Goal: Task Accomplishment & Management: Manage account settings

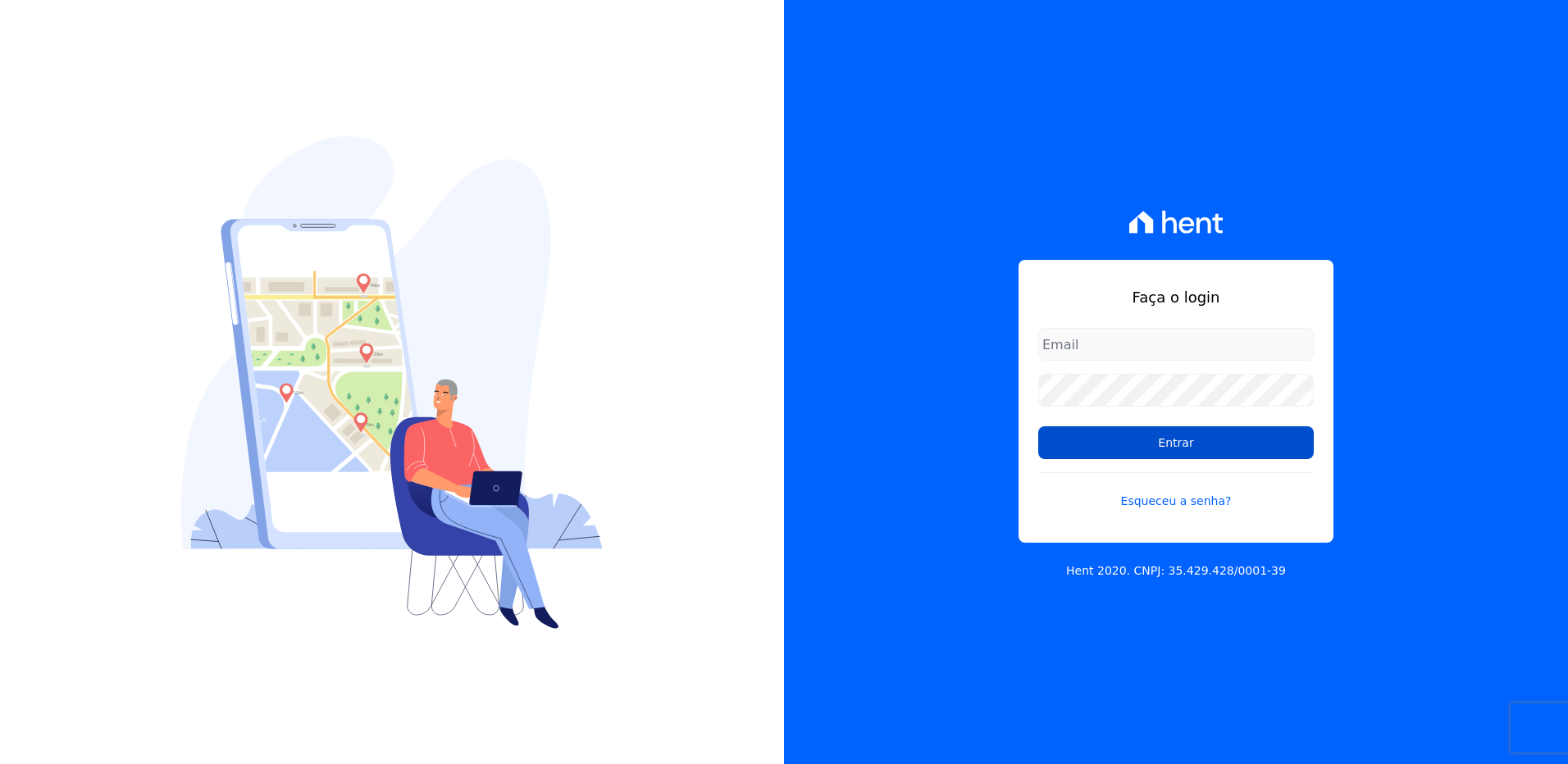
type input "suelem.almeida@e-arke.com"
click at [1154, 446] on input "Entrar" at bounding box center [1176, 443] width 275 height 33
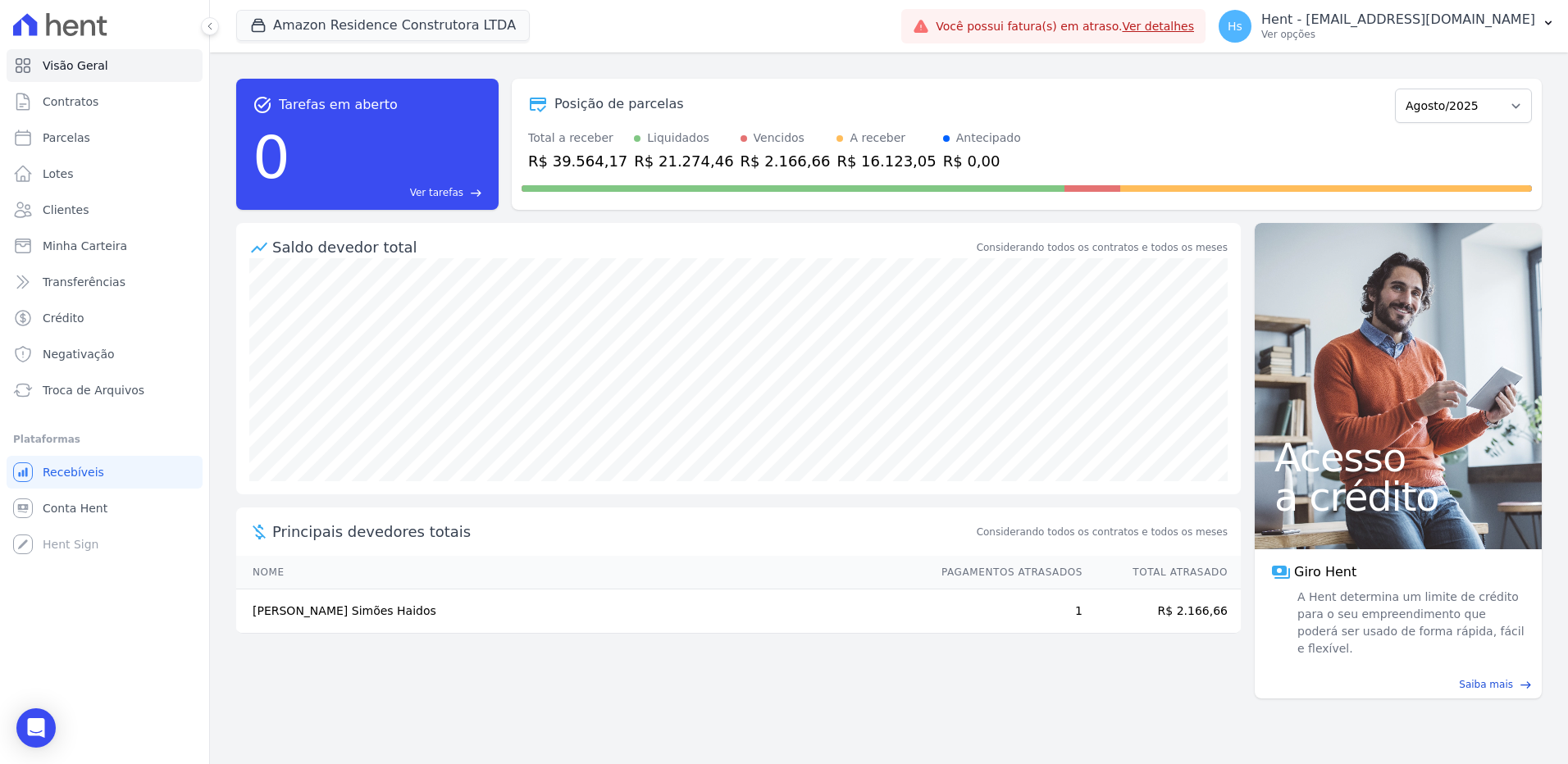
click at [1128, 83] on div "Posição de parcelas Dezembro/2022 [GEOGRAPHIC_DATA]/2023 Fevereiro/2023 Março/2…" at bounding box center [1027, 144] width 1030 height 131
drag, startPoint x: 488, startPoint y: 25, endPoint x: 509, endPoint y: 27, distance: 21.1
click at [488, 25] on button "Amazon Residence Construtora LTDA" at bounding box center [383, 25] width 294 height 31
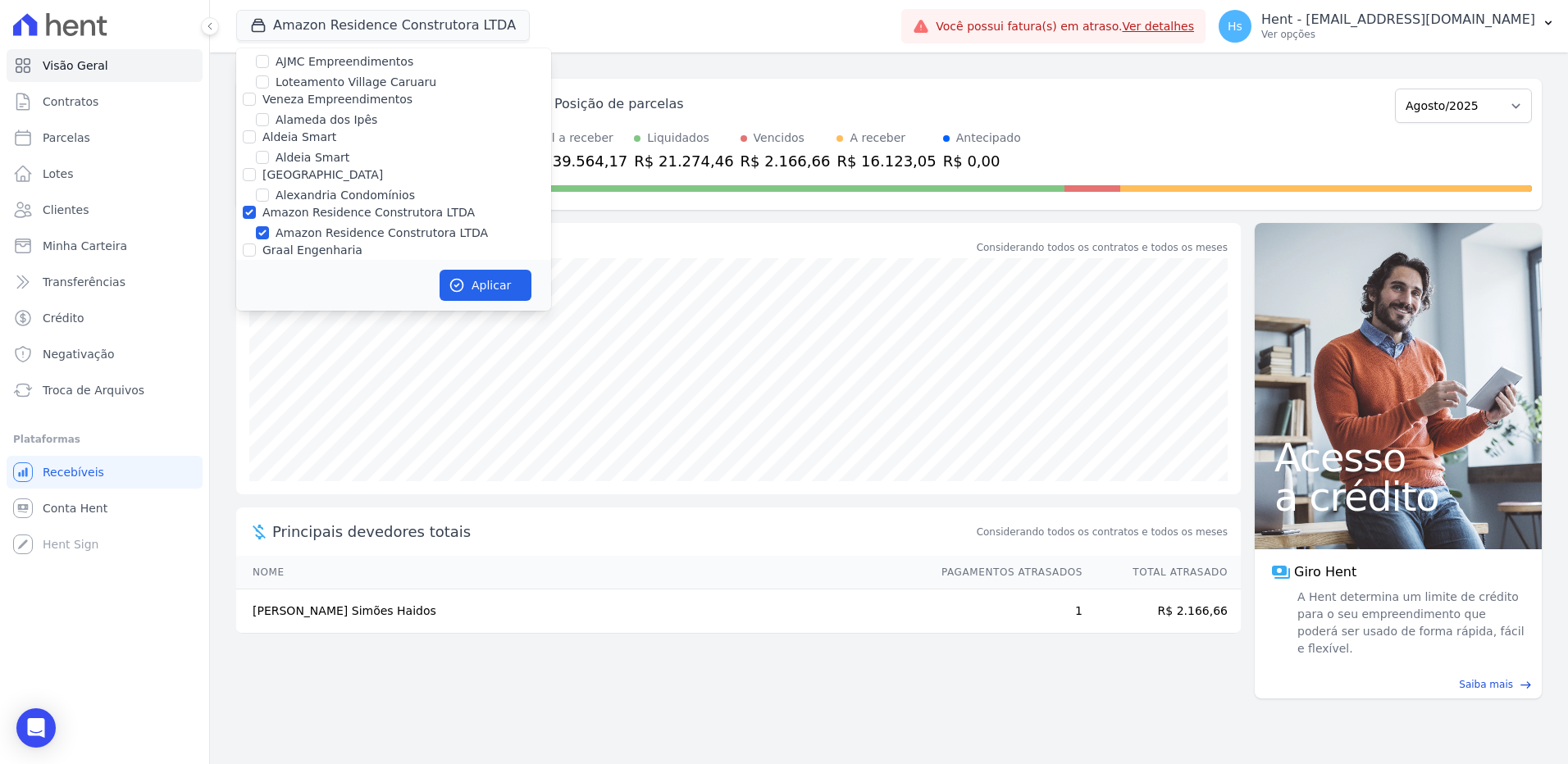
scroll to position [656, 0]
click at [246, 200] on input "Amazon Residence Construtora LTDA" at bounding box center [248, 206] width 13 height 13
checkbox input "false"
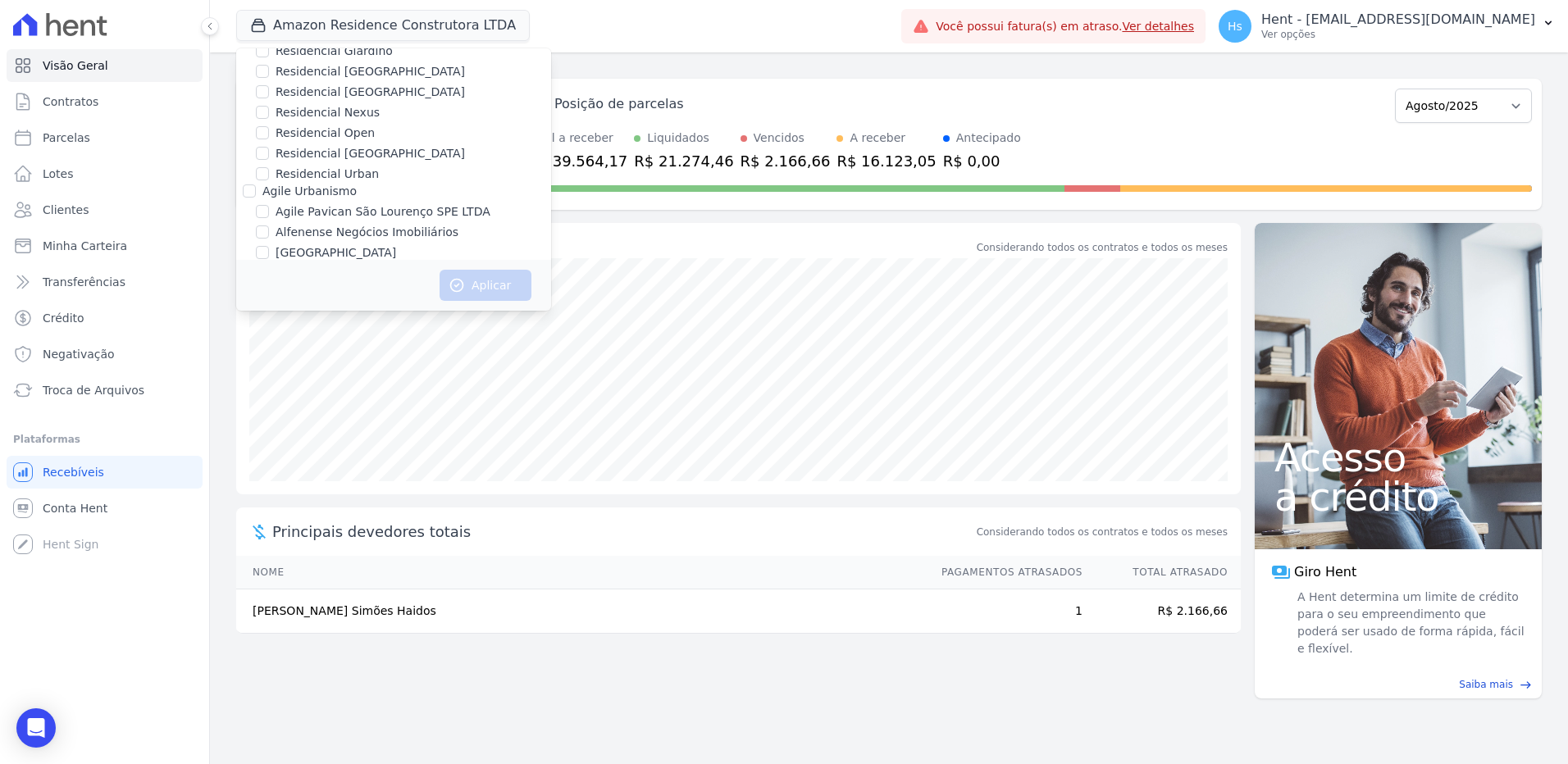
scroll to position [410, 0]
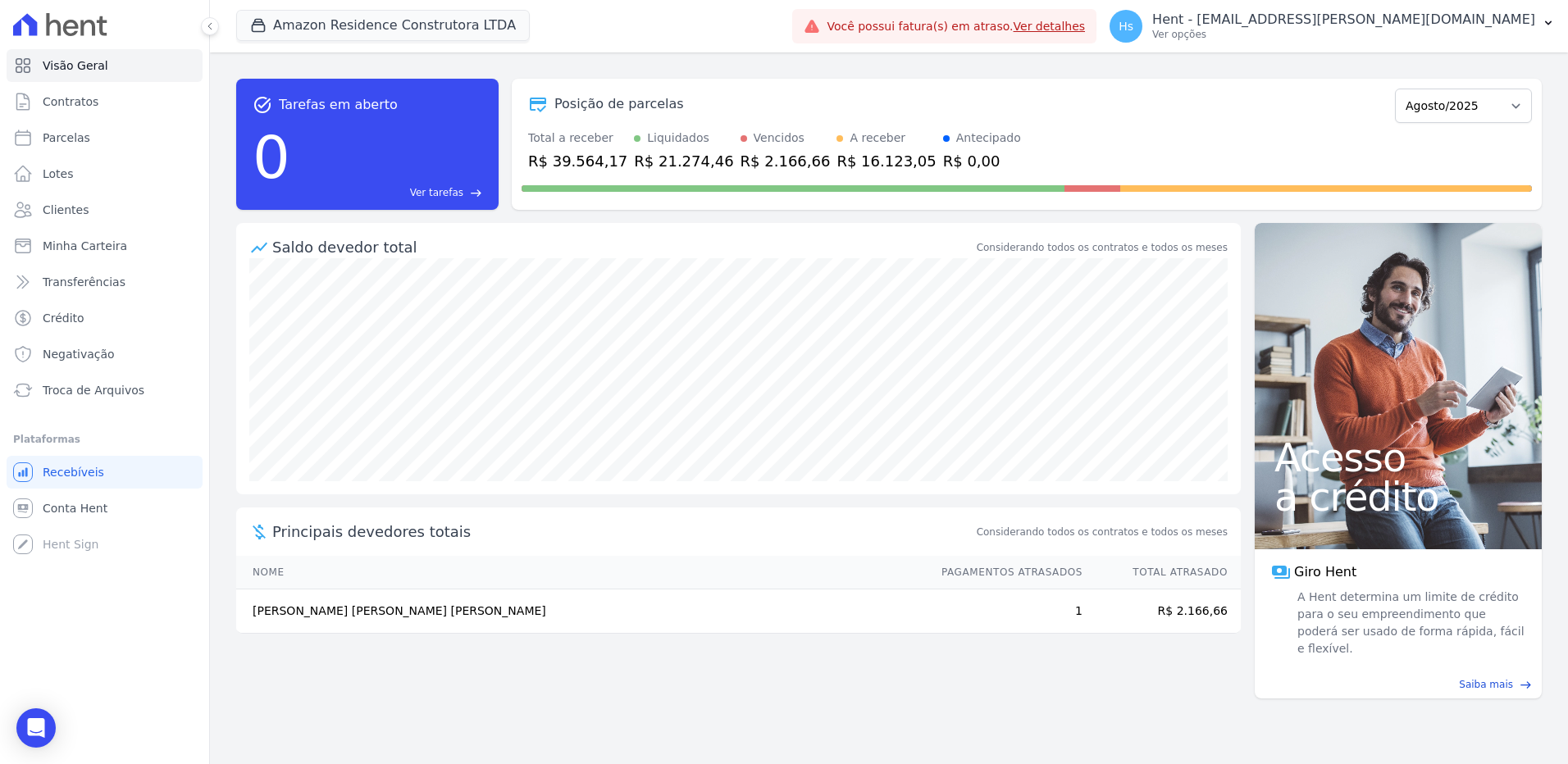
click at [1112, 86] on div "Posição de parcelas Dezembro/2022 [GEOGRAPHIC_DATA]/2023 Fevereiro/2023 Março/2…" at bounding box center [1027, 104] width 1010 height 38
click at [379, 44] on div "Amazon Residence Construtora LTDA Trapisa Engenharia Acaiá Residencial Icatu Re…" at bounding box center [511, 26] width 550 height 55
click at [396, 33] on button "Amazon Residence Construtora LTDA" at bounding box center [383, 25] width 294 height 31
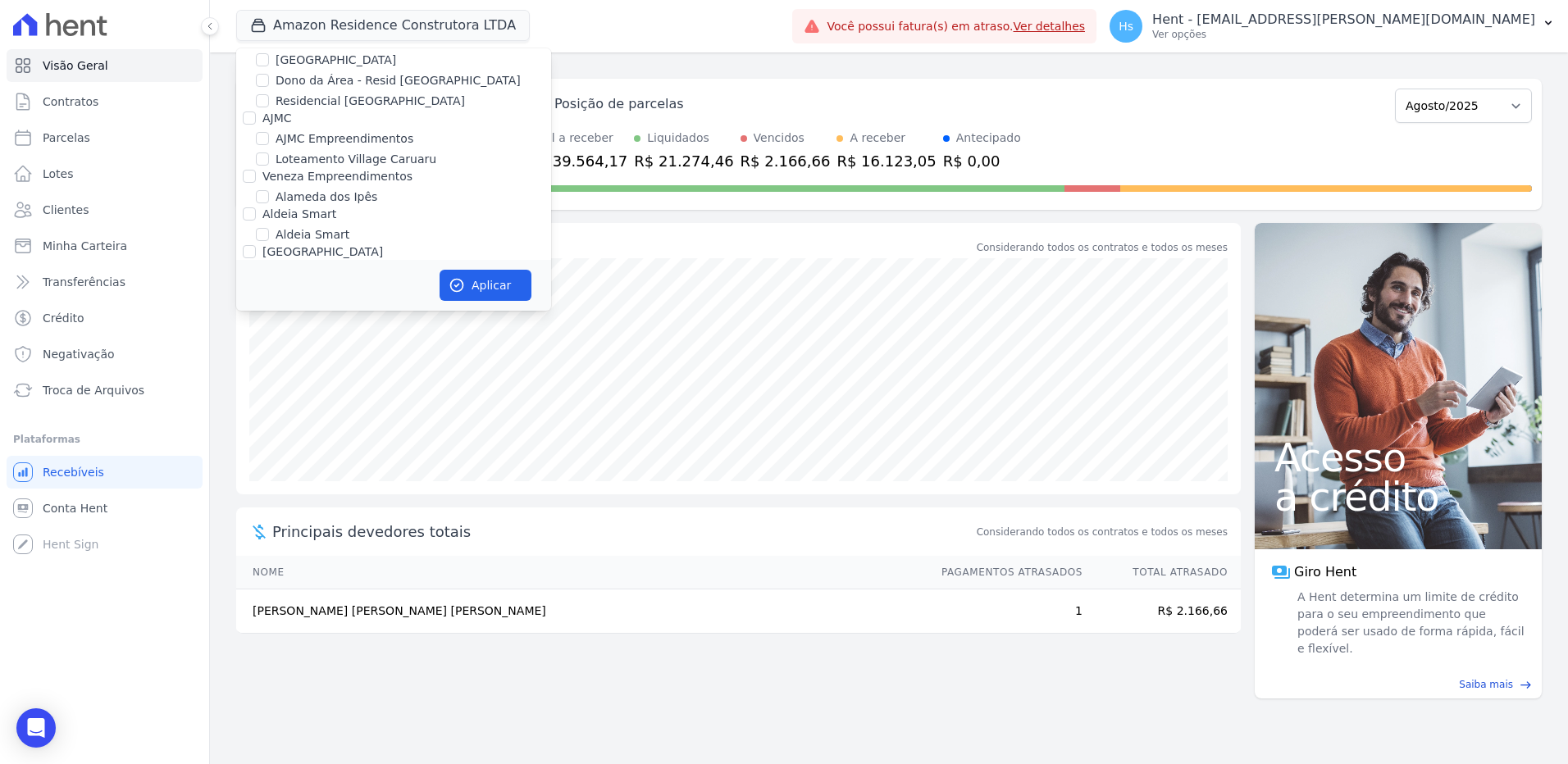
scroll to position [6733, 0]
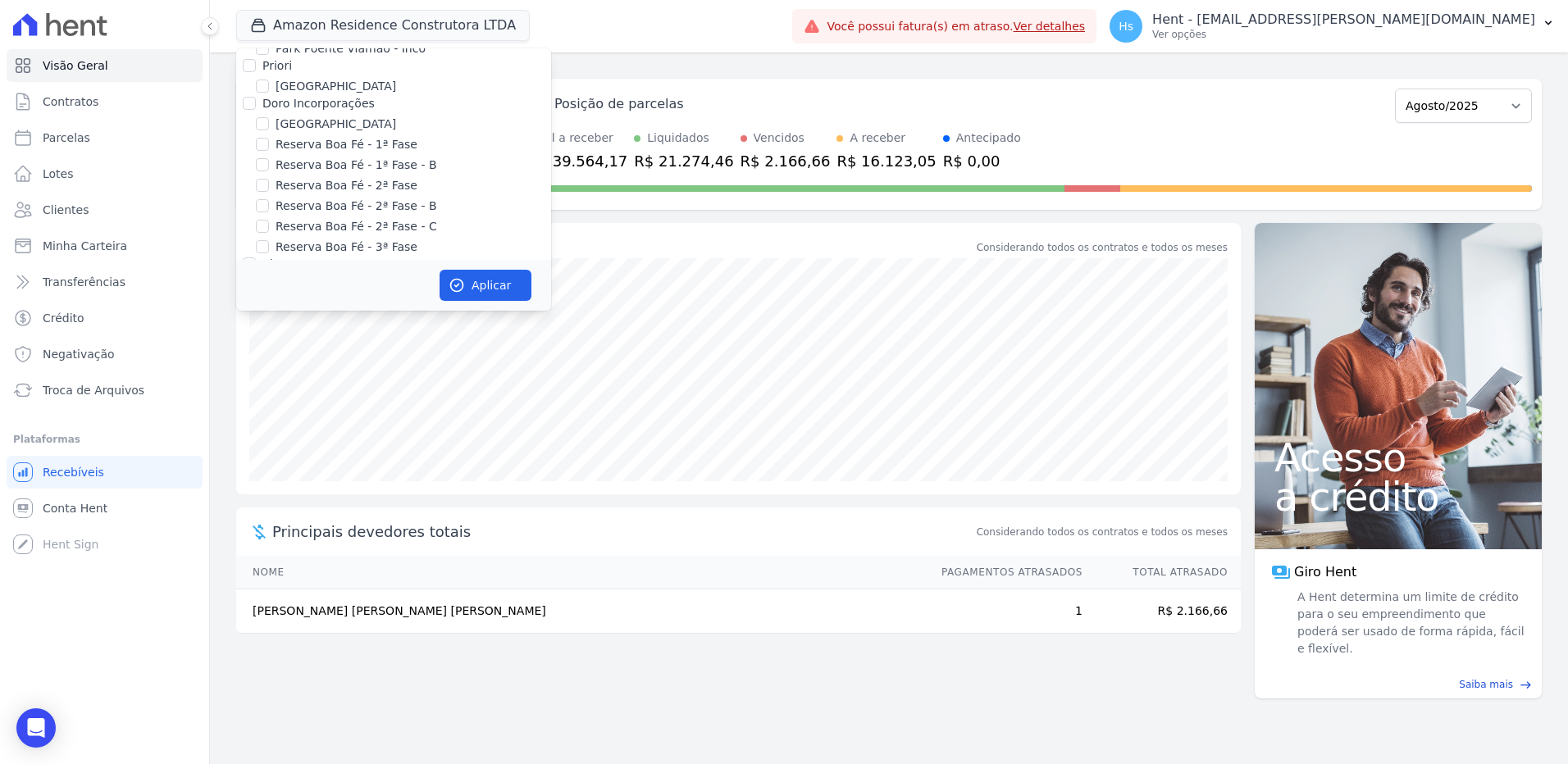
click at [381, 369] on label "Pau-Ferro Ecoresidence" at bounding box center [342, 378] width 133 height 18
click at [269, 371] on input "Pau-Ferro Ecoresidence" at bounding box center [262, 377] width 13 height 13
checkbox input "true"
click at [497, 287] on button "Aplicar" at bounding box center [486, 285] width 91 height 31
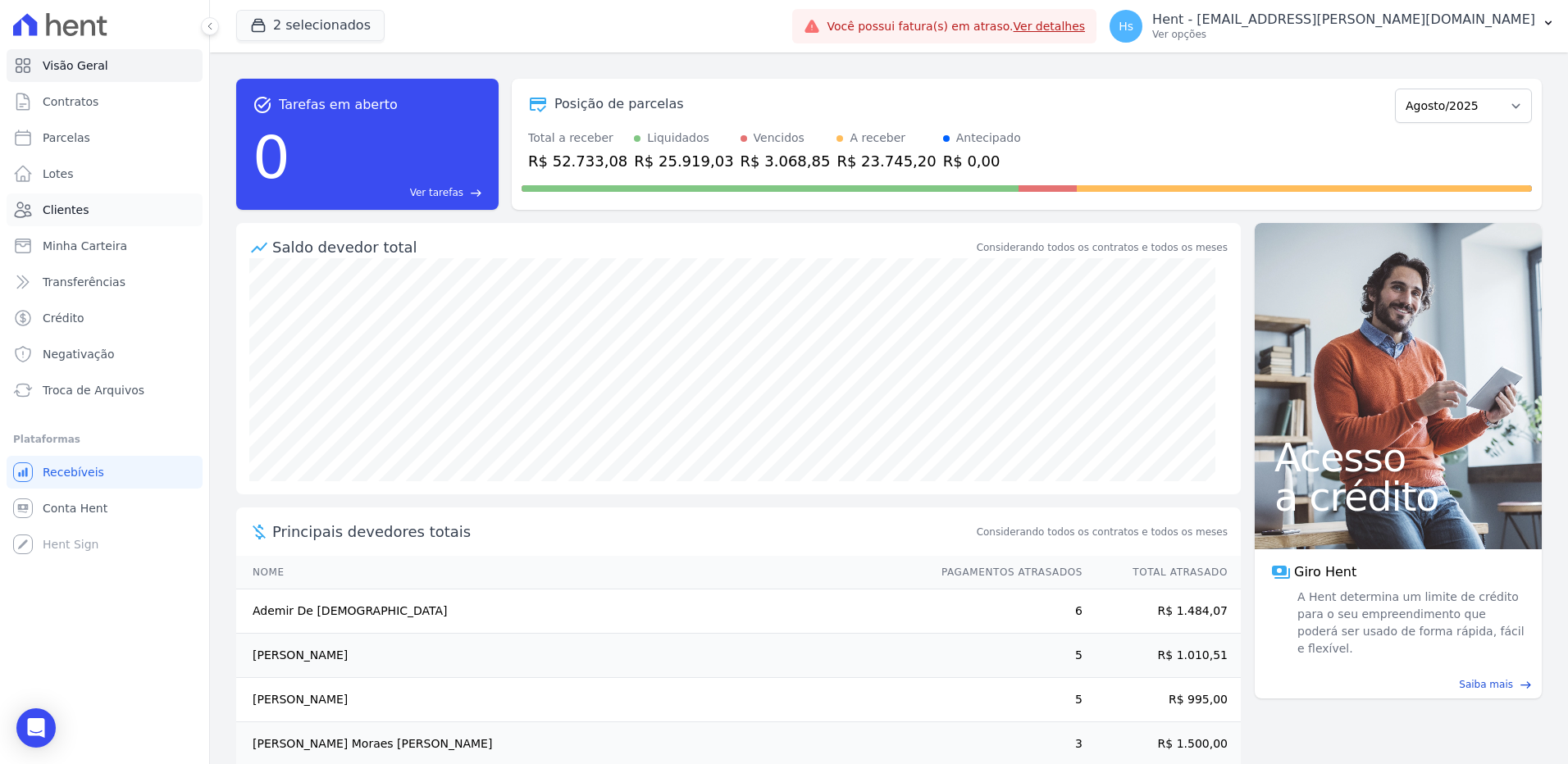
click at [45, 204] on span "Clientes" at bounding box center [65, 209] width 46 height 17
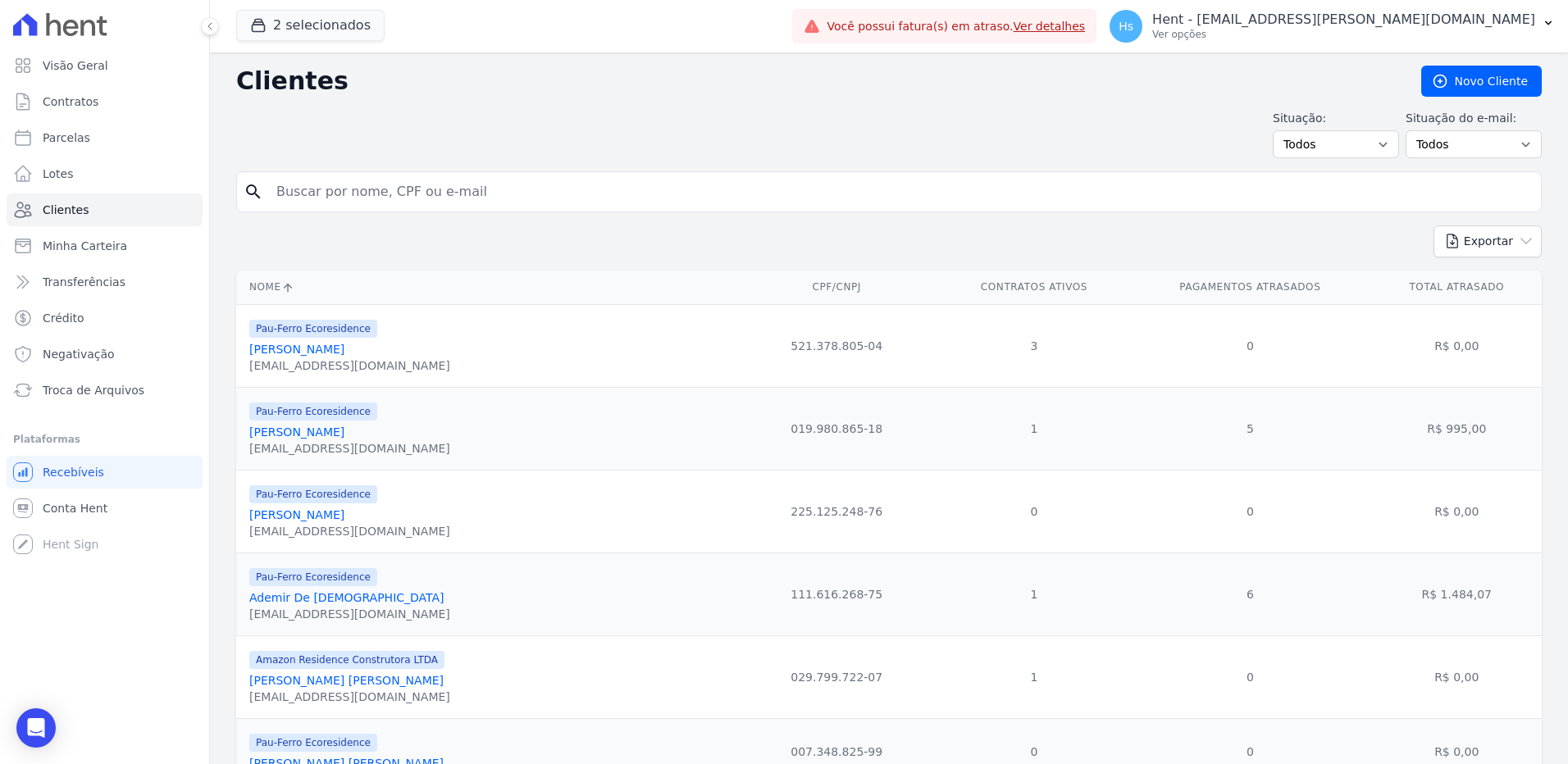
click at [407, 196] on input "search" at bounding box center [900, 192] width 1268 height 33
paste input "[PERSON_NAME] dos [PERSON_NAME]"
type input "[PERSON_NAME] dos [PERSON_NAME]"
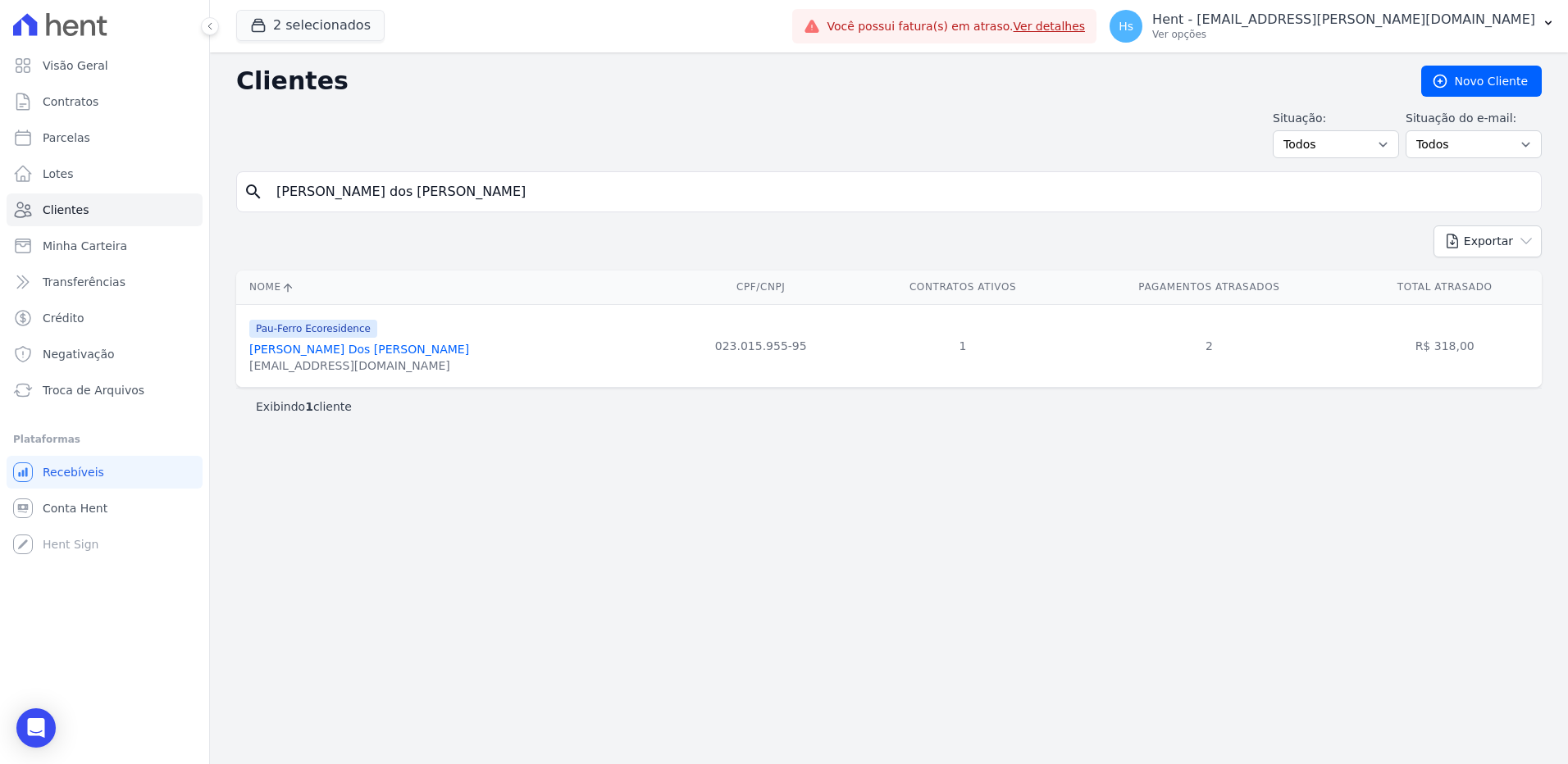
click at [280, 354] on link "[PERSON_NAME] Dos [PERSON_NAME]" at bounding box center [359, 348] width 220 height 13
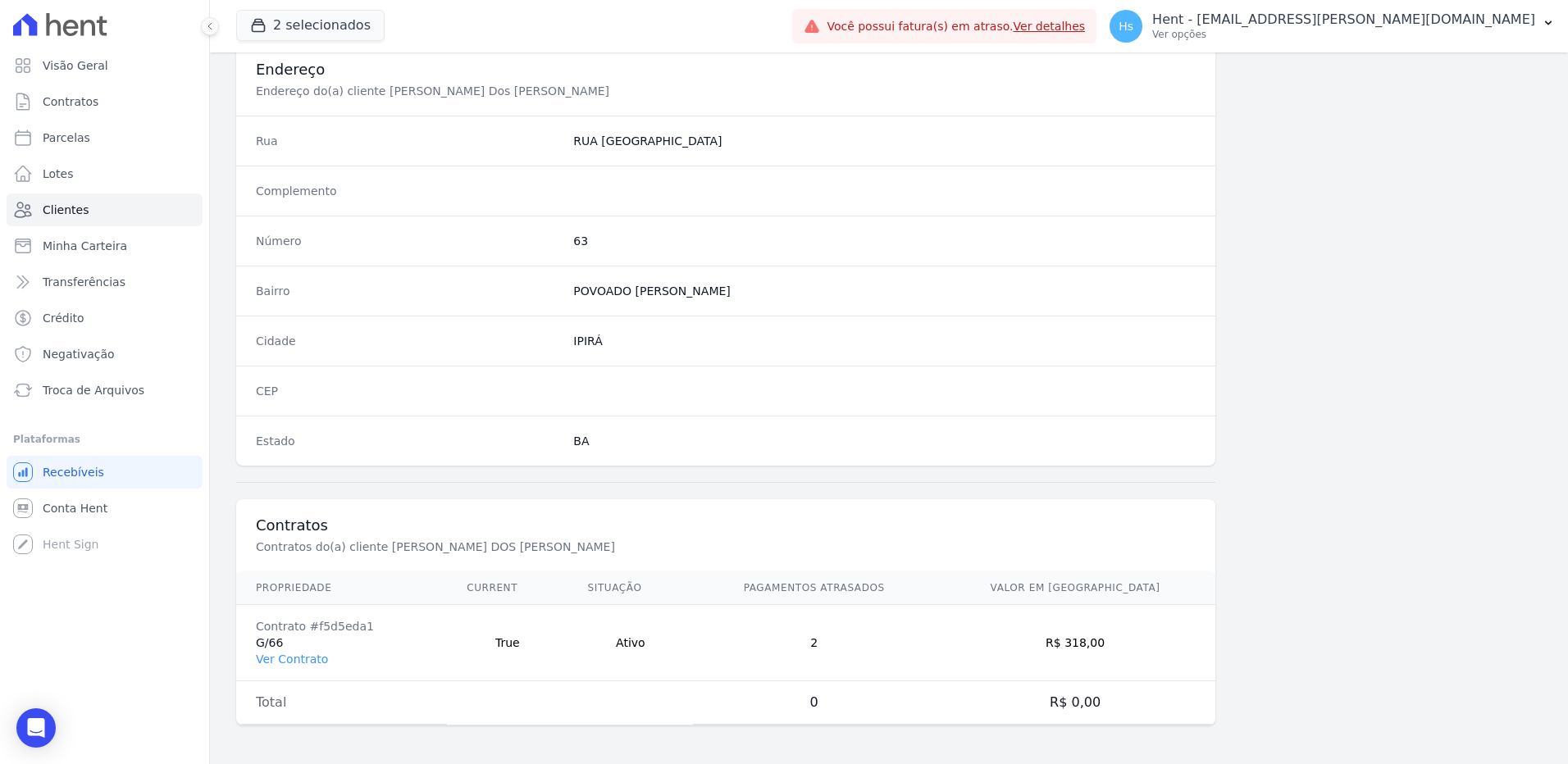
scroll to position [770, 0]
click at [284, 659] on link "Ver Contrato" at bounding box center [292, 658] width 72 height 13
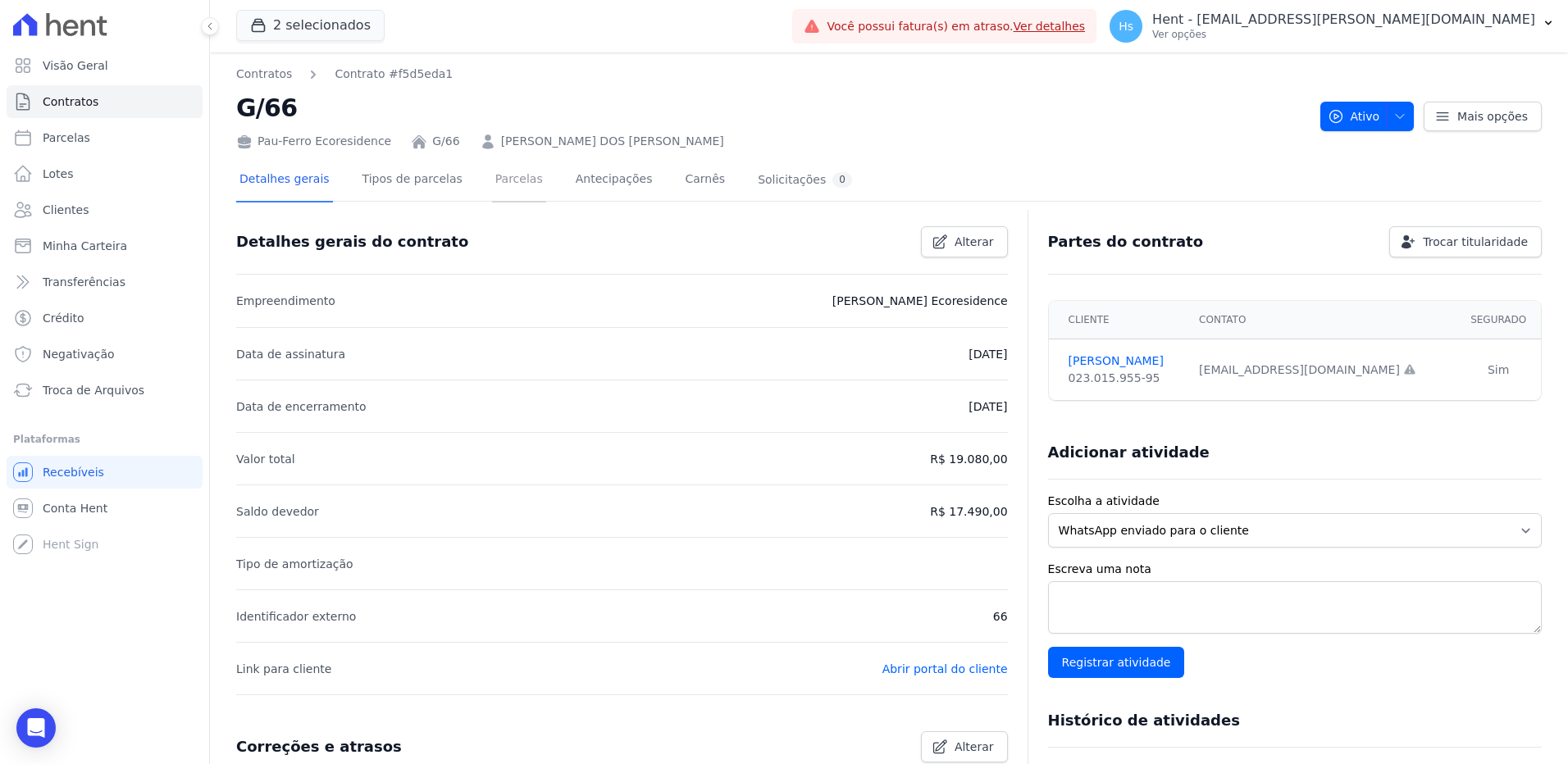
click at [492, 174] on link "Parcelas" at bounding box center [520, 180] width 55 height 44
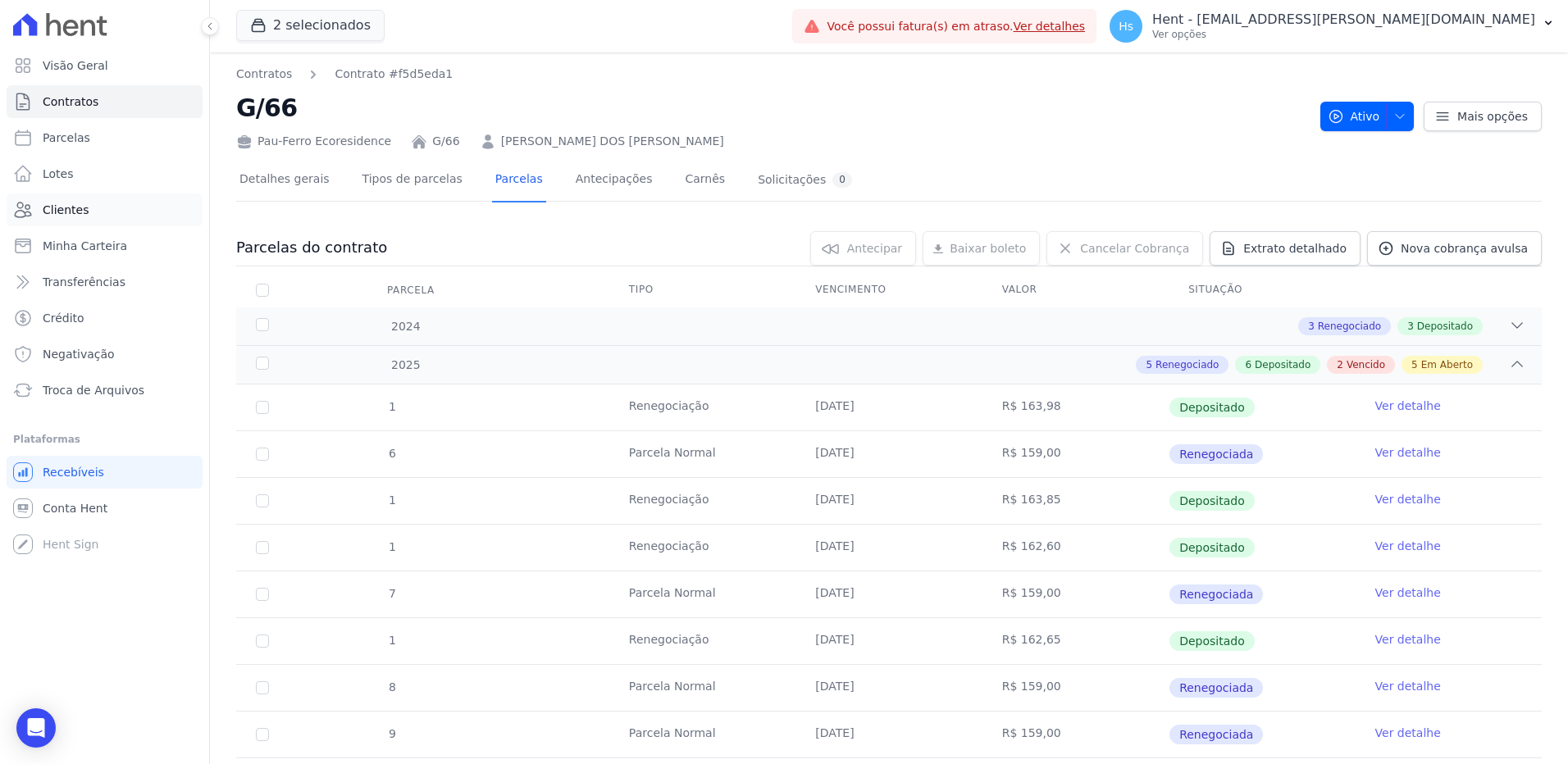
click at [89, 210] on link "Clientes" at bounding box center [104, 210] width 196 height 33
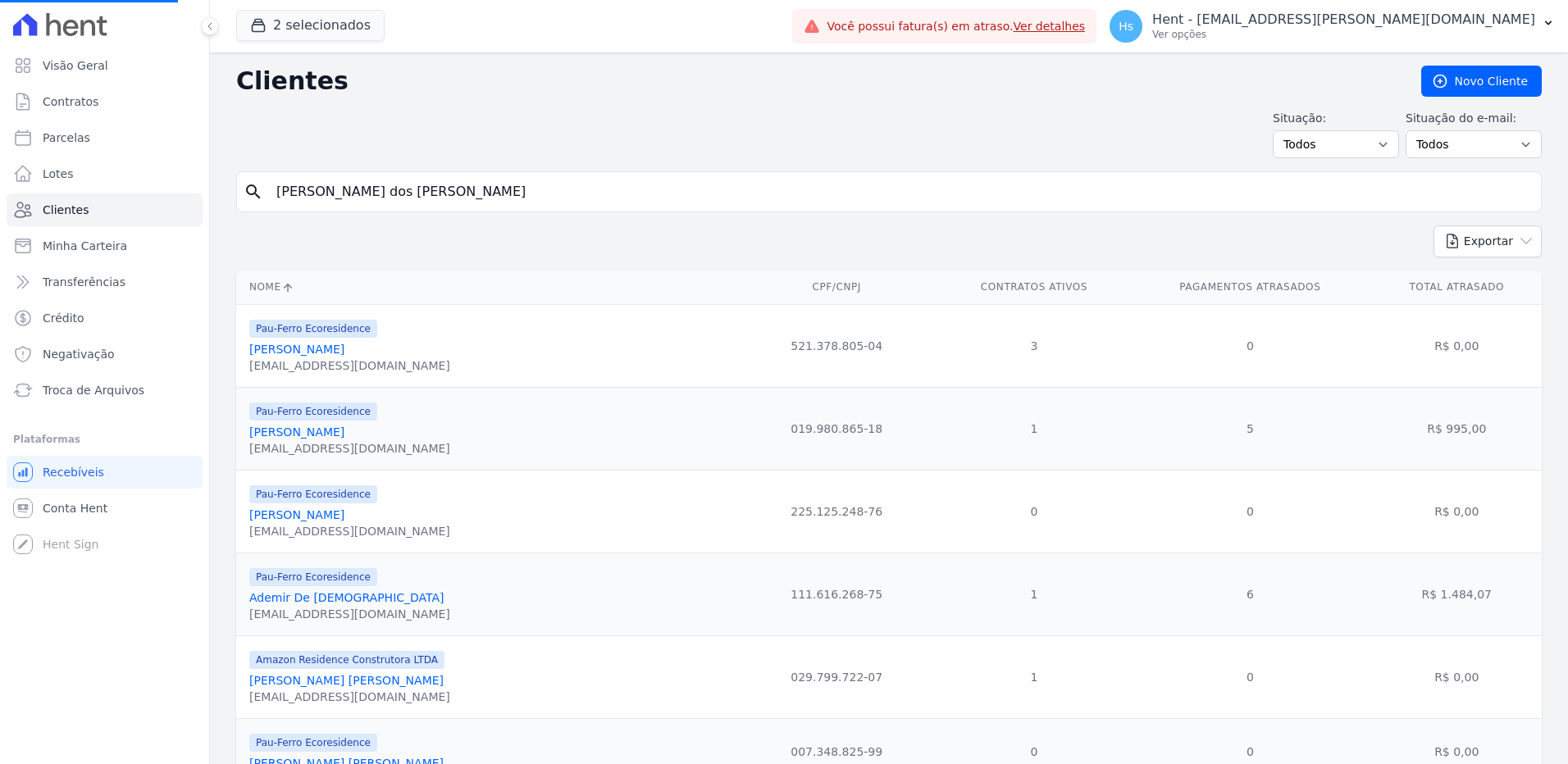
click at [353, 192] on input "[PERSON_NAME] dos [PERSON_NAME]" at bounding box center [900, 192] width 1268 height 33
paste input "[PERSON_NAME] Sant"
type input "[PERSON_NAME]"
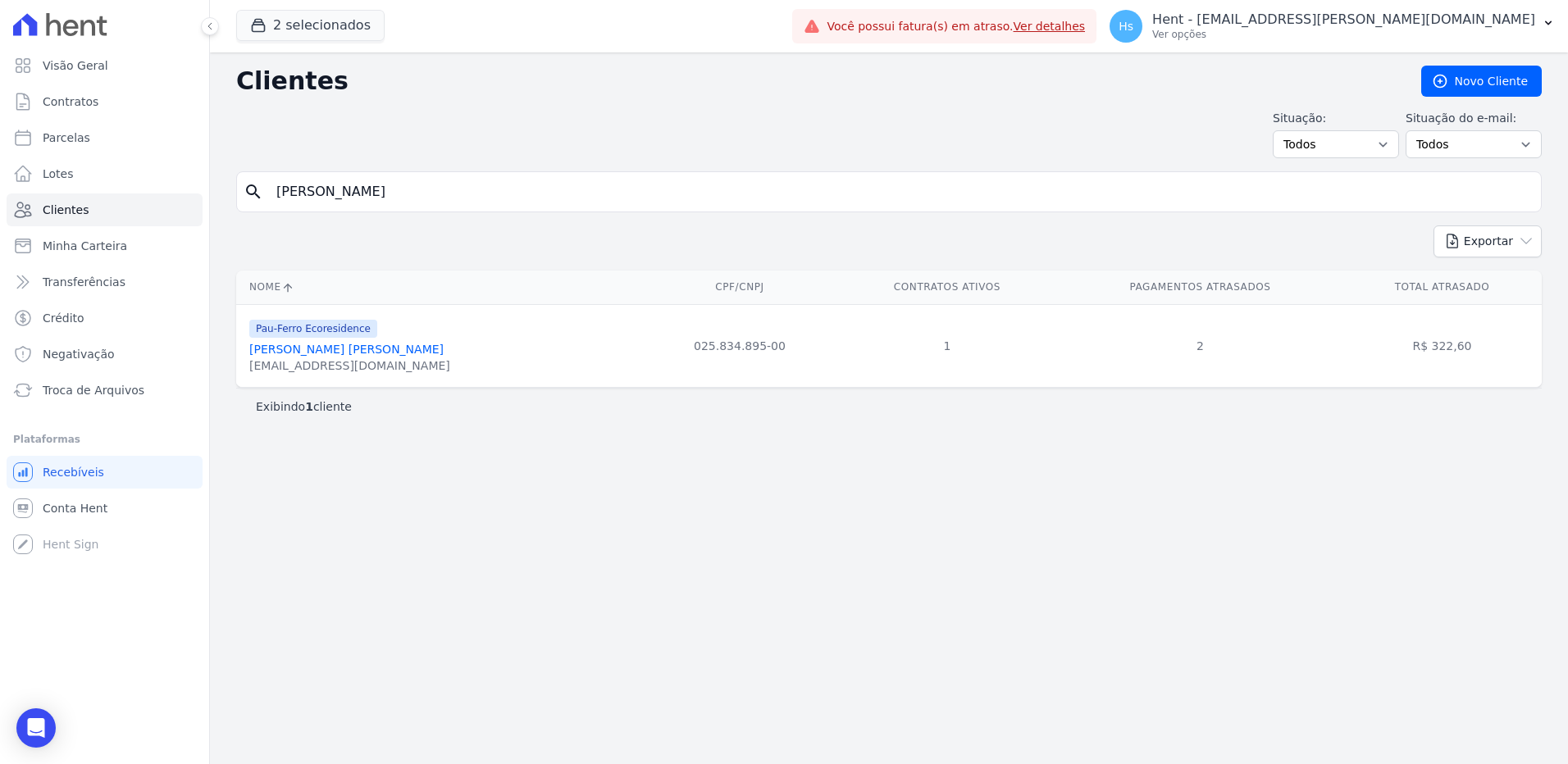
click at [330, 343] on link "[PERSON_NAME] [PERSON_NAME]" at bounding box center [346, 348] width 195 height 13
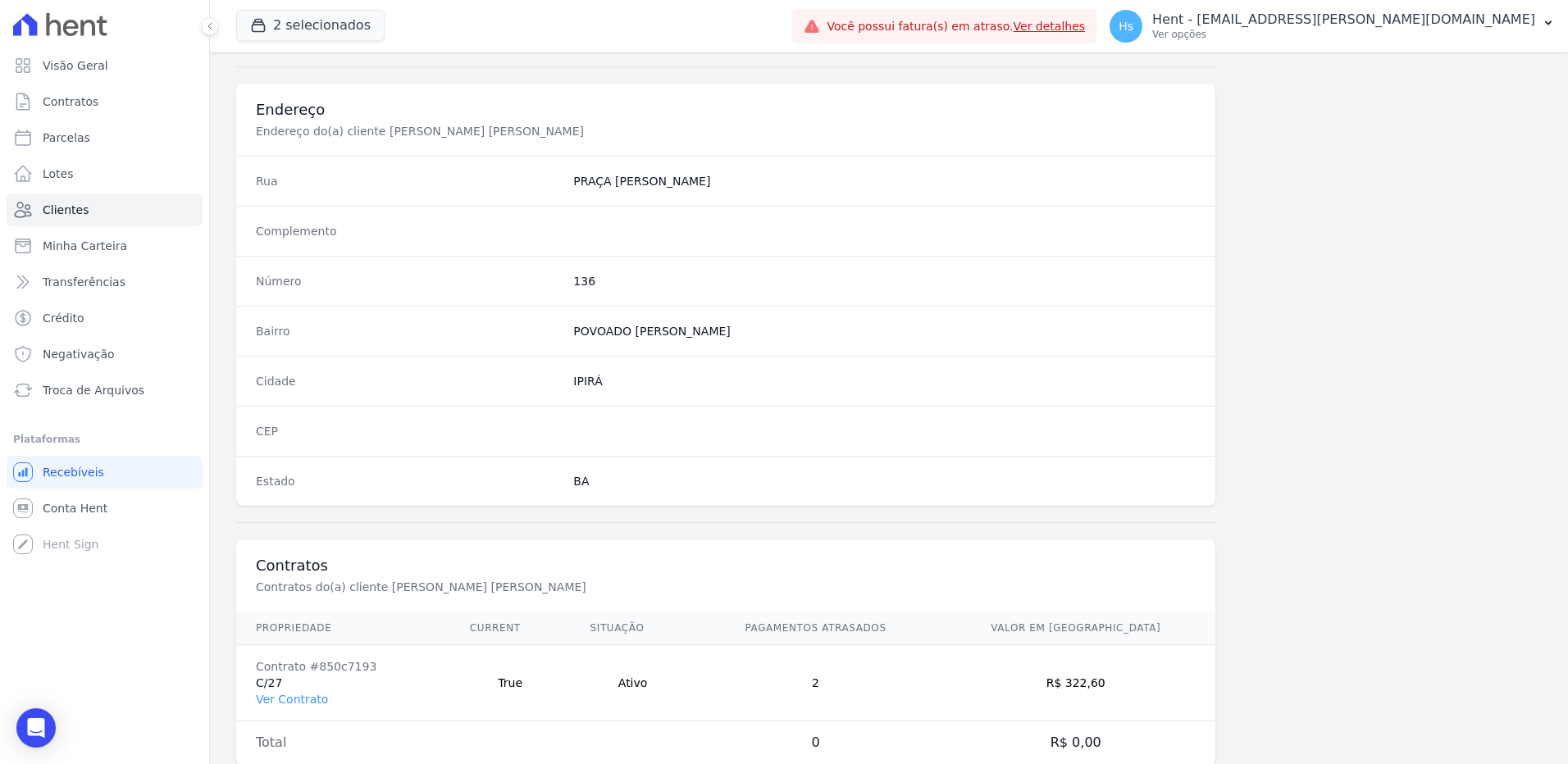
scroll to position [770, 0]
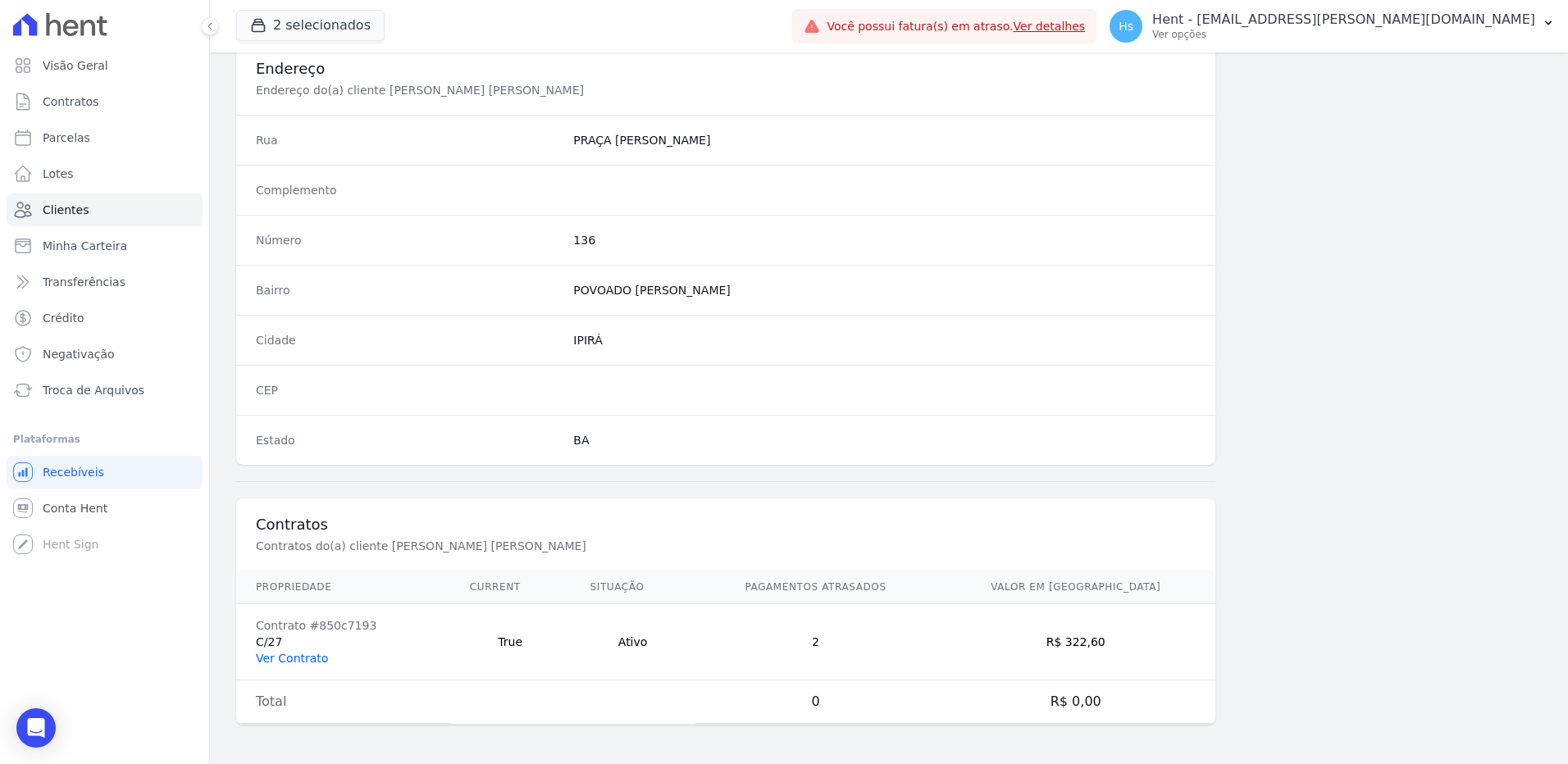
click at [289, 656] on link "Ver Contrato" at bounding box center [292, 658] width 72 height 13
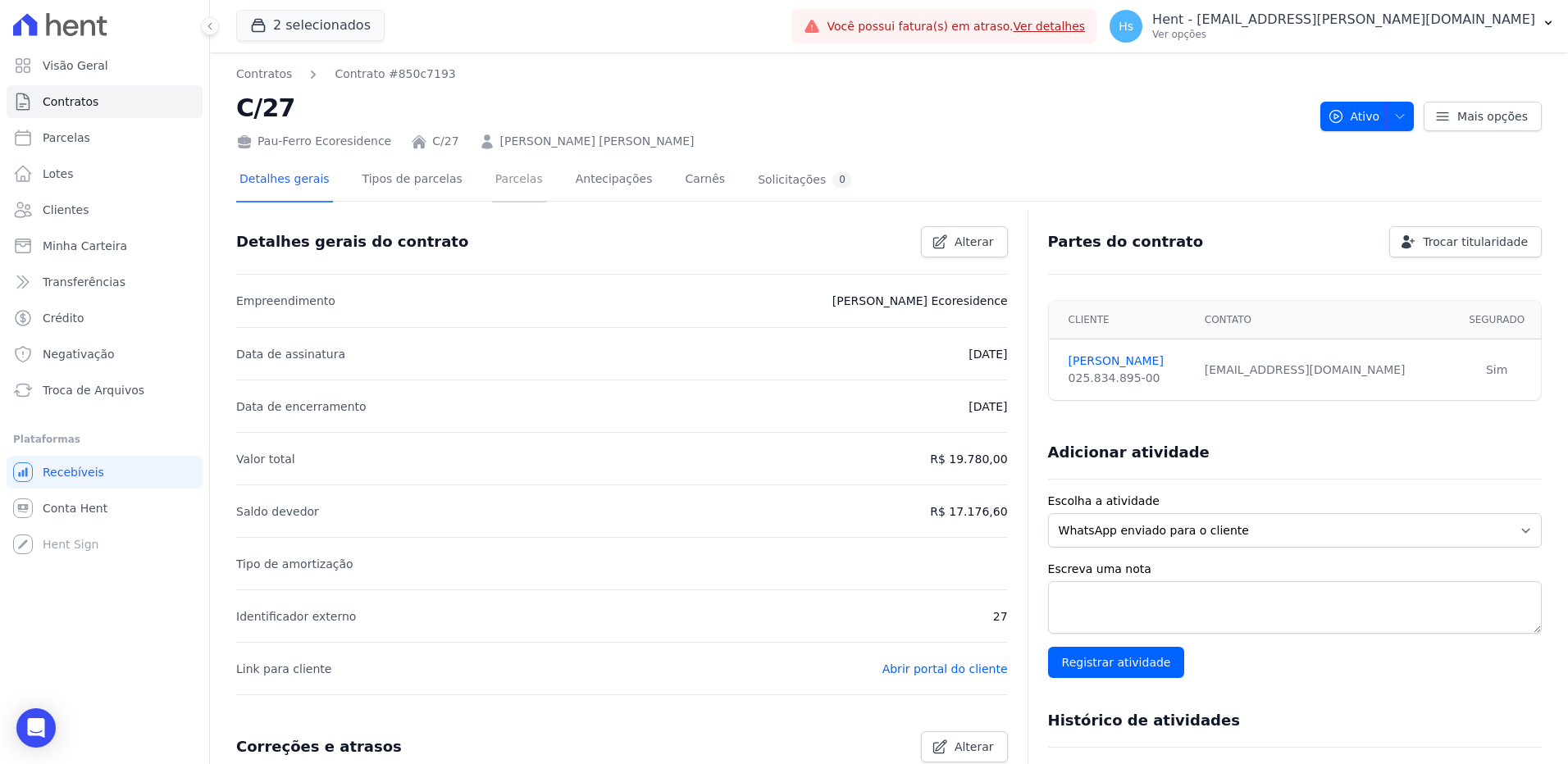
click at [503, 179] on link "Parcelas" at bounding box center [520, 180] width 55 height 44
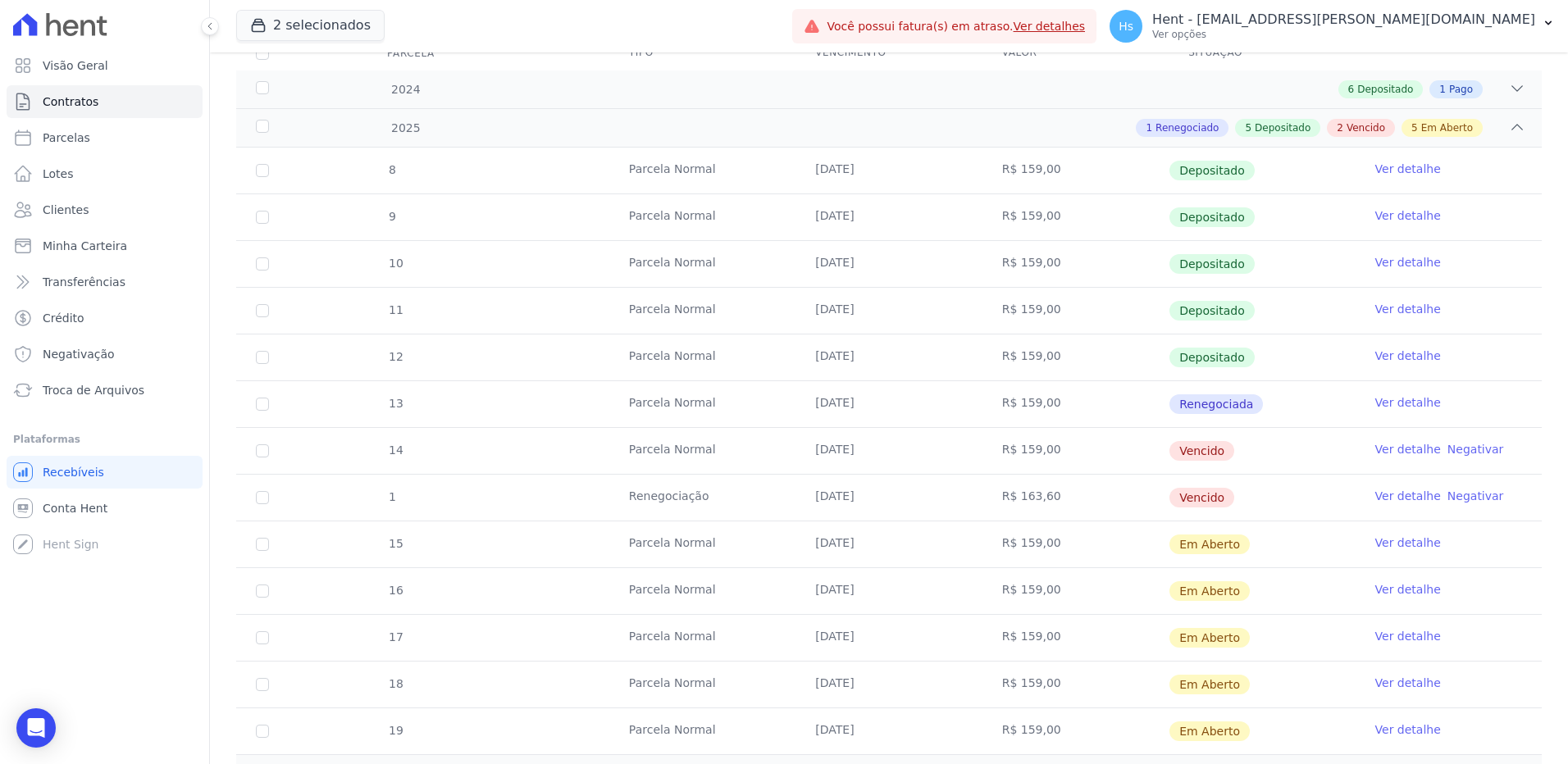
scroll to position [246, 0]
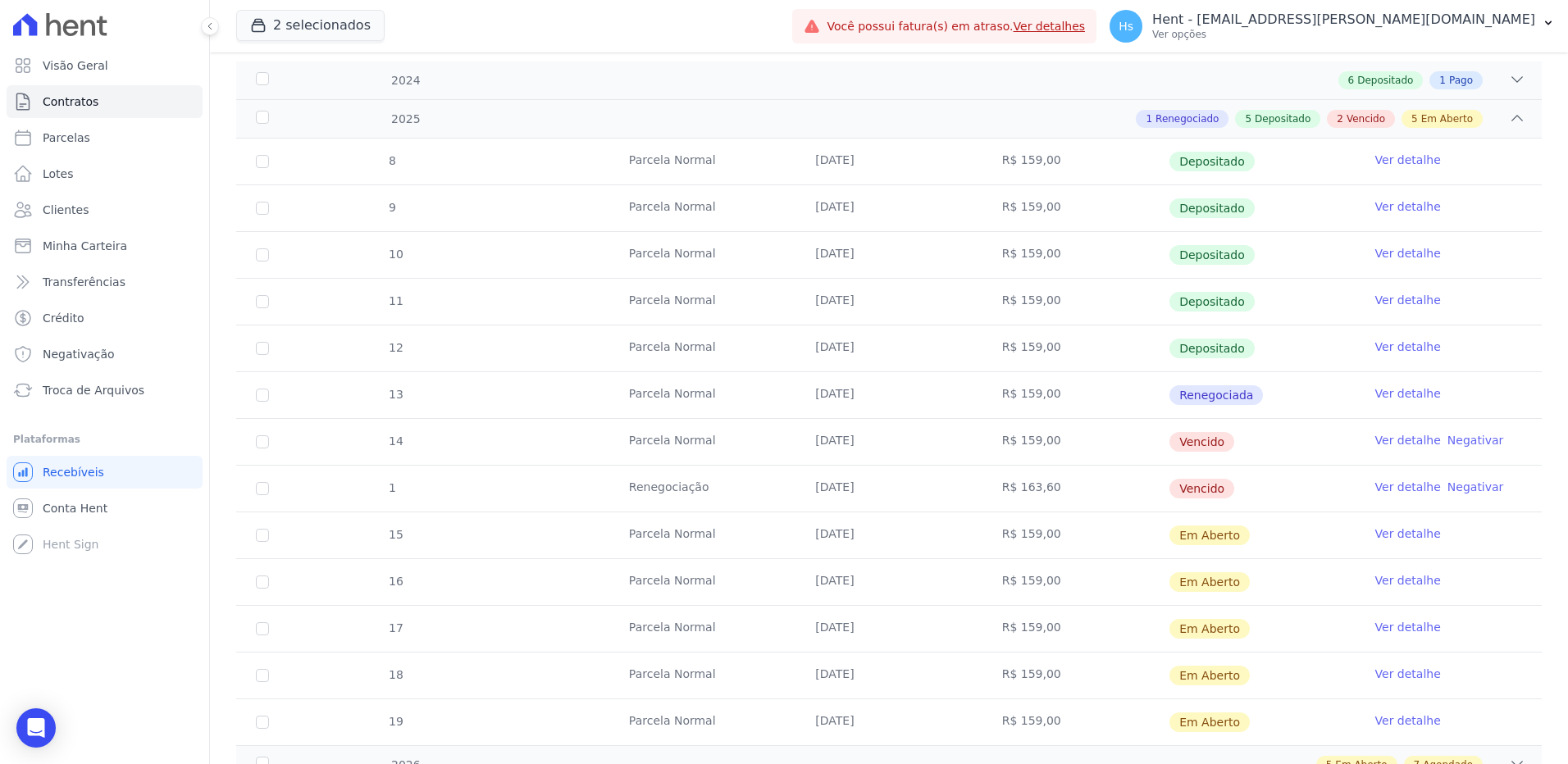
click at [1401, 491] on link "Ver detalhe" at bounding box center [1407, 487] width 65 height 17
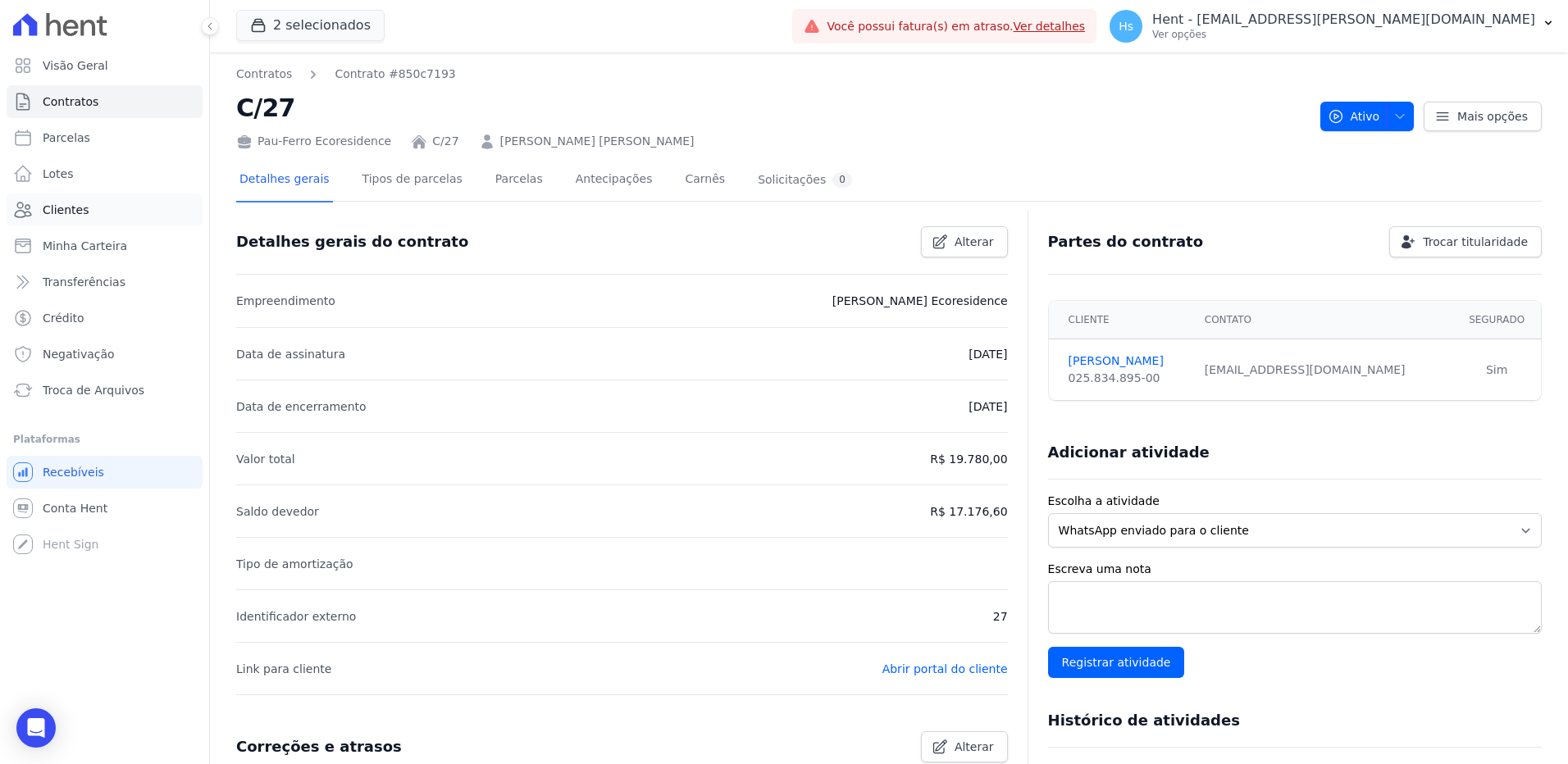
click at [60, 218] on link "Clientes" at bounding box center [104, 210] width 196 height 33
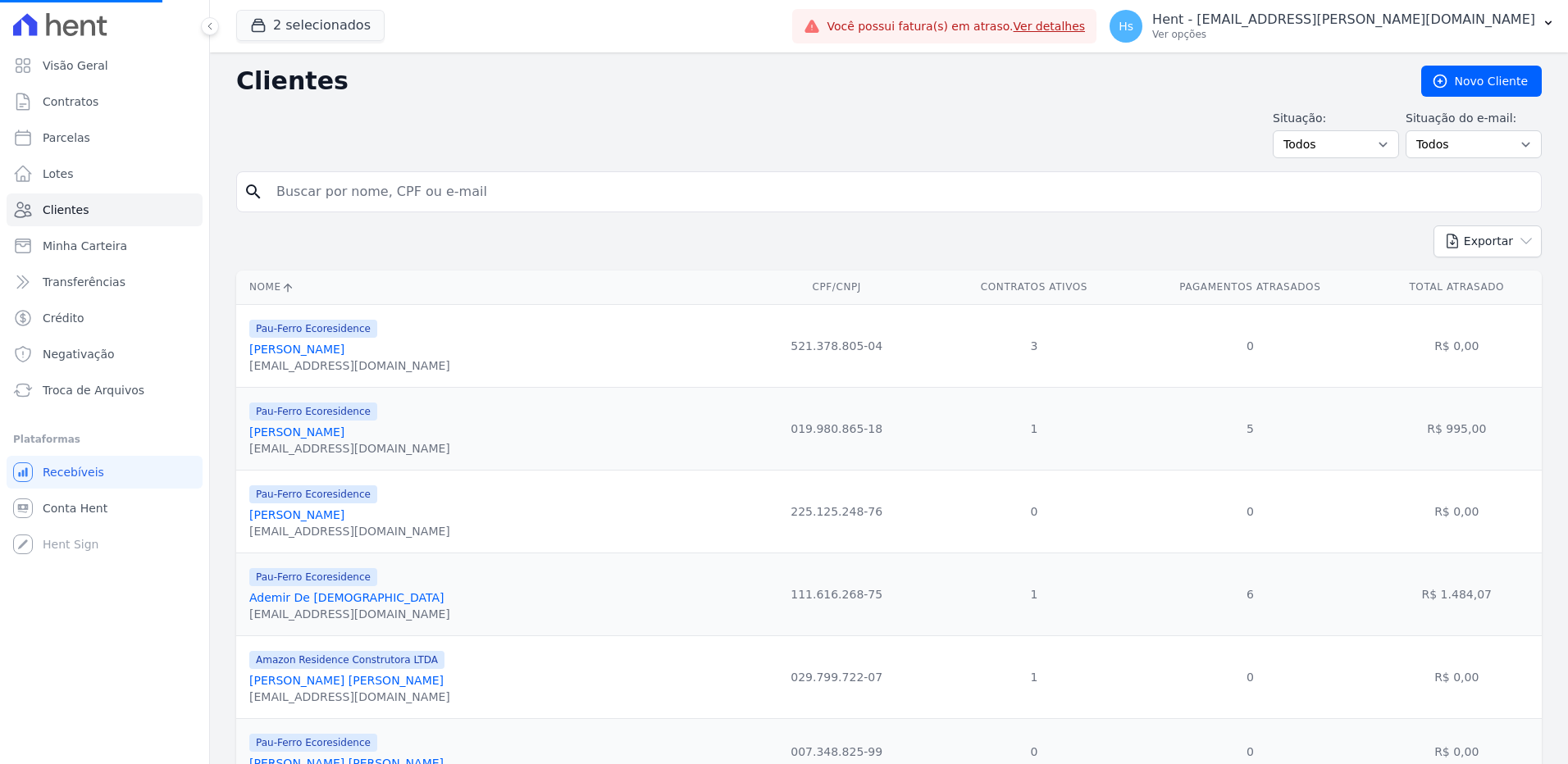
click at [345, 194] on input "search" at bounding box center [900, 192] width 1268 height 33
click at [382, 202] on input "search" at bounding box center [900, 192] width 1268 height 33
paste input "[PERSON_NAME] dos [PERSON_NAME]"
type input "[PERSON_NAME] dos [PERSON_NAME]"
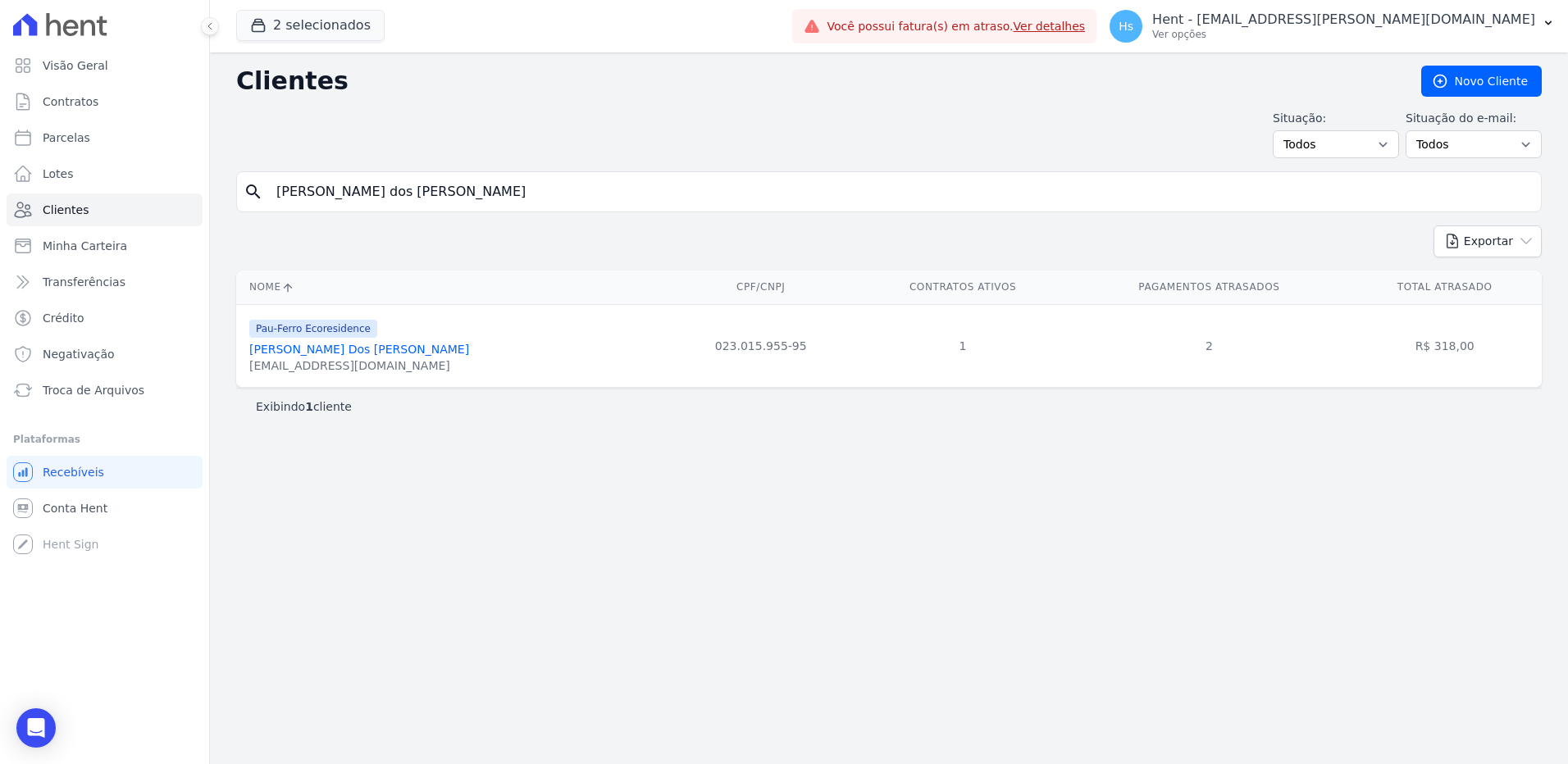
click at [303, 347] on link "[PERSON_NAME] Dos [PERSON_NAME]" at bounding box center [359, 348] width 220 height 13
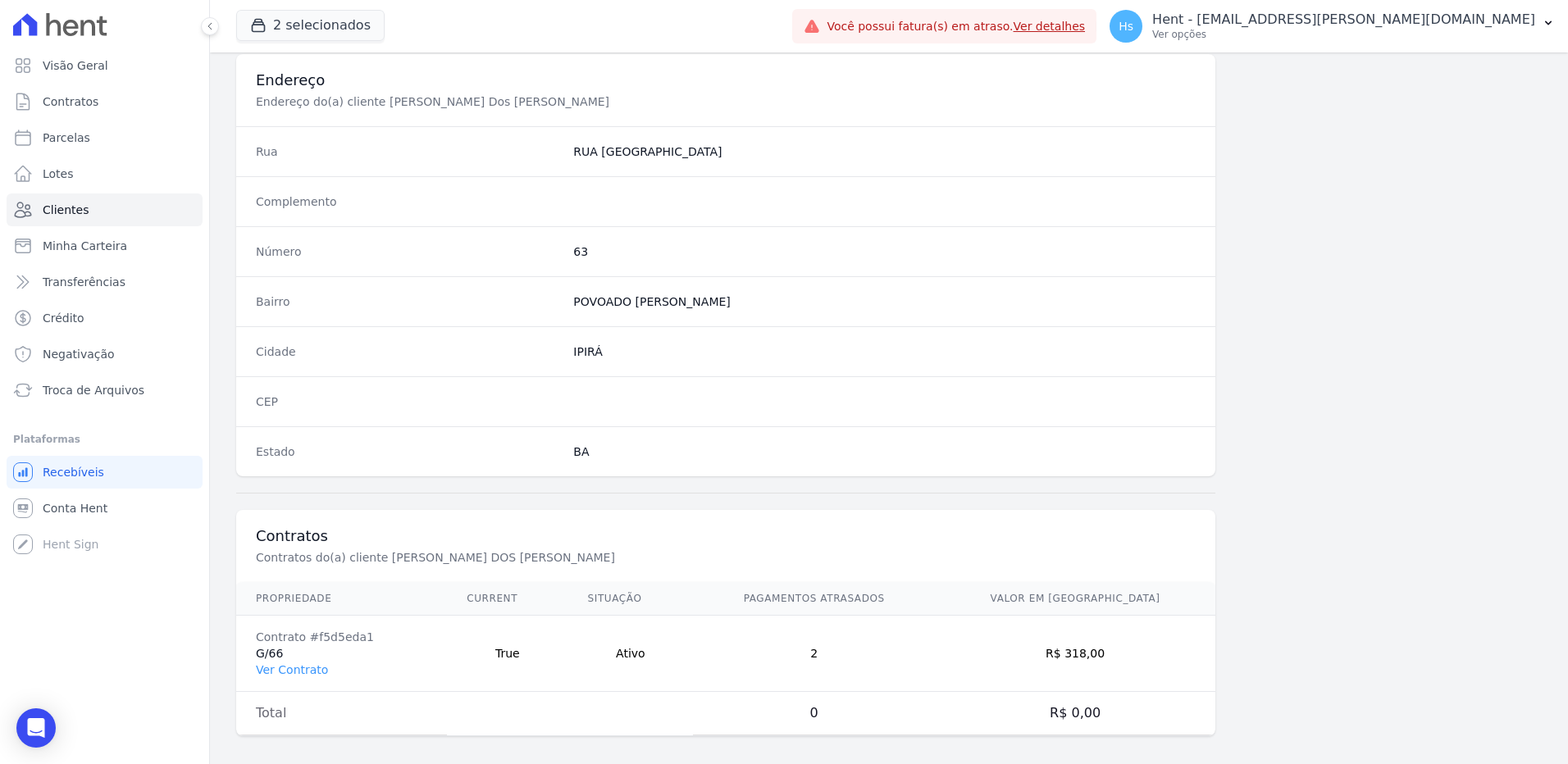
scroll to position [770, 0]
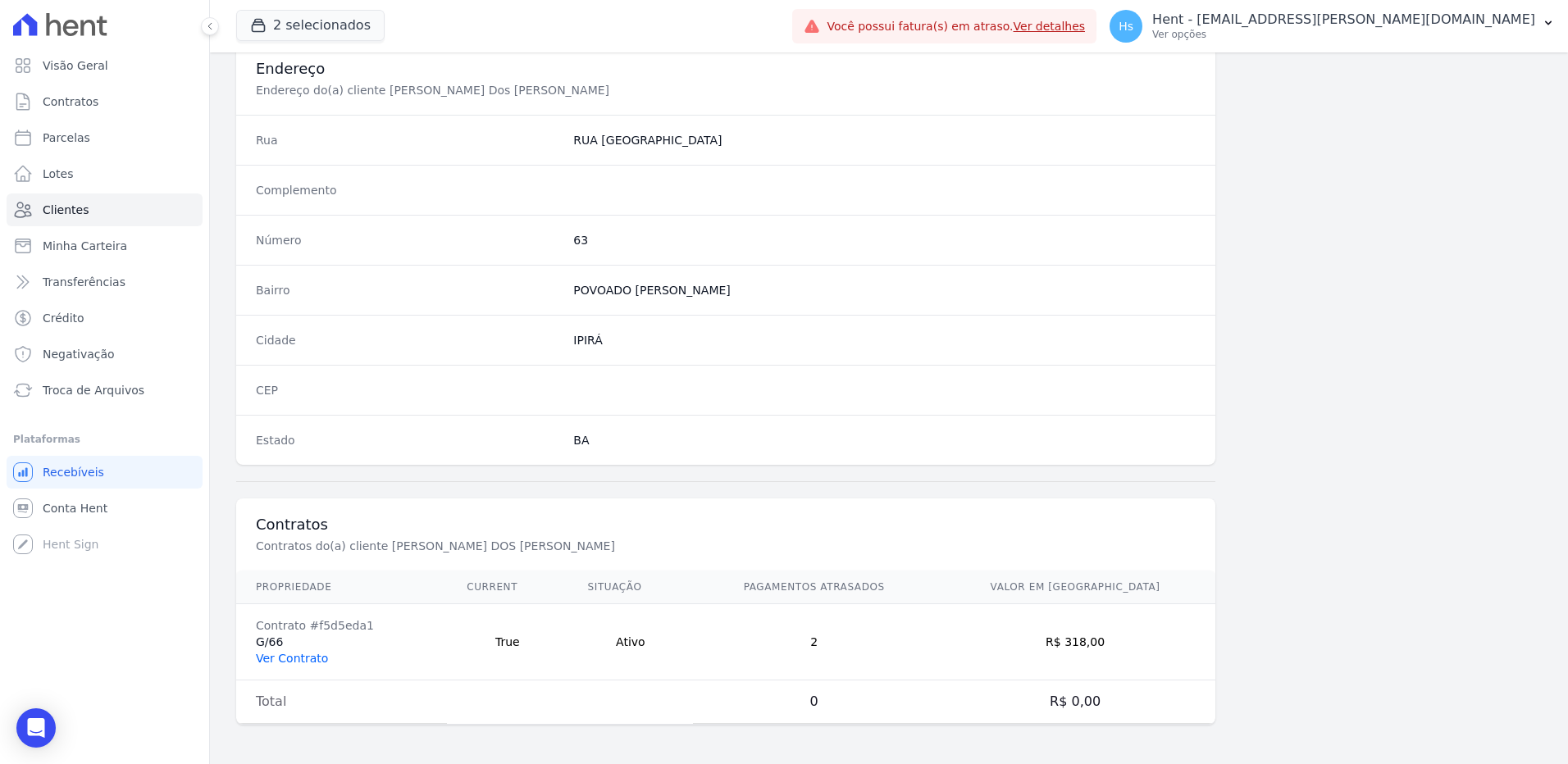
click at [281, 665] on link "Ver Contrato" at bounding box center [292, 658] width 72 height 13
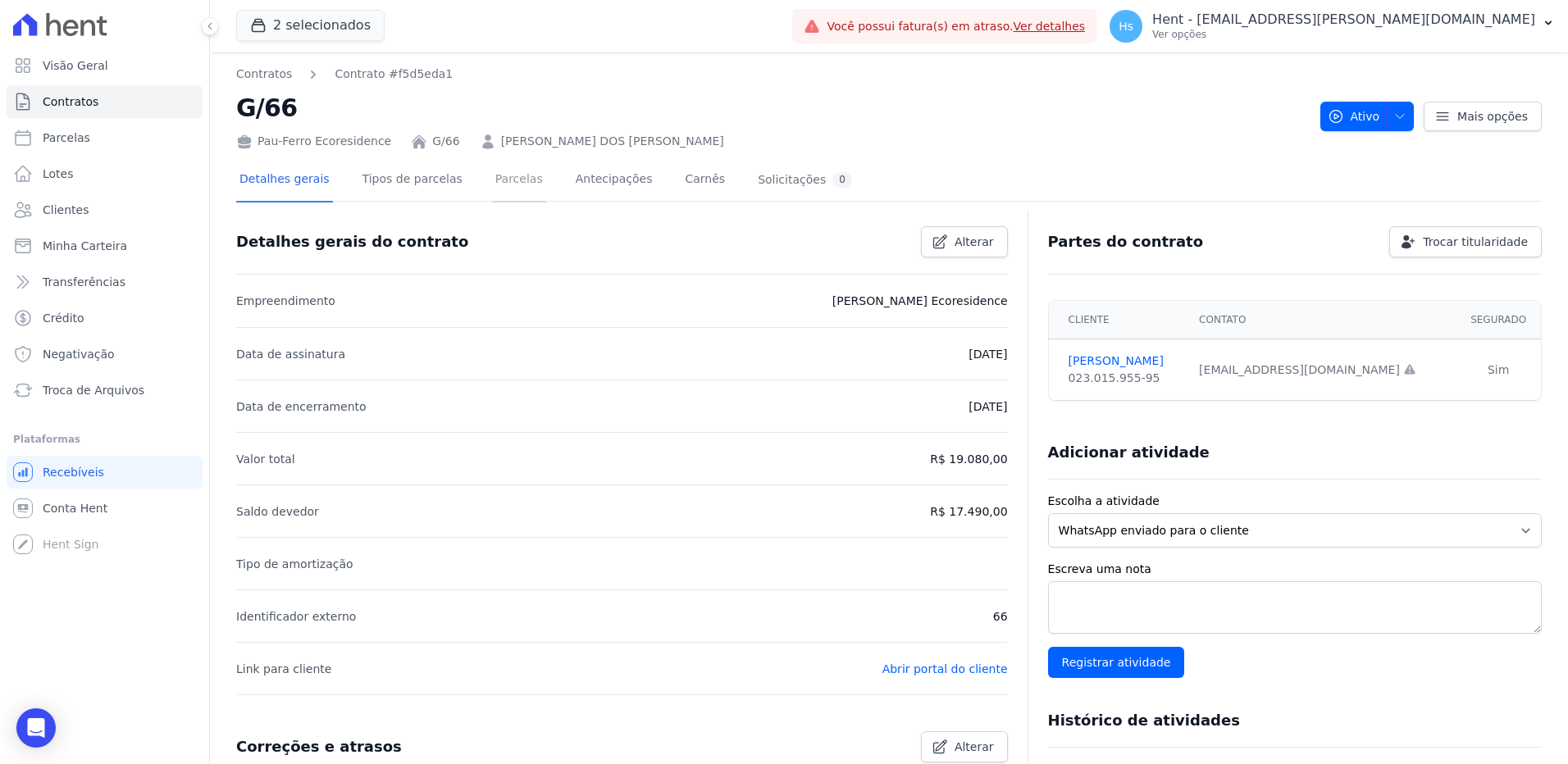
click at [511, 176] on link "Parcelas" at bounding box center [520, 180] width 55 height 44
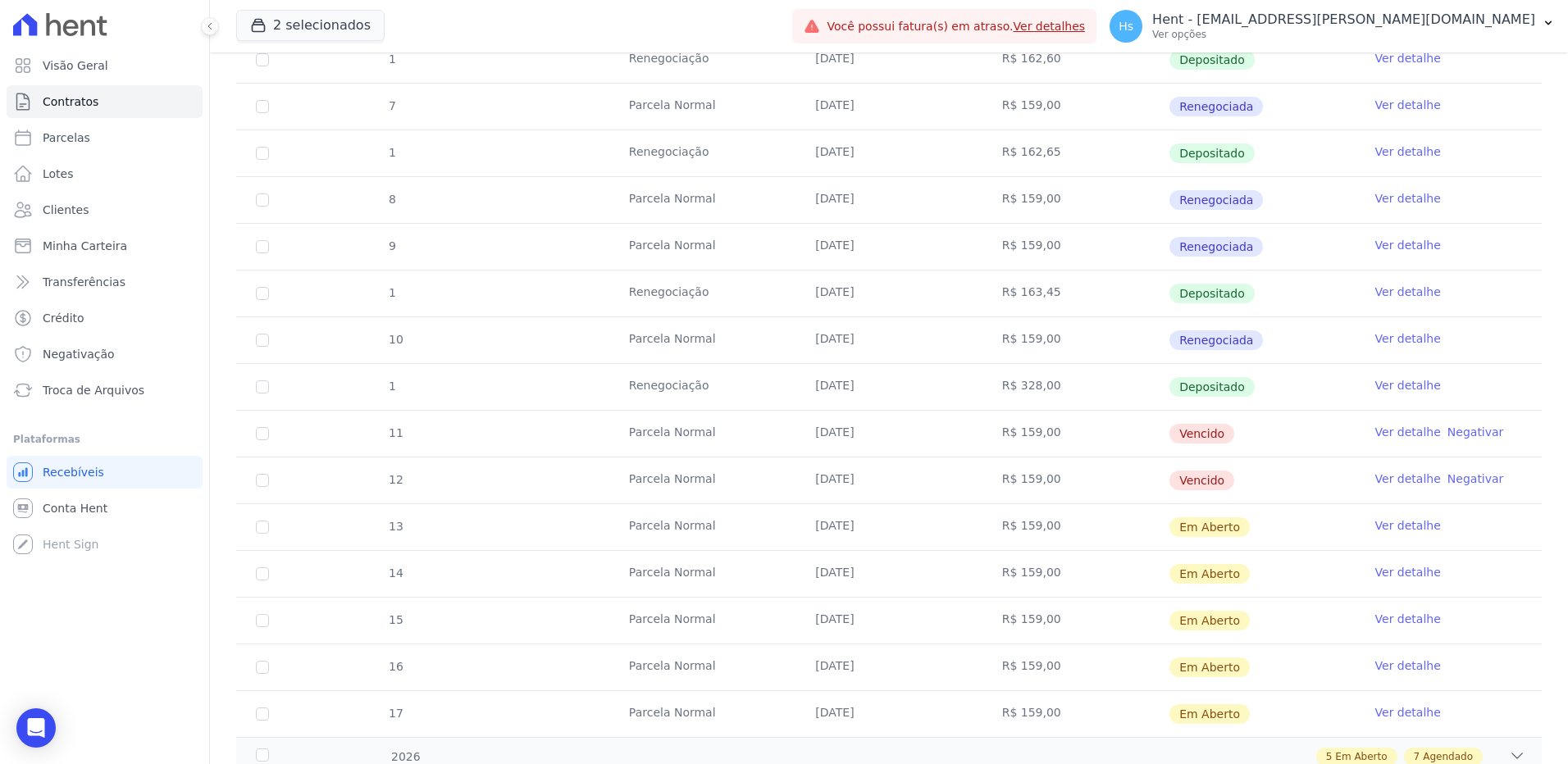
scroll to position [492, 0]
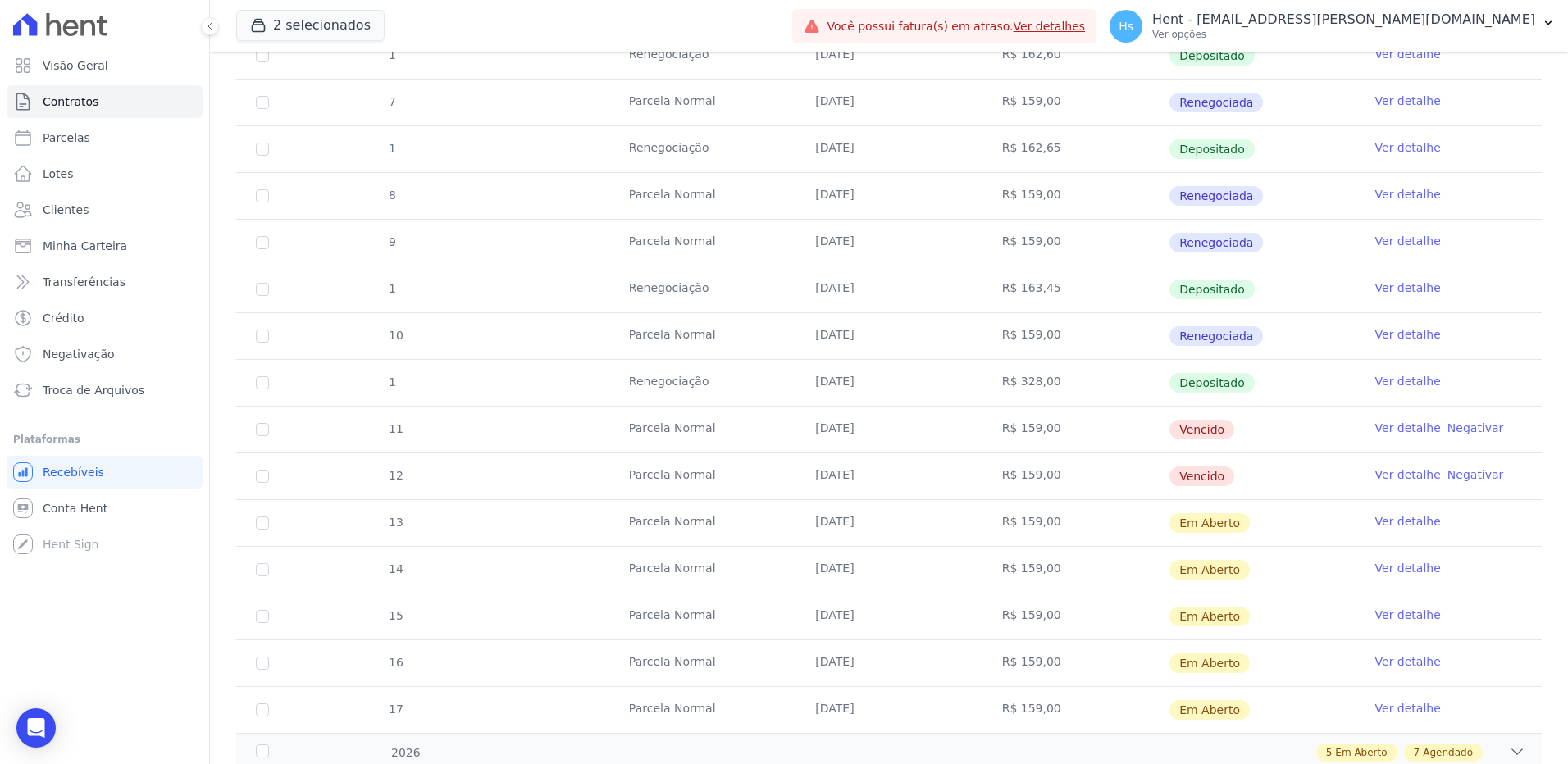
click at [1404, 430] on link "Ver detalhe" at bounding box center [1407, 427] width 65 height 17
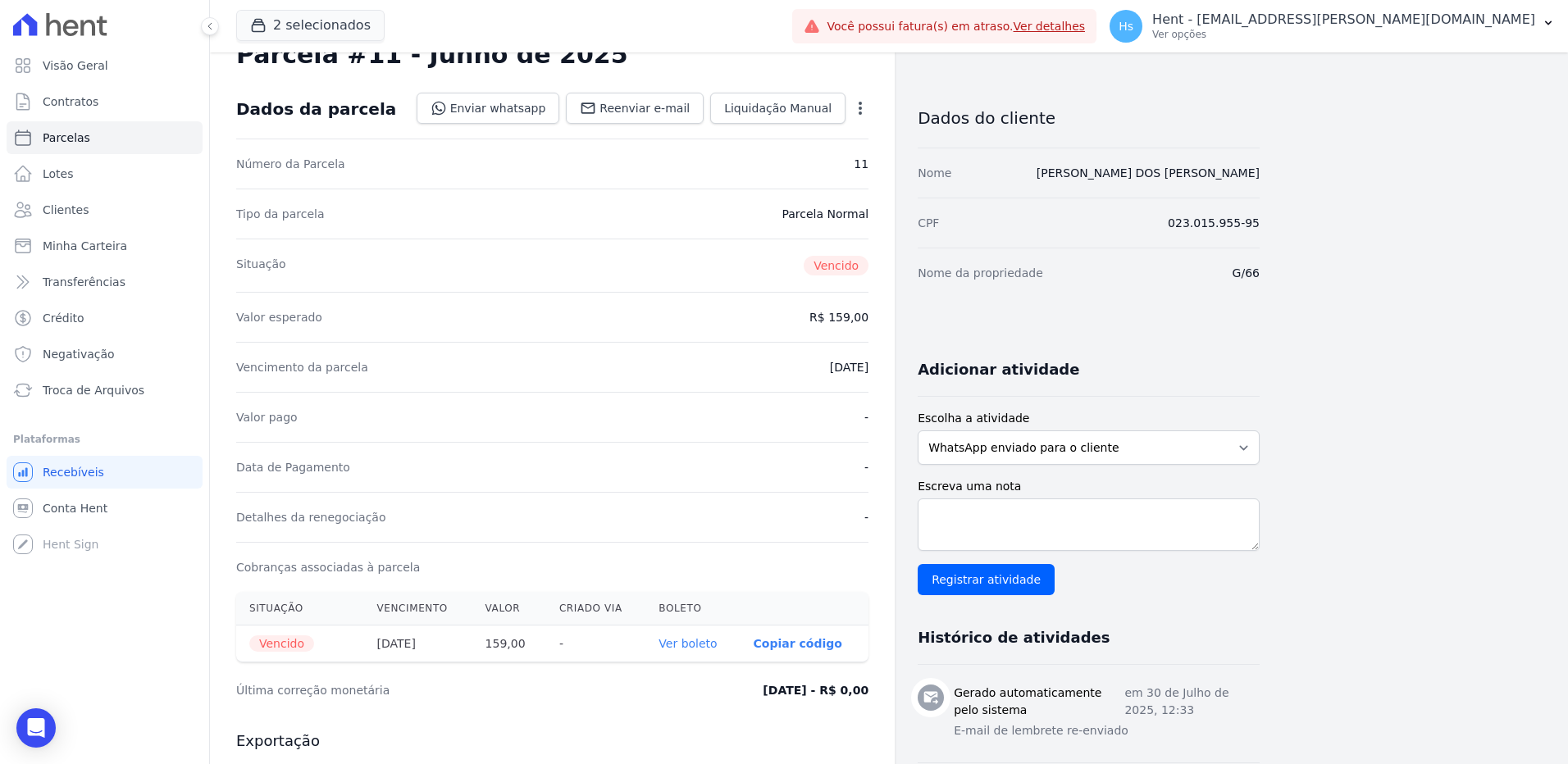
scroll to position [82, 0]
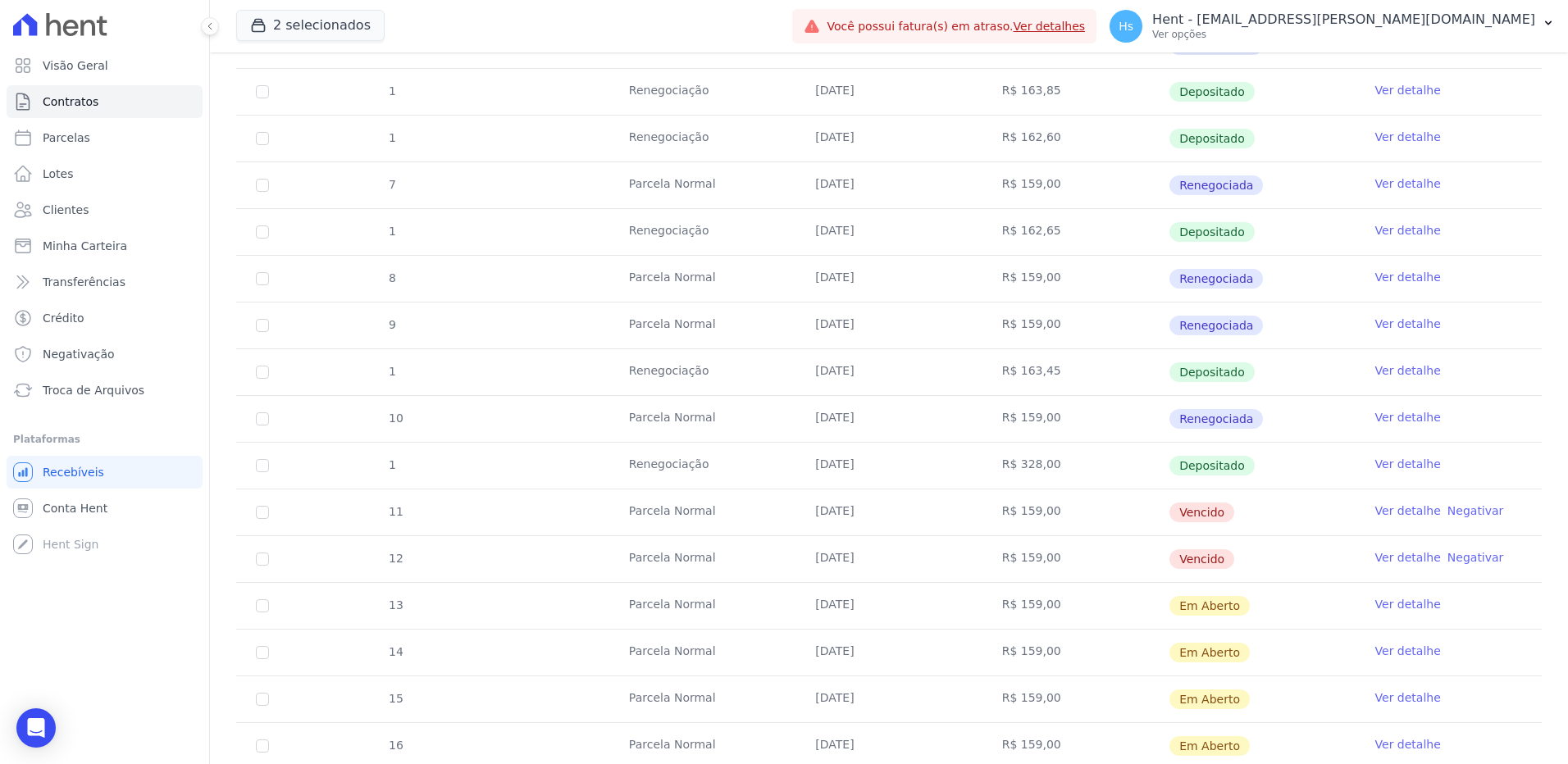
scroll to position [410, 0]
click at [259, 512] on input "checkbox" at bounding box center [262, 511] width 13 height 13
checkbox input "true"
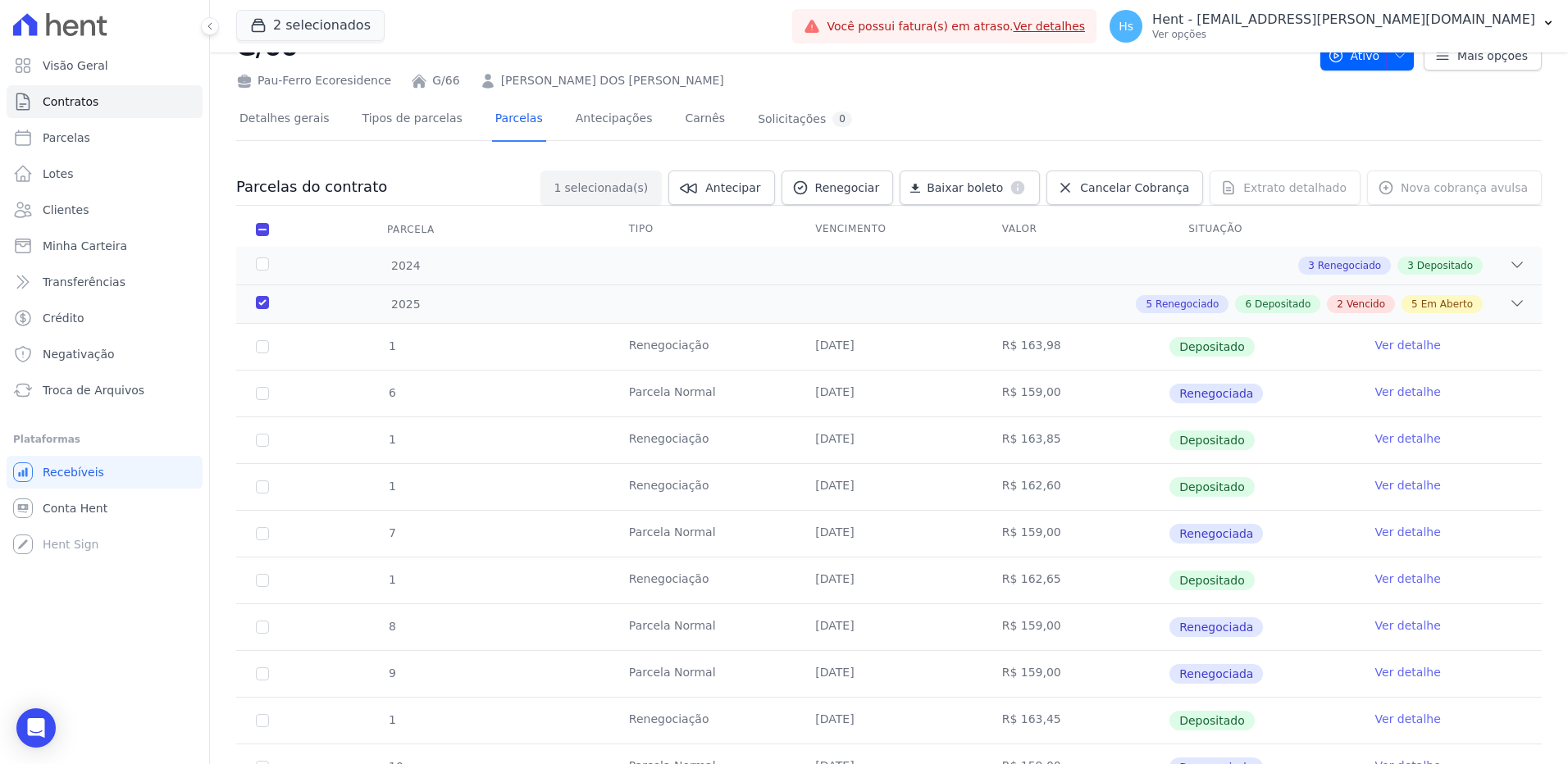
scroll to position [0, 0]
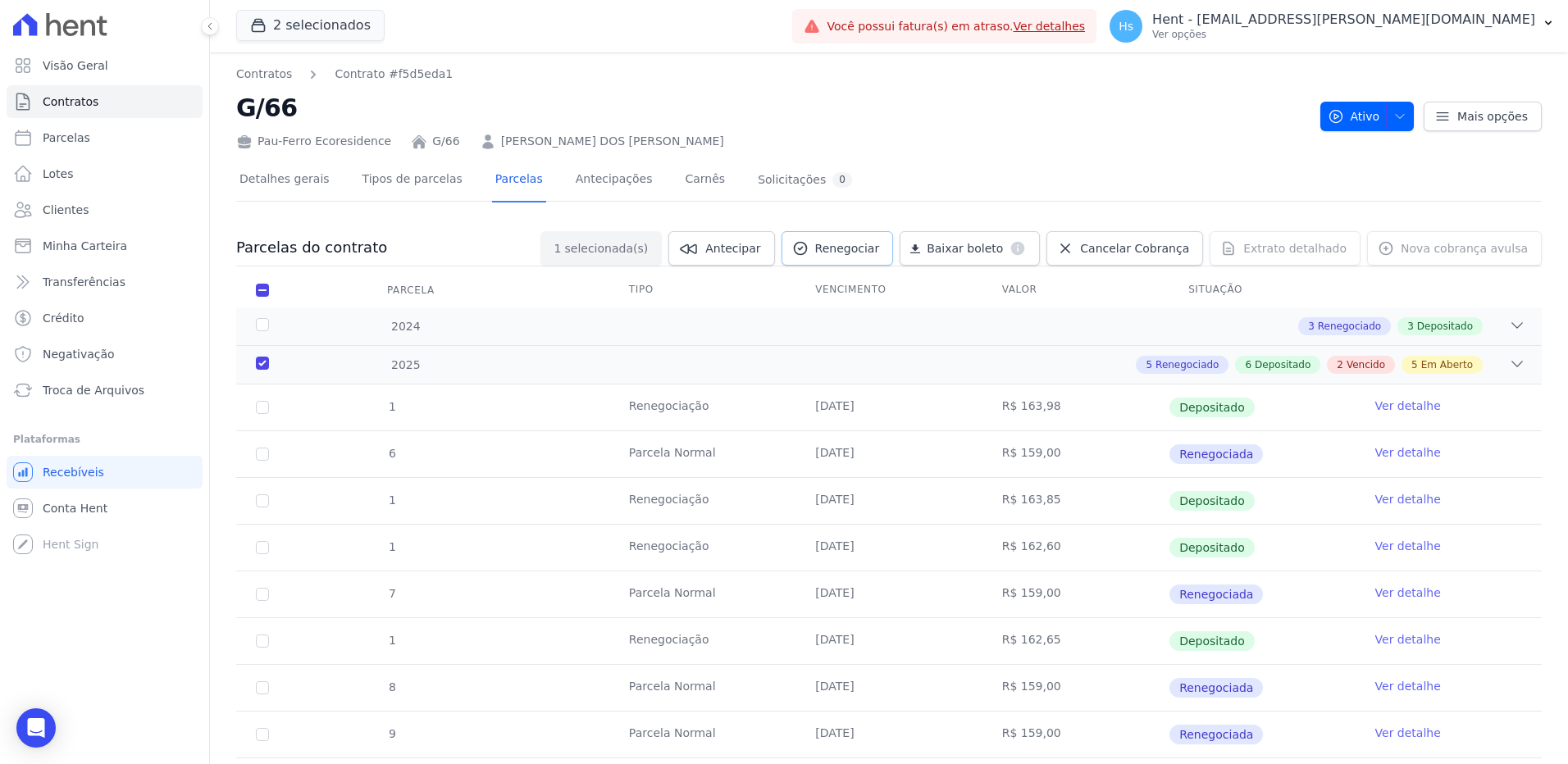
click at [884, 257] on link "Renegociar" at bounding box center [837, 248] width 112 height 34
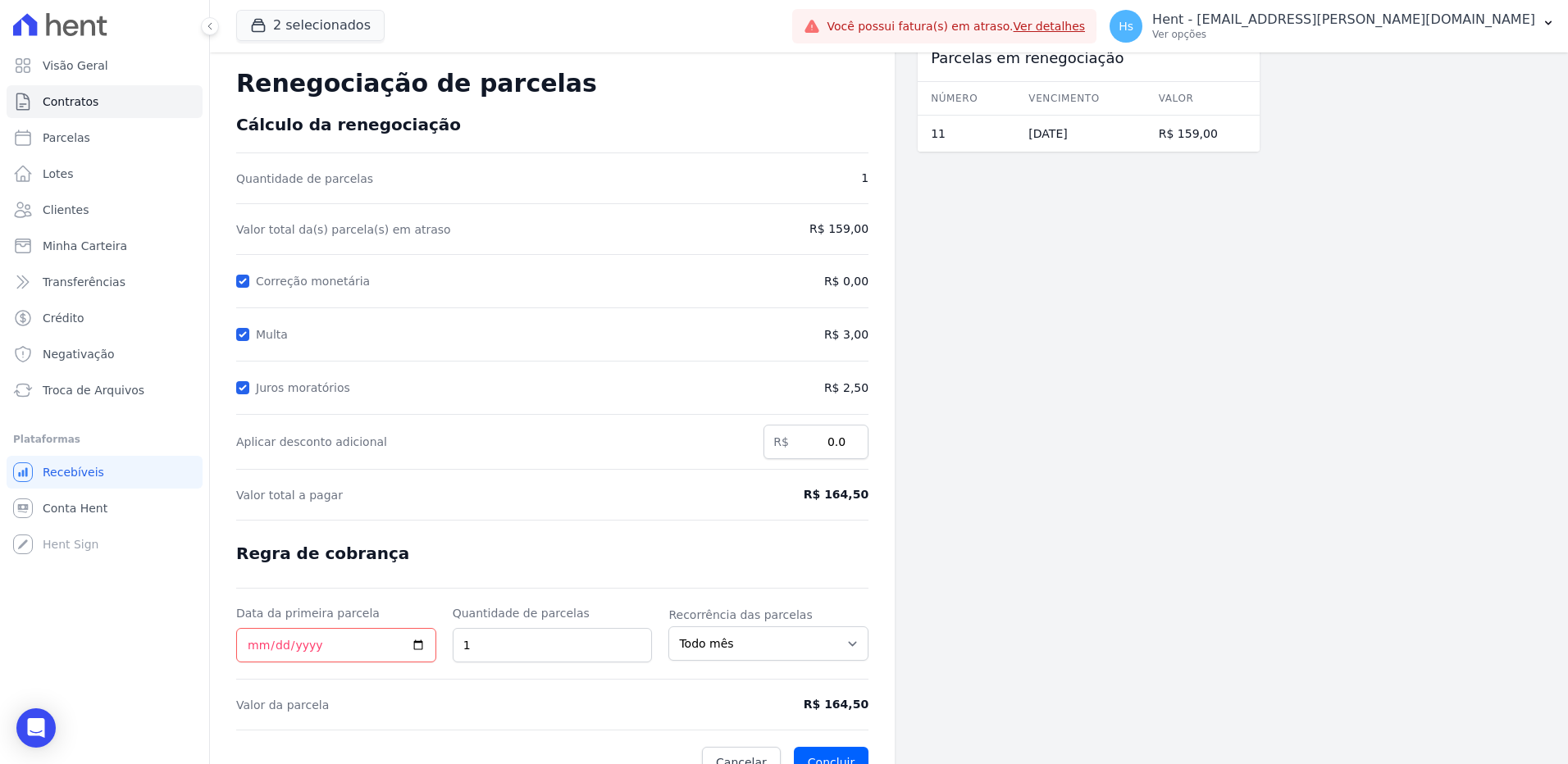
scroll to position [57, 0]
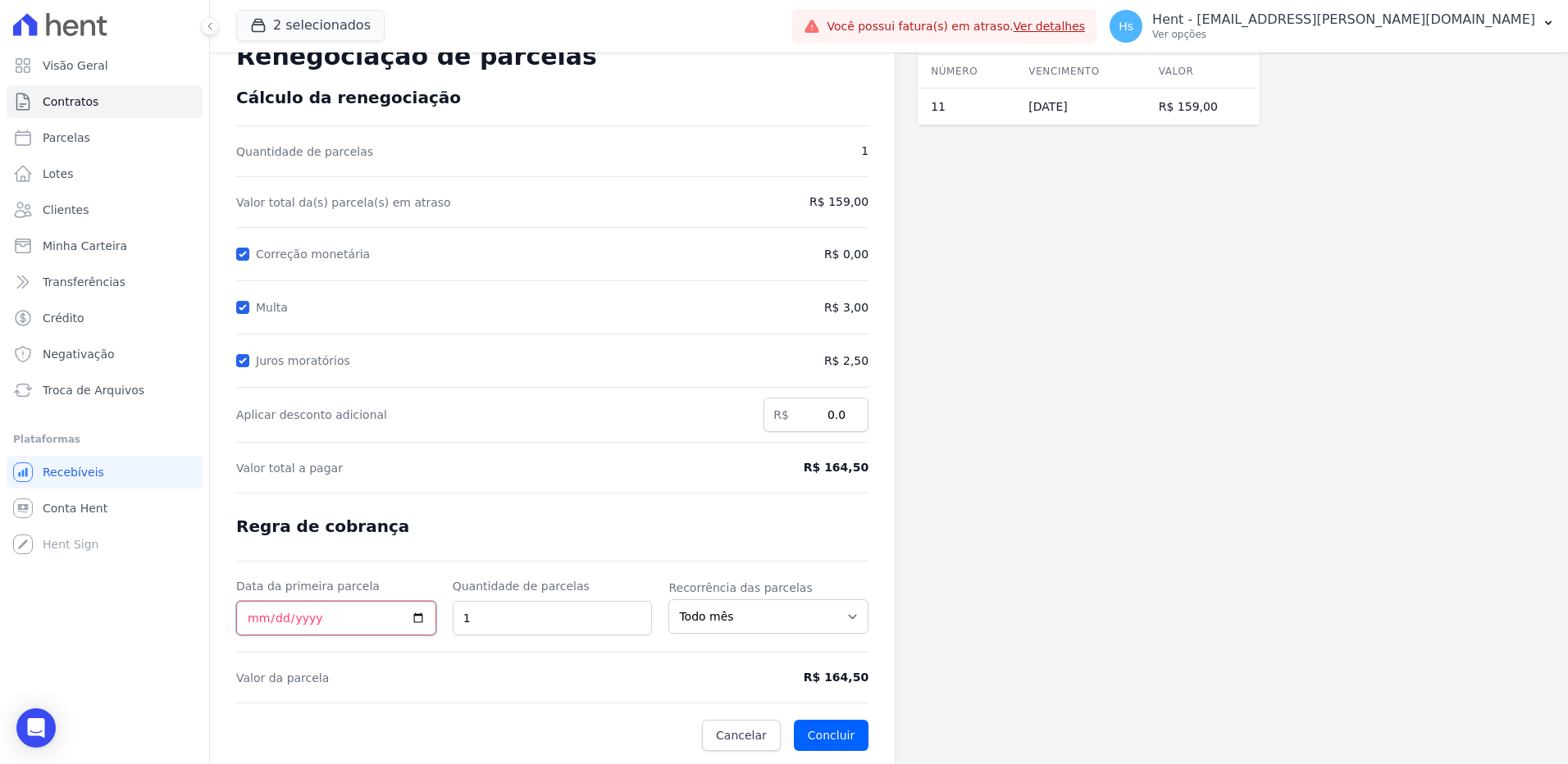
click at [413, 621] on input "Data da primeira parcela" at bounding box center [337, 618] width 201 height 34
type input "[DATE]"
click at [831, 739] on button "Concluir" at bounding box center [831, 736] width 75 height 31
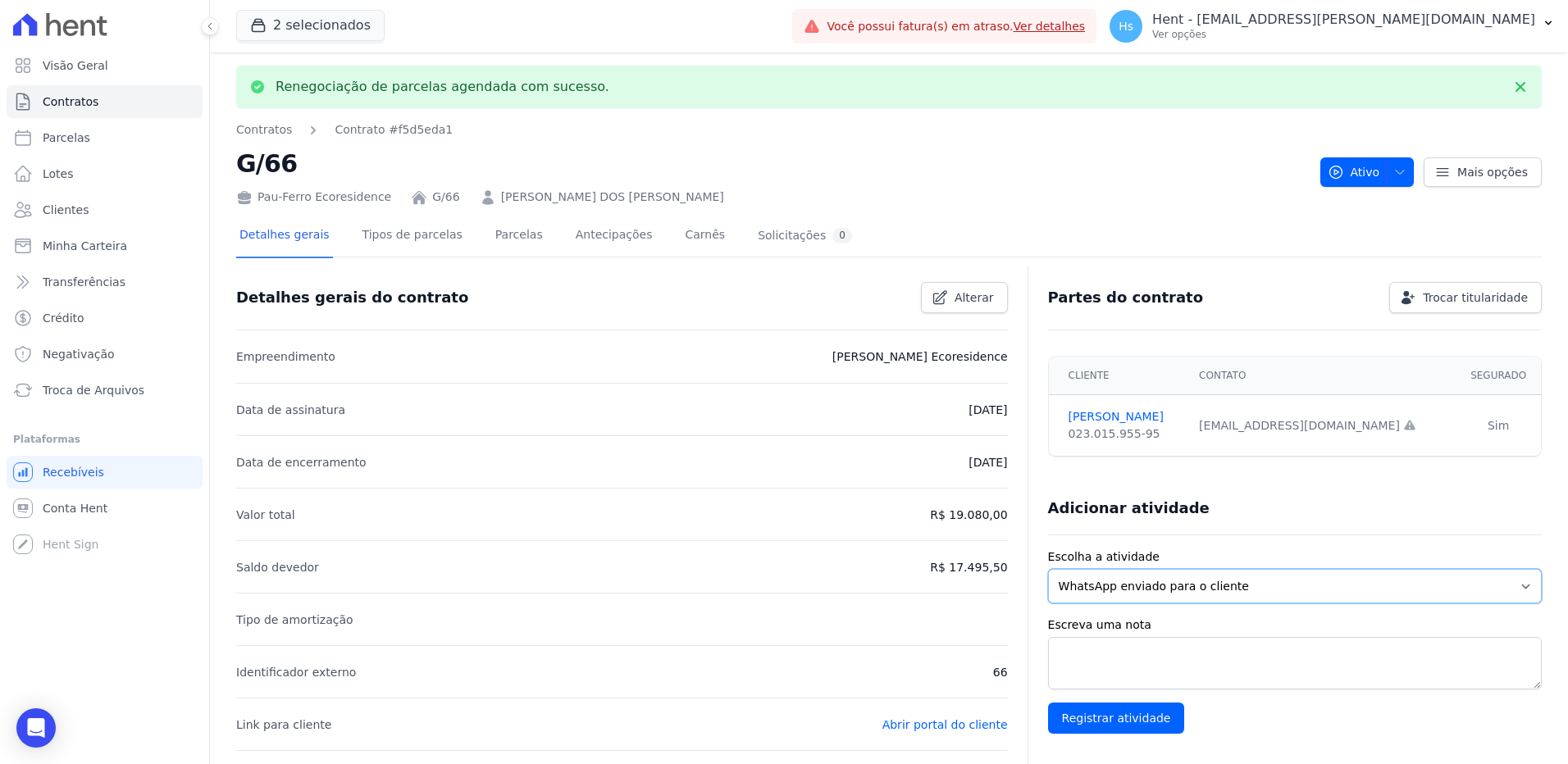
click at [1199, 585] on select "WhatsApp enviado para o cliente Adicionar um comentário Ligação feita para o cl…" at bounding box center [1295, 586] width 493 height 34
select select "charge"
click at [1048, 569] on select "WhatsApp enviado para o cliente Adicionar um comentário Ligação feita para o cl…" at bounding box center [1295, 586] width 493 height 34
click at [1171, 649] on textarea "Escreva uma nota" at bounding box center [1295, 664] width 493 height 53
paste textarea "Envio de boleto com vencimento em [DATE], referente a parcela vencida em [DATE]"
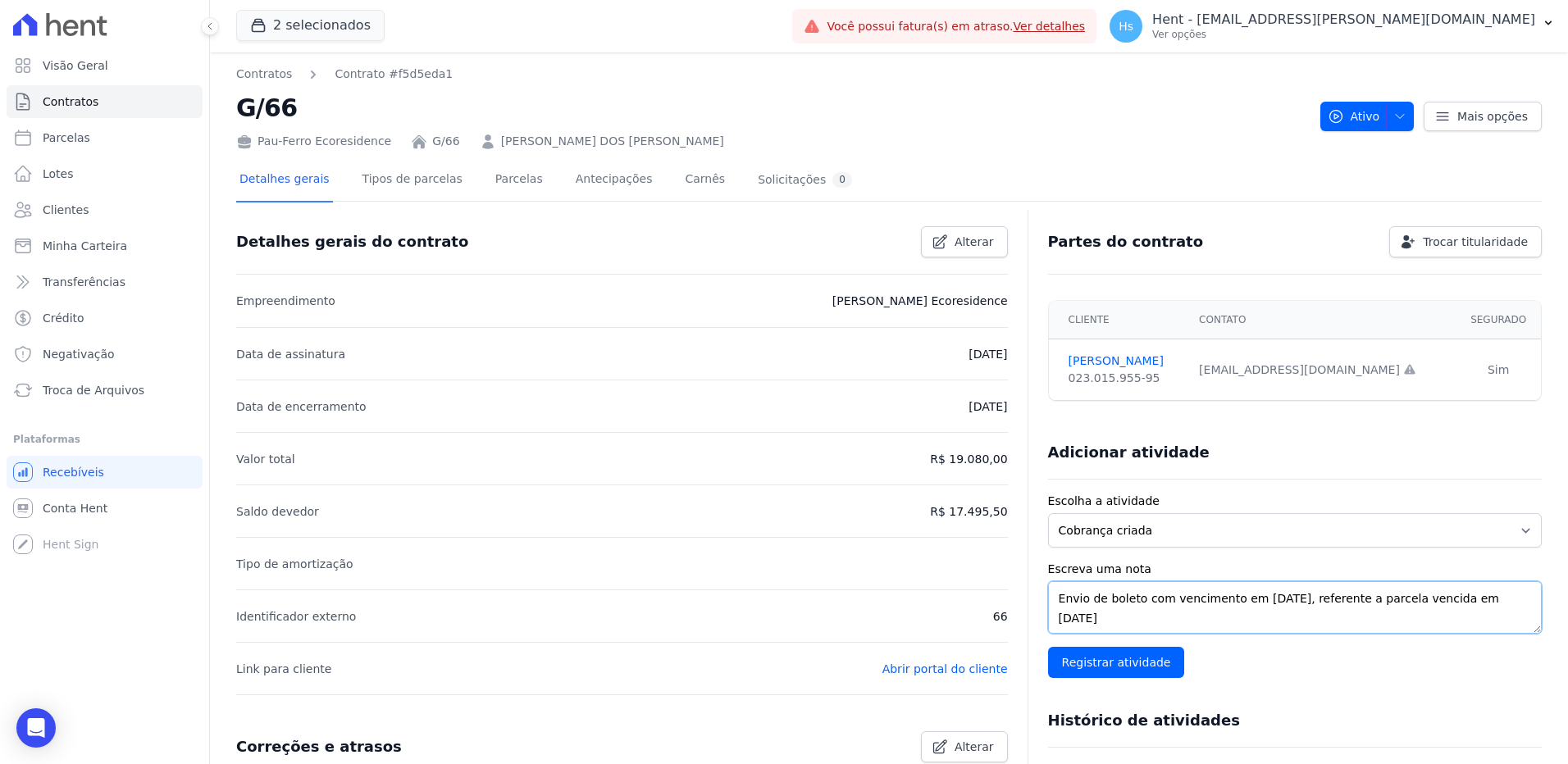
type textarea "Envio de boleto com vencimento em [DATE], referente a parcela vencida em [DATE]."
drag, startPoint x: 1133, startPoint y: 627, endPoint x: 999, endPoint y: 582, distance: 141.4
click at [1416, 519] on select "WhatsApp enviado para o cliente Adicionar um comentário Ligação feita para o cl…" at bounding box center [1295, 529] width 493 height 34
click at [1141, 528] on select "WhatsApp enviado para o cliente Adicionar um comentário Ligação feita para o cl…" at bounding box center [1295, 529] width 493 height 34
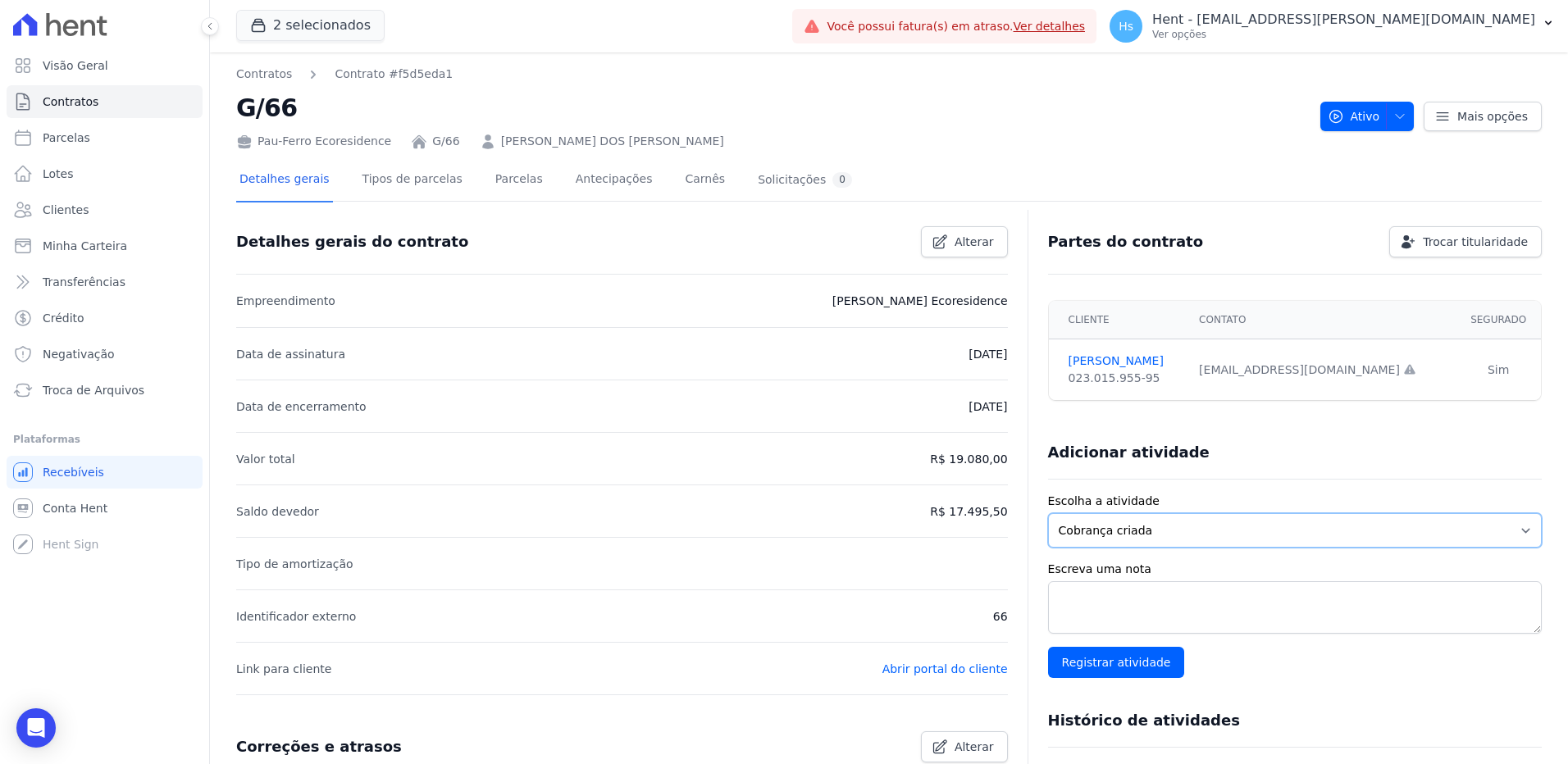
click at [1141, 528] on select "WhatsApp enviado para o cliente Adicionar um comentário Ligação feita para o cl…" at bounding box center [1295, 529] width 493 height 34
click at [1077, 534] on select "WhatsApp enviado para o cliente Adicionar um comentário Ligação feita para o cl…" at bounding box center [1295, 529] width 493 height 34
click at [470, 177] on div "Detalhes gerais Tipos de parcelas [GEOGRAPHIC_DATA] Antecipações [PERSON_NAME] …" at bounding box center [546, 180] width 619 height 44
click at [492, 177] on link "Parcelas" at bounding box center [520, 180] width 55 height 44
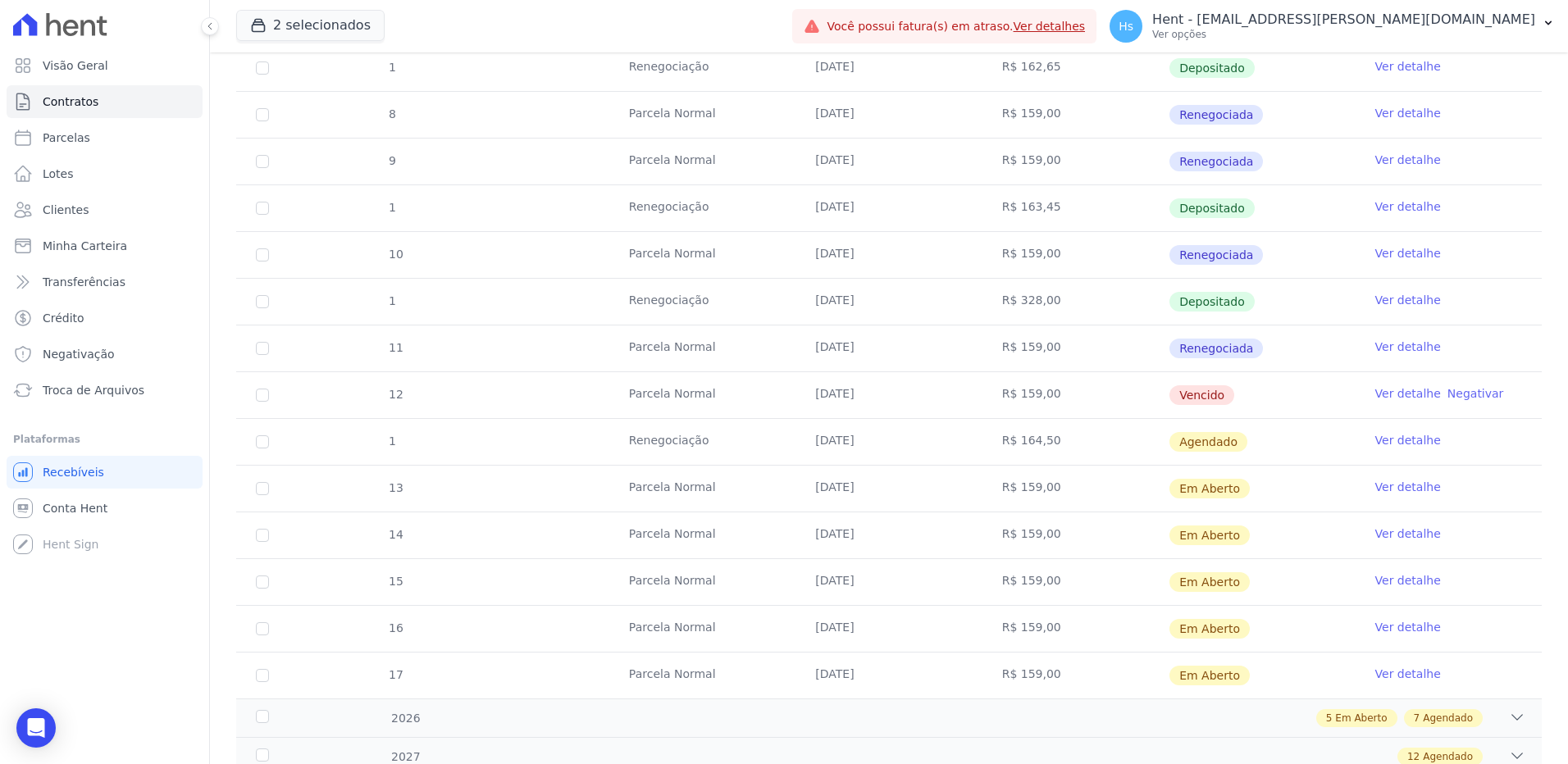
scroll to position [574, 0]
click at [1393, 442] on link "Ver detalhe" at bounding box center [1407, 439] width 65 height 17
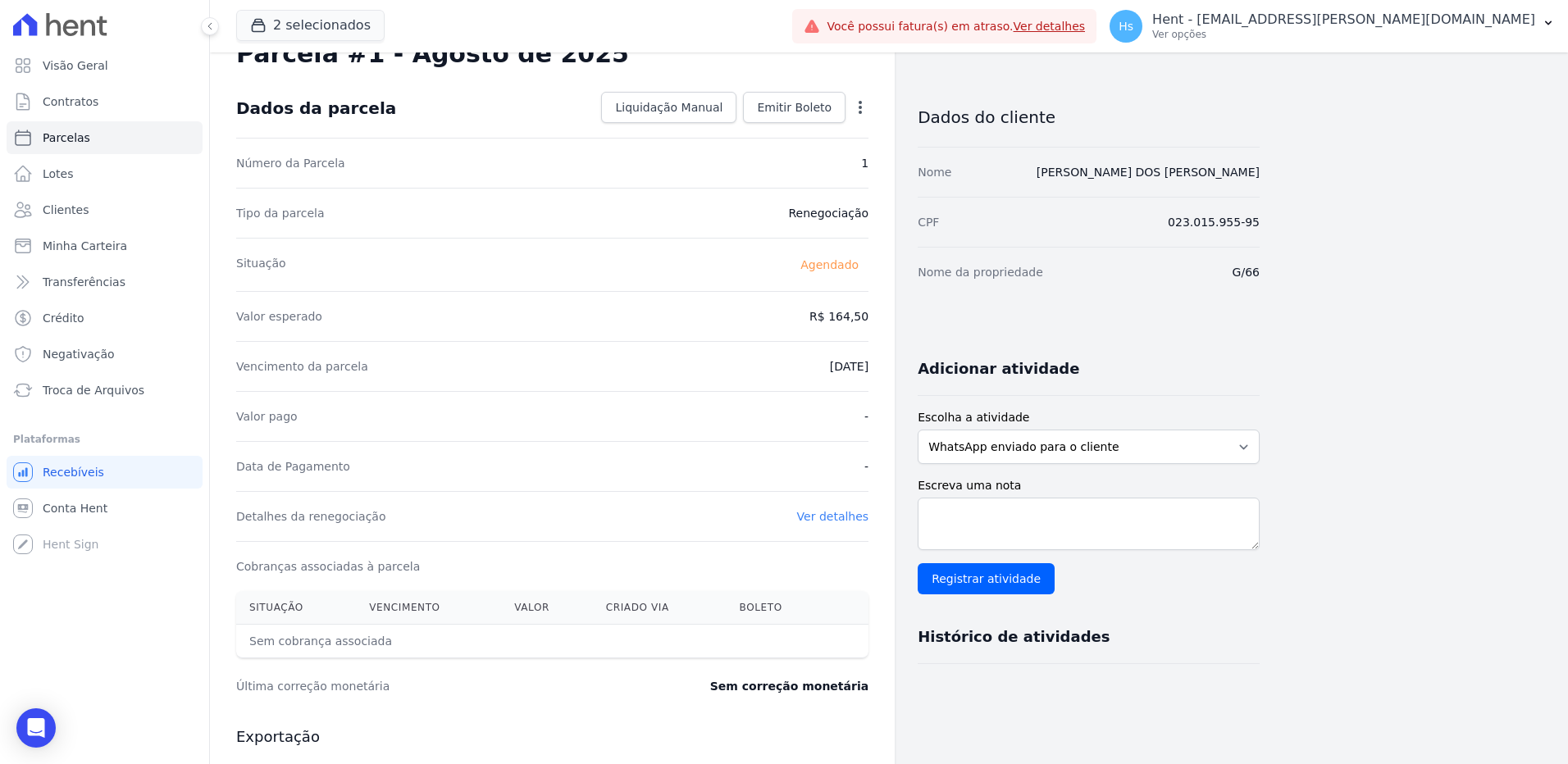
scroll to position [82, 0]
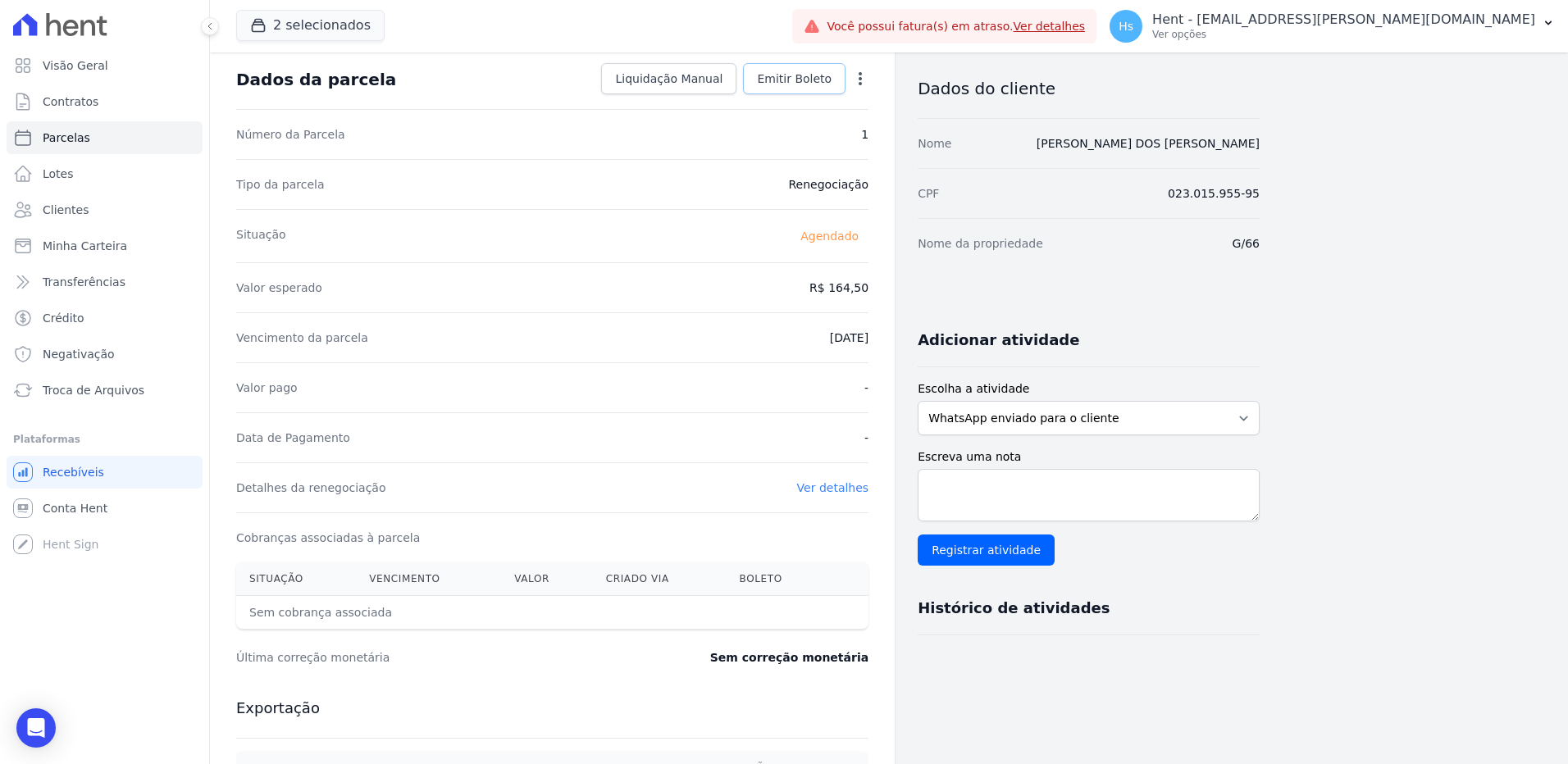
click at [789, 84] on span "Emitir Boleto" at bounding box center [794, 78] width 75 height 17
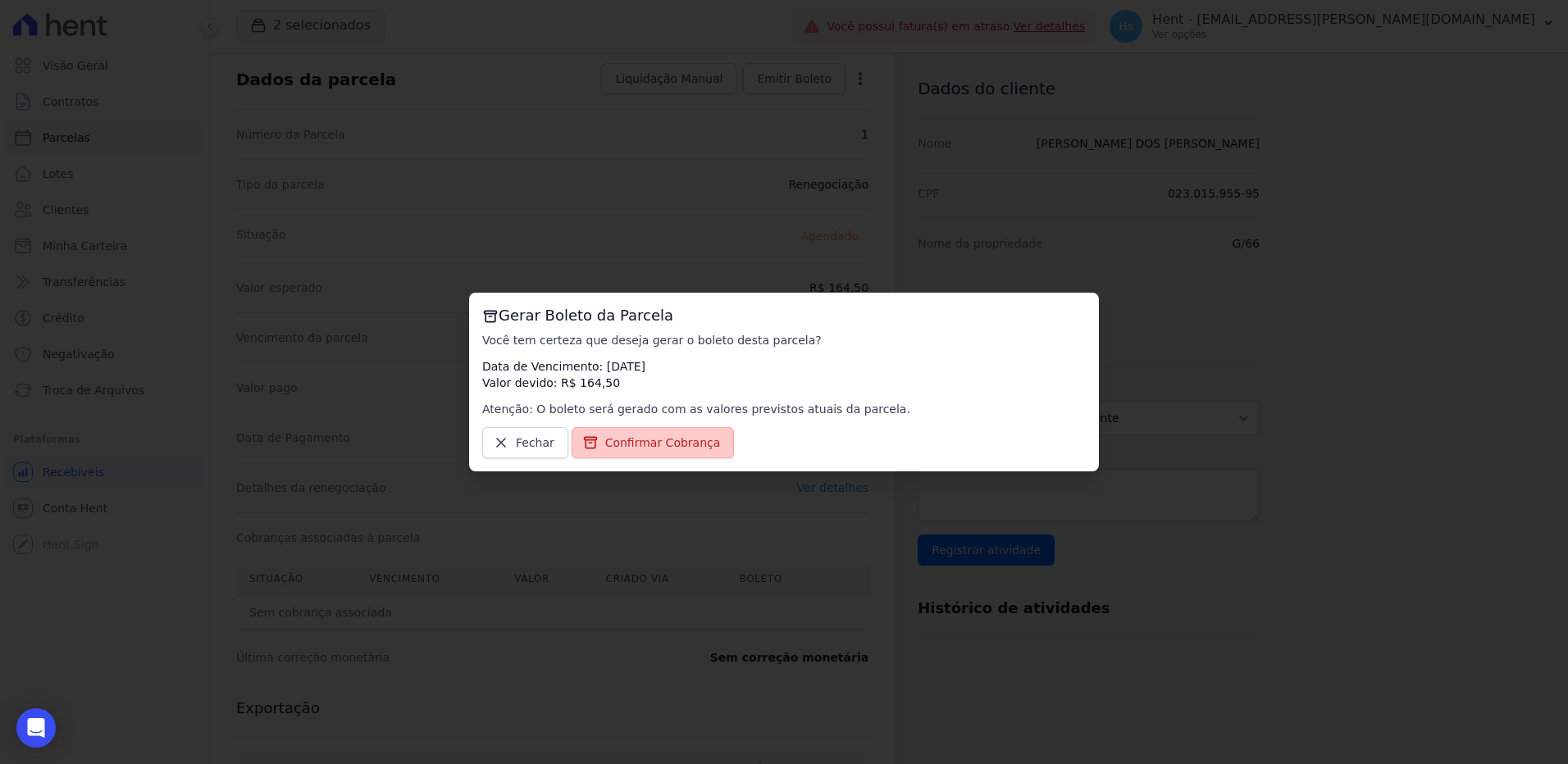
click at [658, 441] on span "Confirmar Cobrança" at bounding box center [663, 443] width 116 height 17
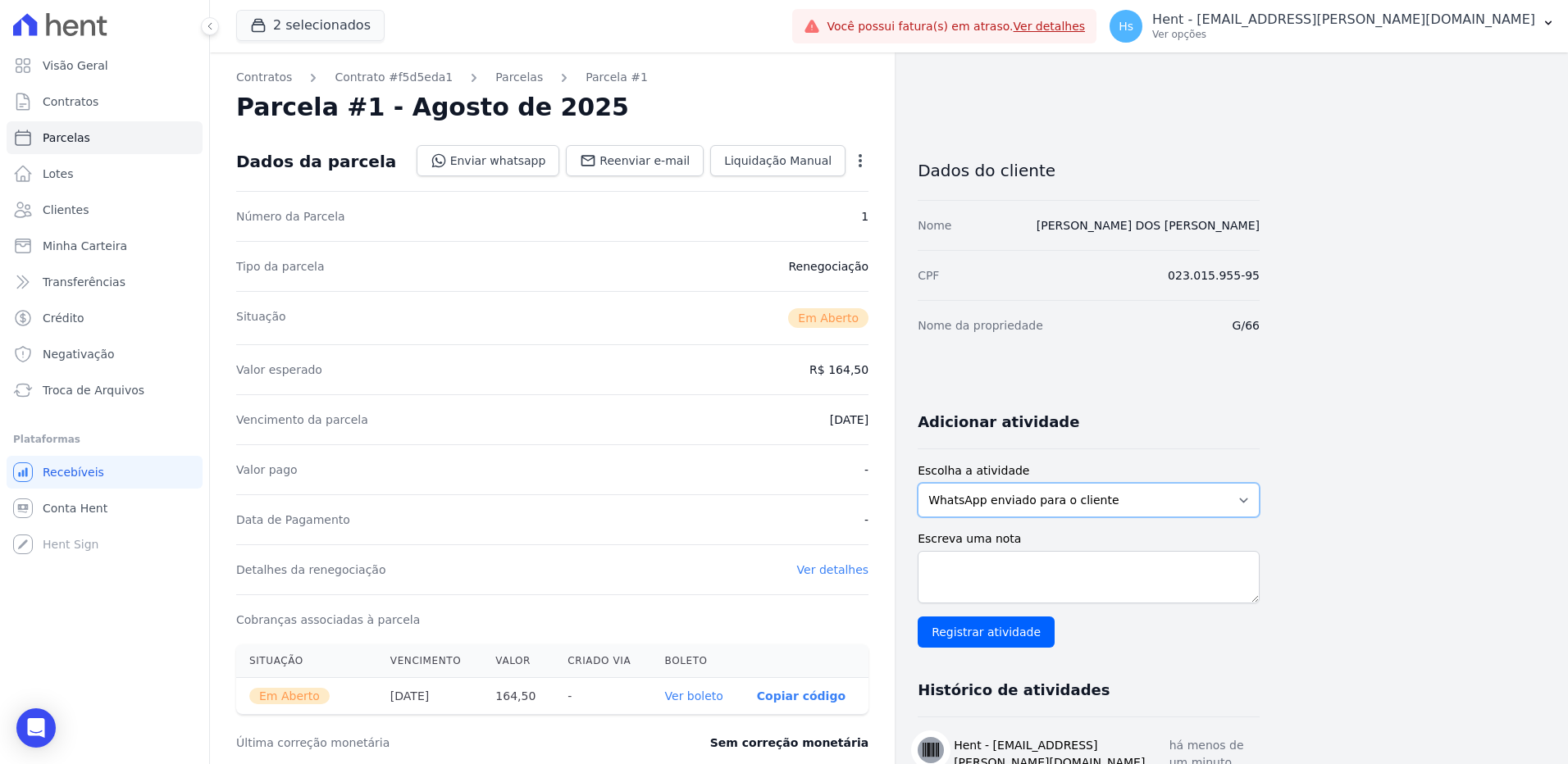
click at [1233, 502] on select "WhatsApp enviado para o cliente Adicionar um comentário Ligação feita para o cl…" at bounding box center [1088, 499] width 342 height 34
select select "charge"
click at [918, 483] on select "WhatsApp enviado para o cliente Adicionar um comentário Ligação feita para o cl…" at bounding box center [1088, 499] width 342 height 34
click at [1081, 596] on textarea "Escreva uma nota" at bounding box center [1088, 577] width 342 height 53
paste textarea "Envio de boleto com vencimento em [DATE], referente a parcela vencida em [DATE]"
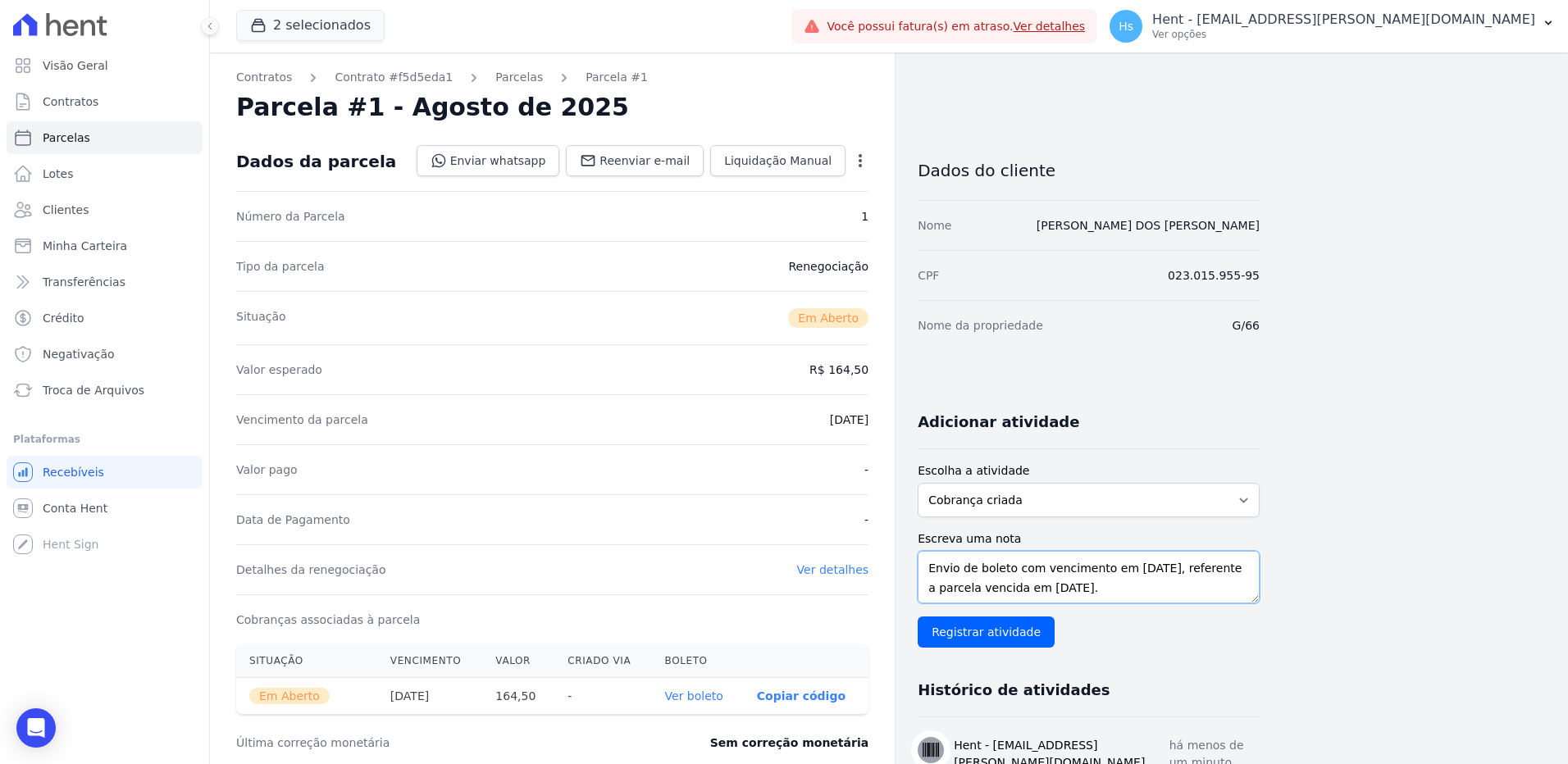
scroll to position [2, 0]
type textarea "Envio de boleto com vencimento em [DATE], referente a parcela vencida em [DATE]."
click at [974, 633] on input "Registrar atividade" at bounding box center [986, 633] width 137 height 31
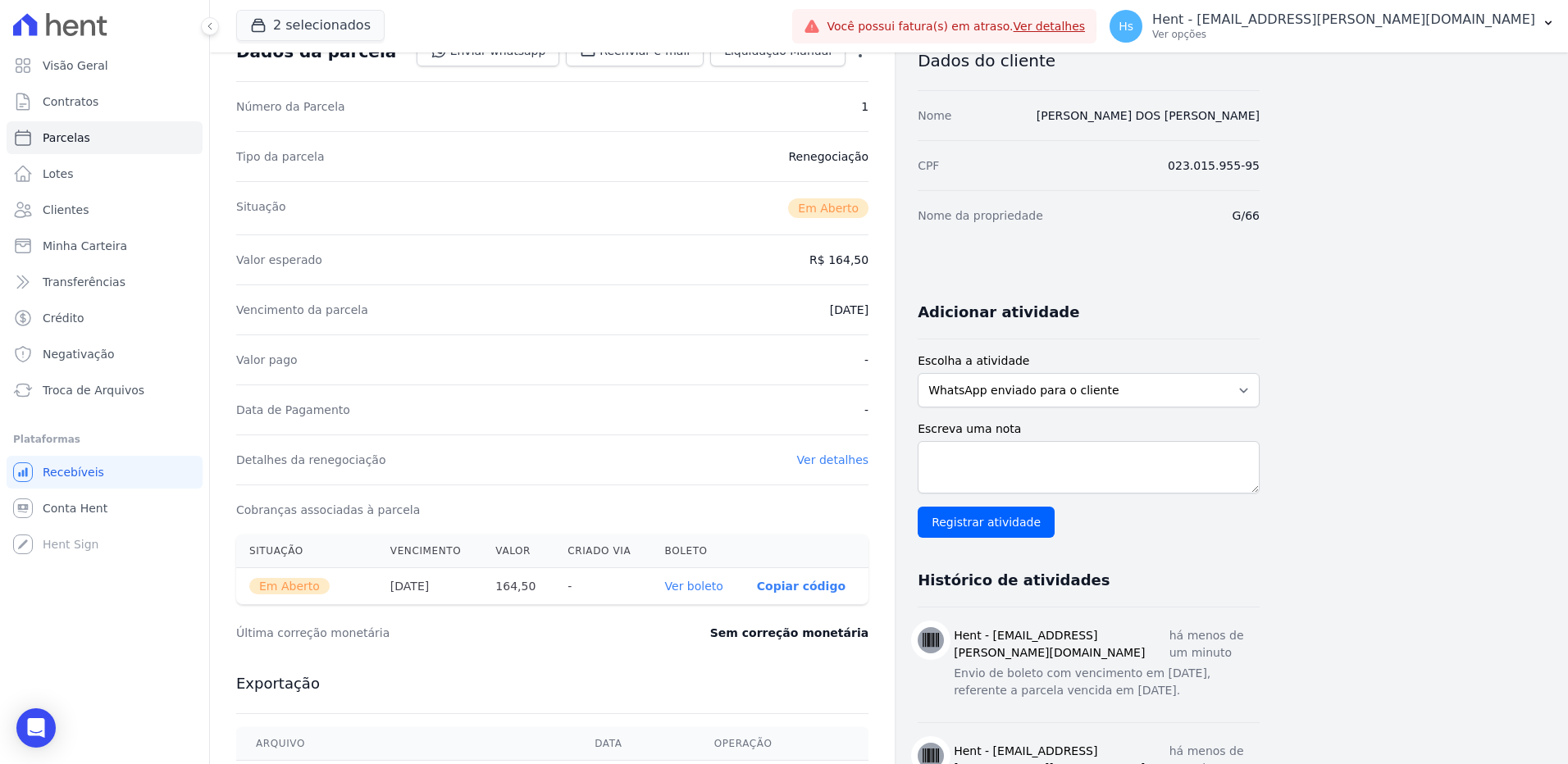
scroll to position [164, 0]
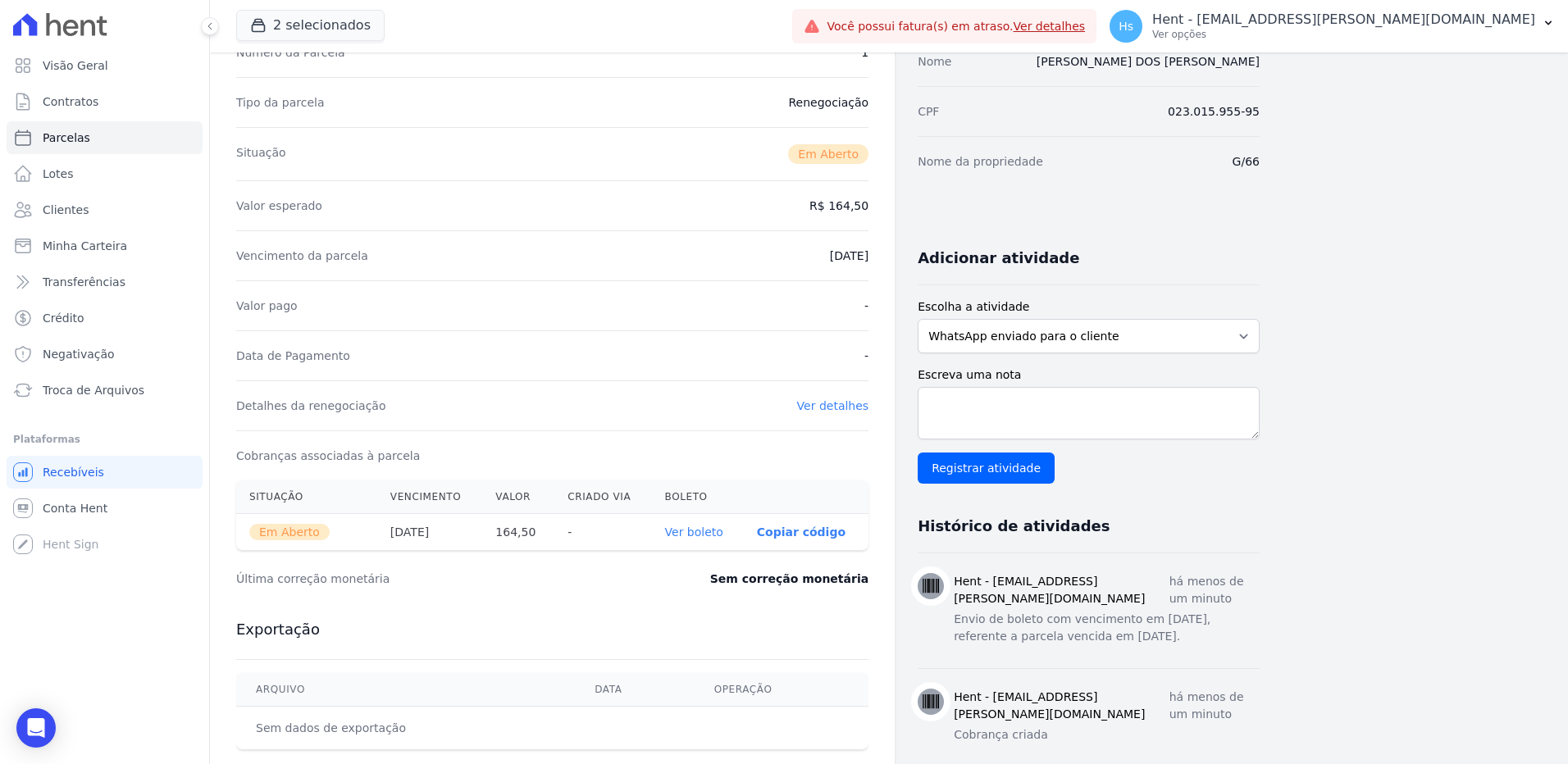
click at [703, 536] on link "Ver boleto" at bounding box center [694, 531] width 58 height 13
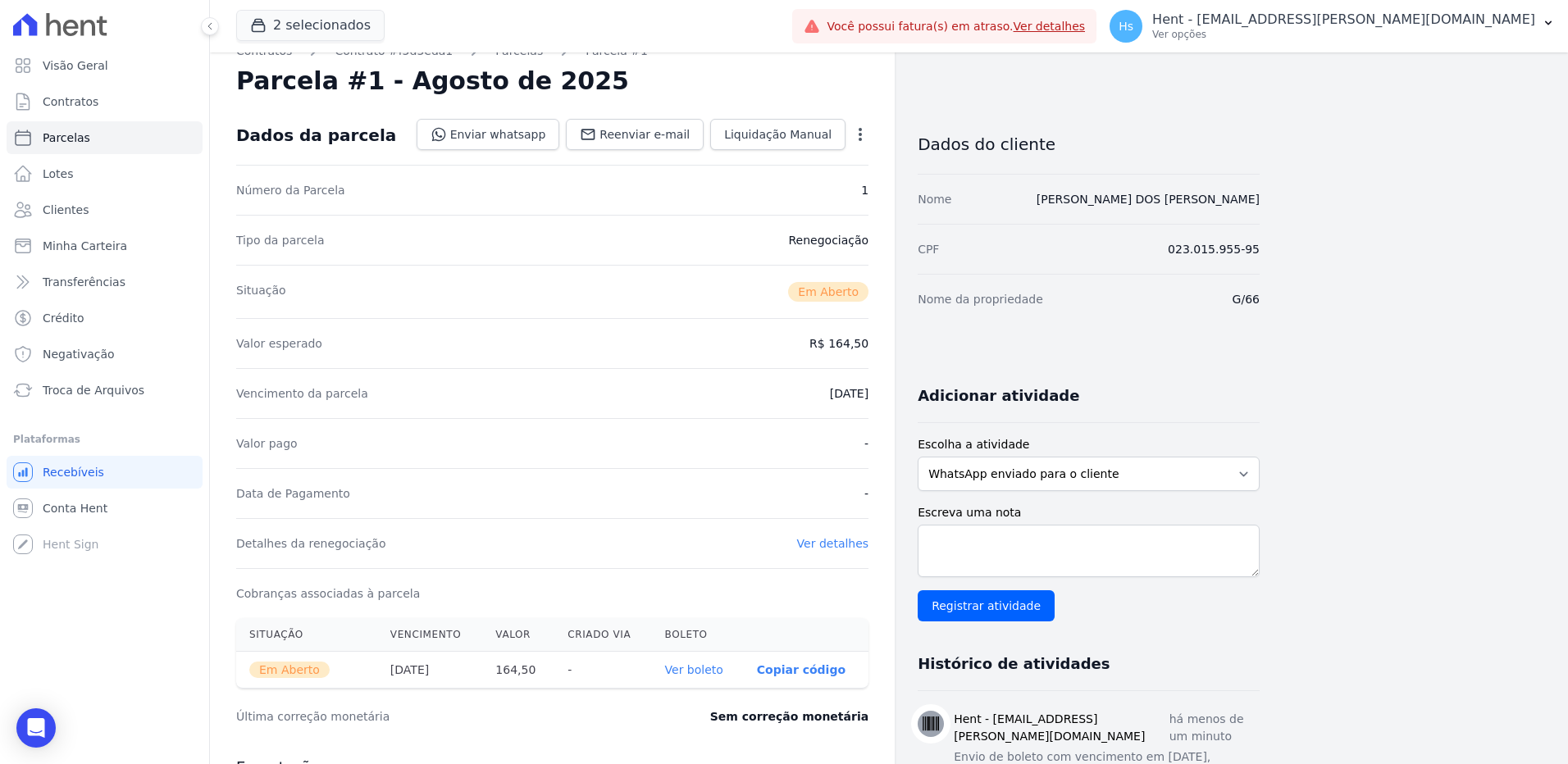
scroll to position [0, 0]
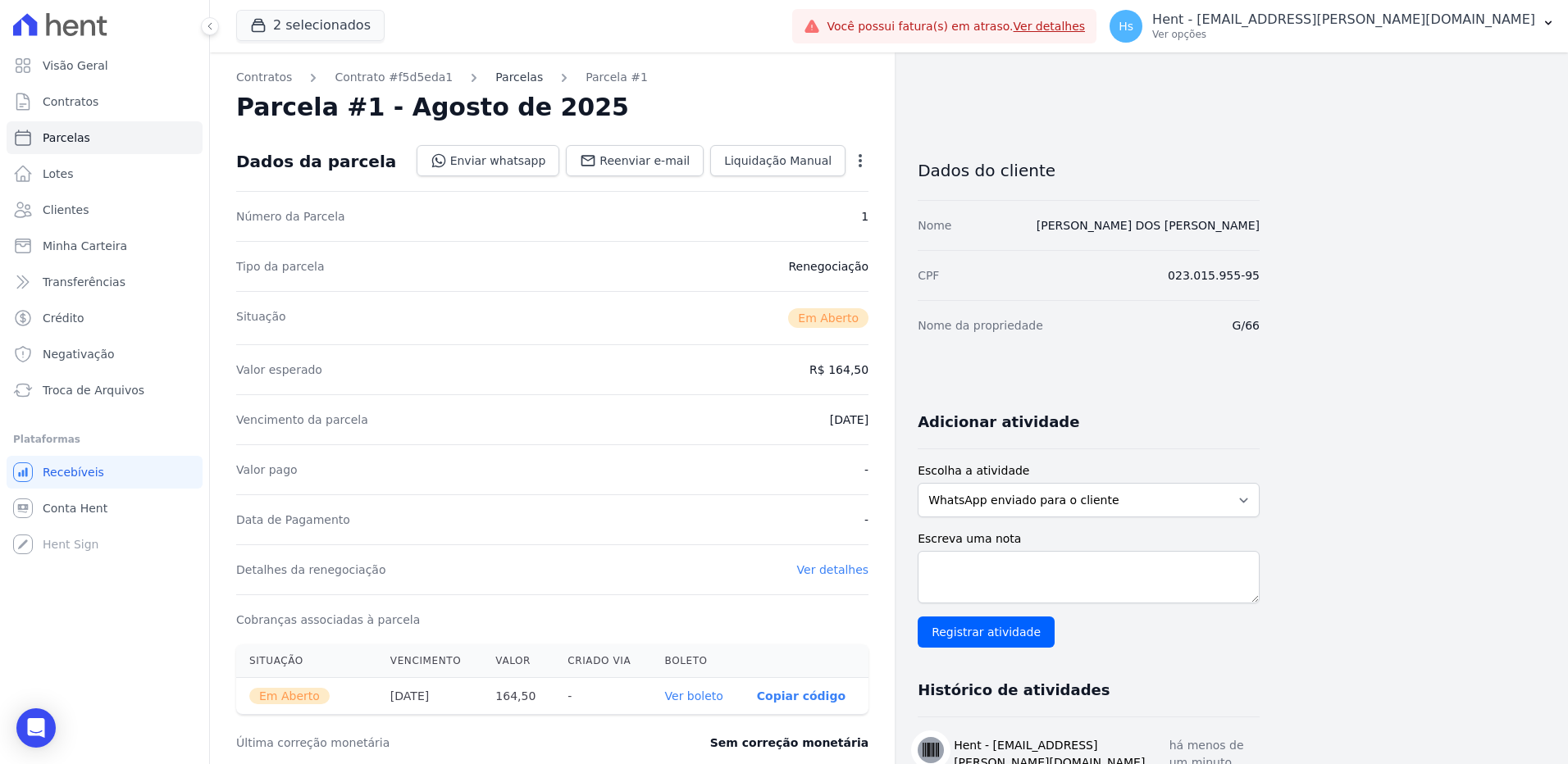
click at [495, 76] on link "Parcelas" at bounding box center [519, 78] width 48 height 18
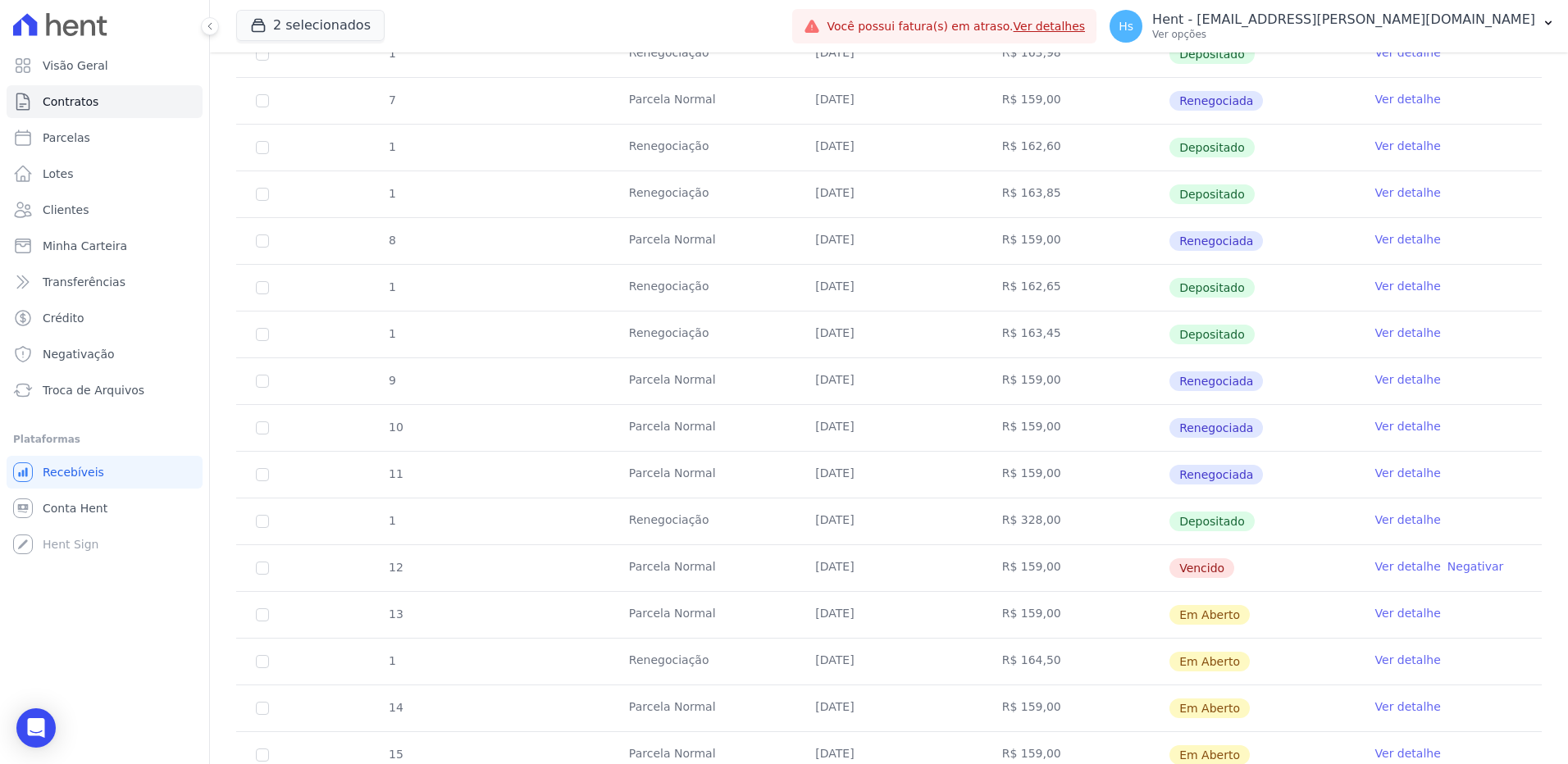
scroll to position [410, 0]
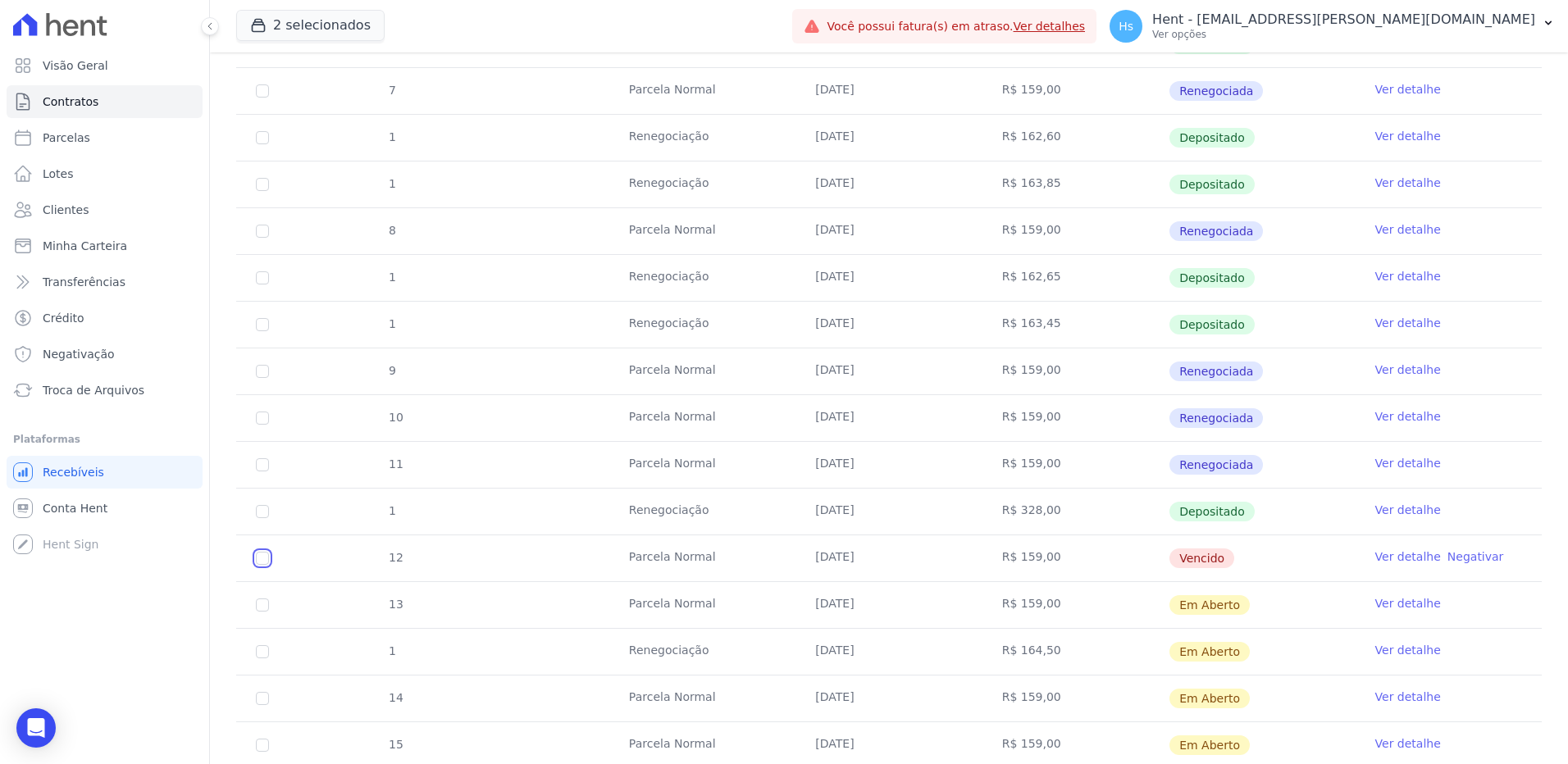
click at [263, 562] on input "checkbox" at bounding box center [262, 558] width 13 height 13
checkbox input "true"
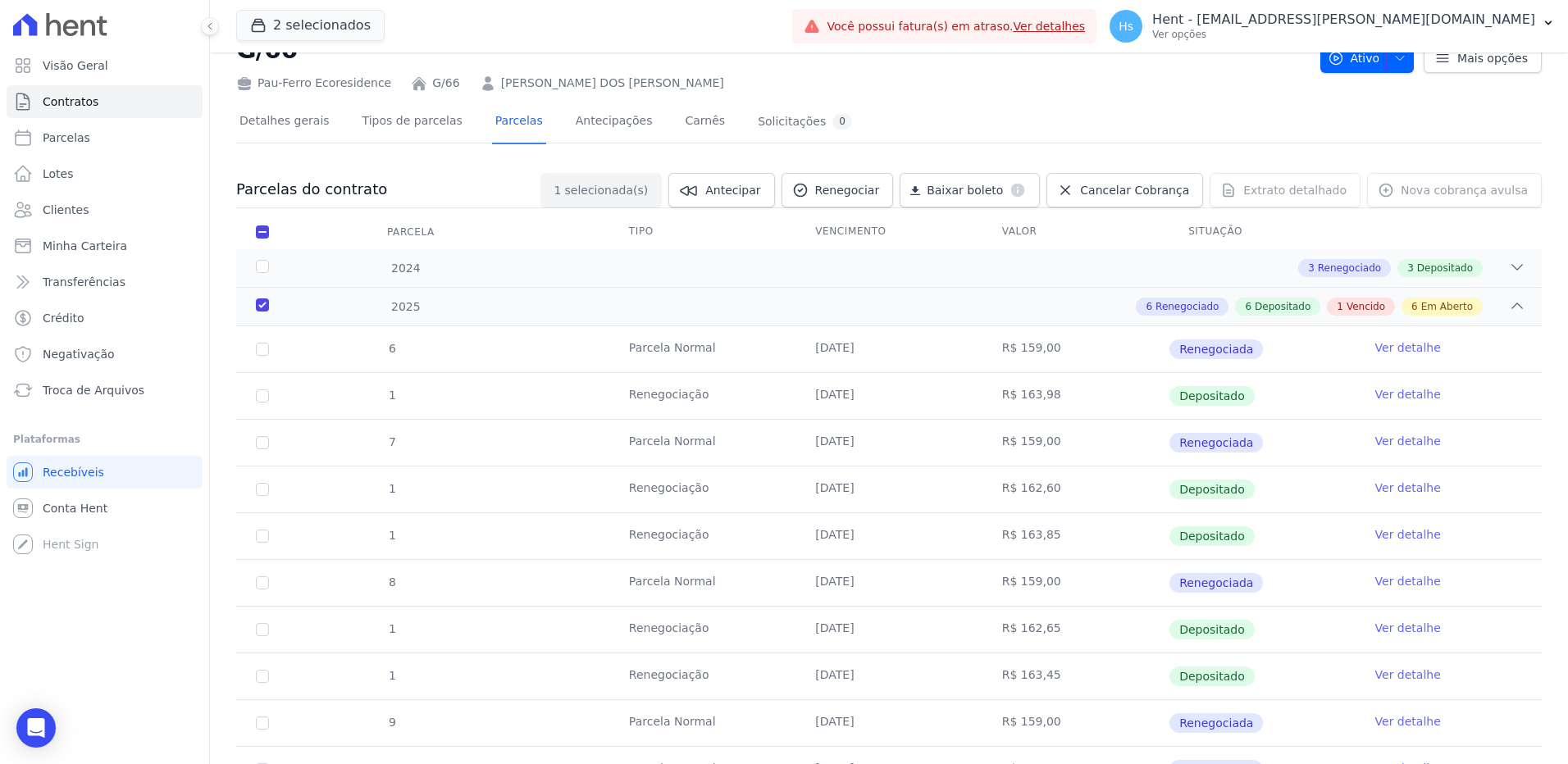
scroll to position [0, 0]
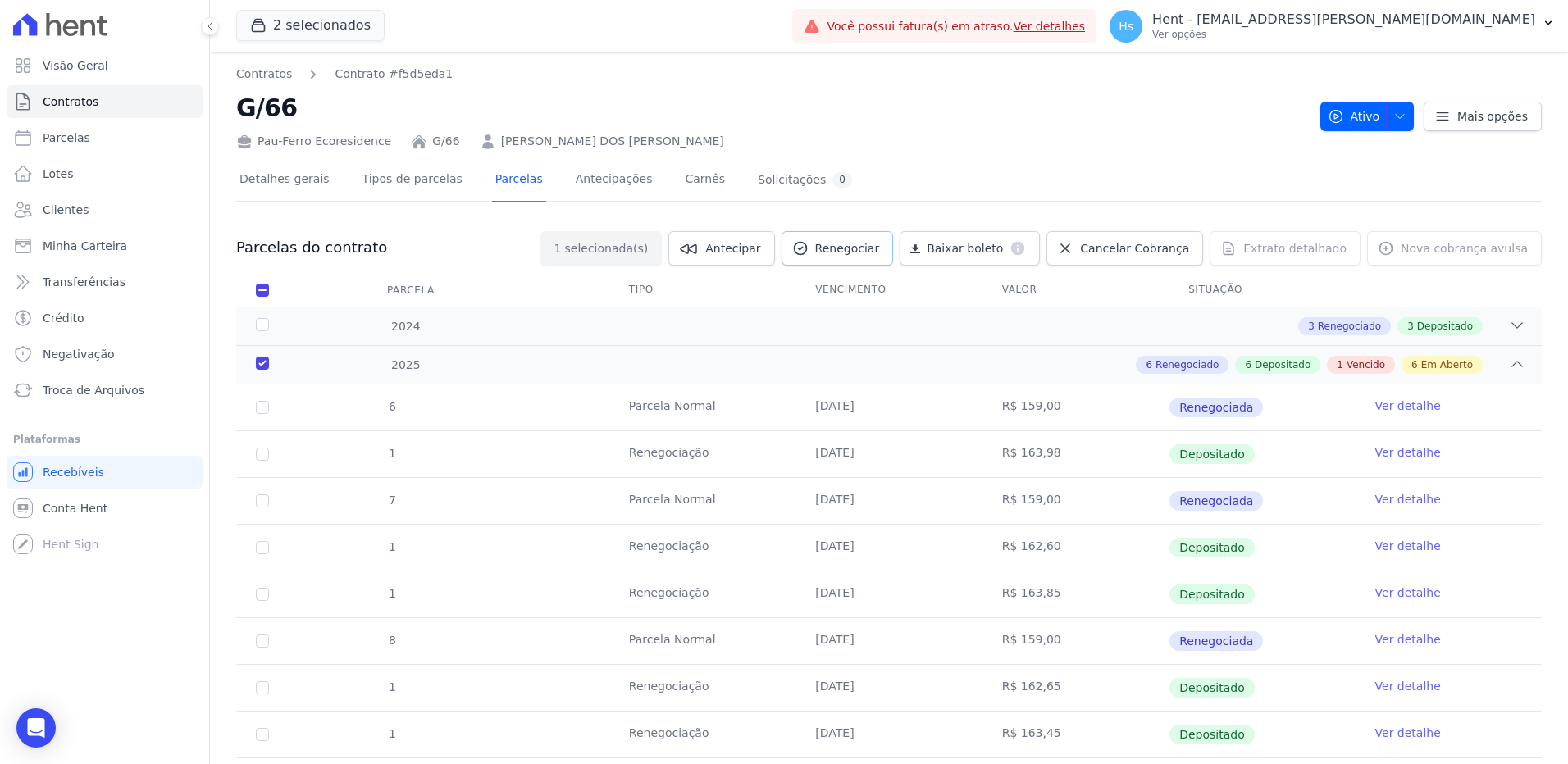
click at [880, 251] on span "Renegociar" at bounding box center [848, 248] width 65 height 17
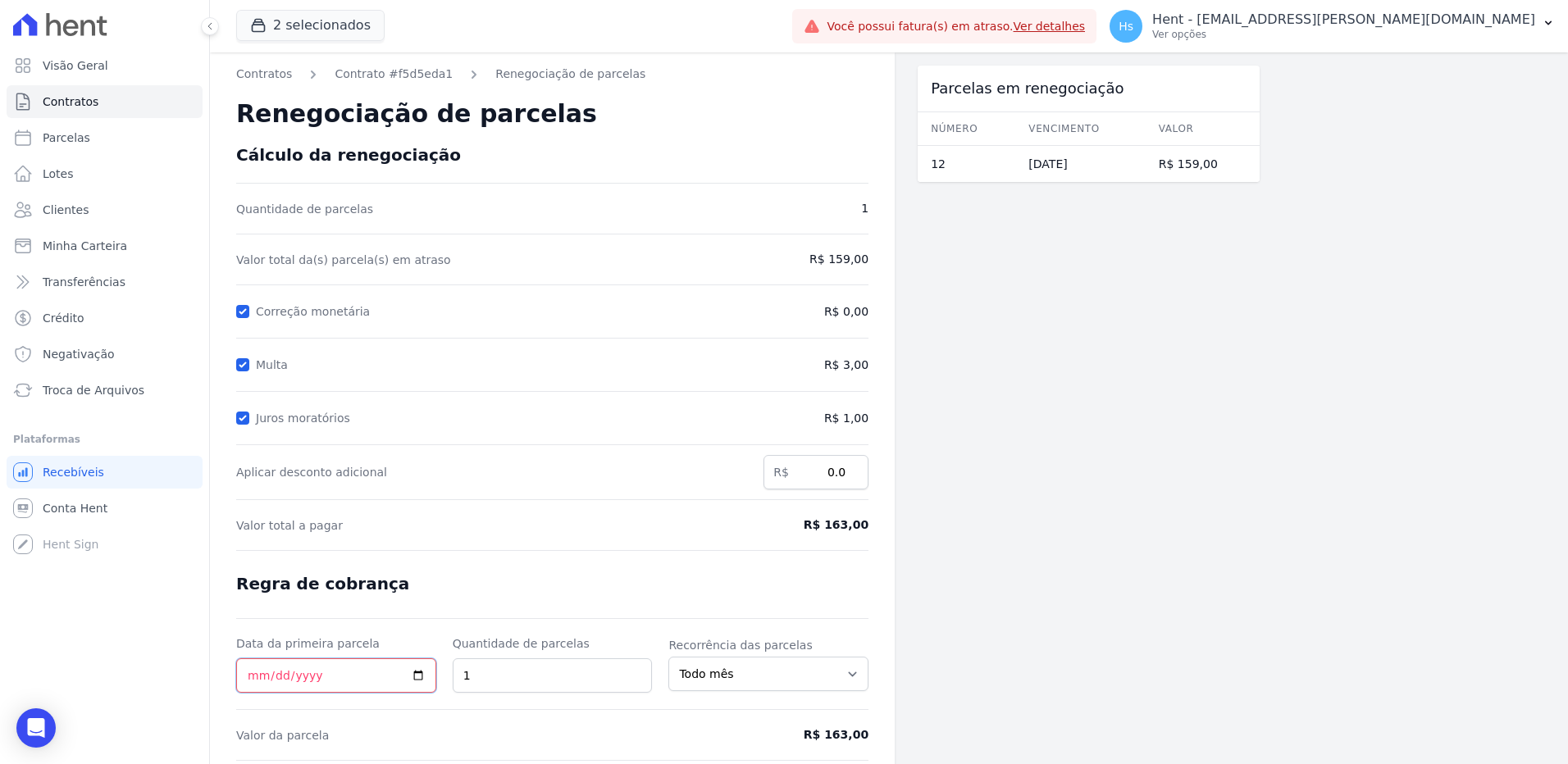
click at [410, 674] on input "Data da primeira parcela" at bounding box center [337, 675] width 201 height 34
type input "[DATE]"
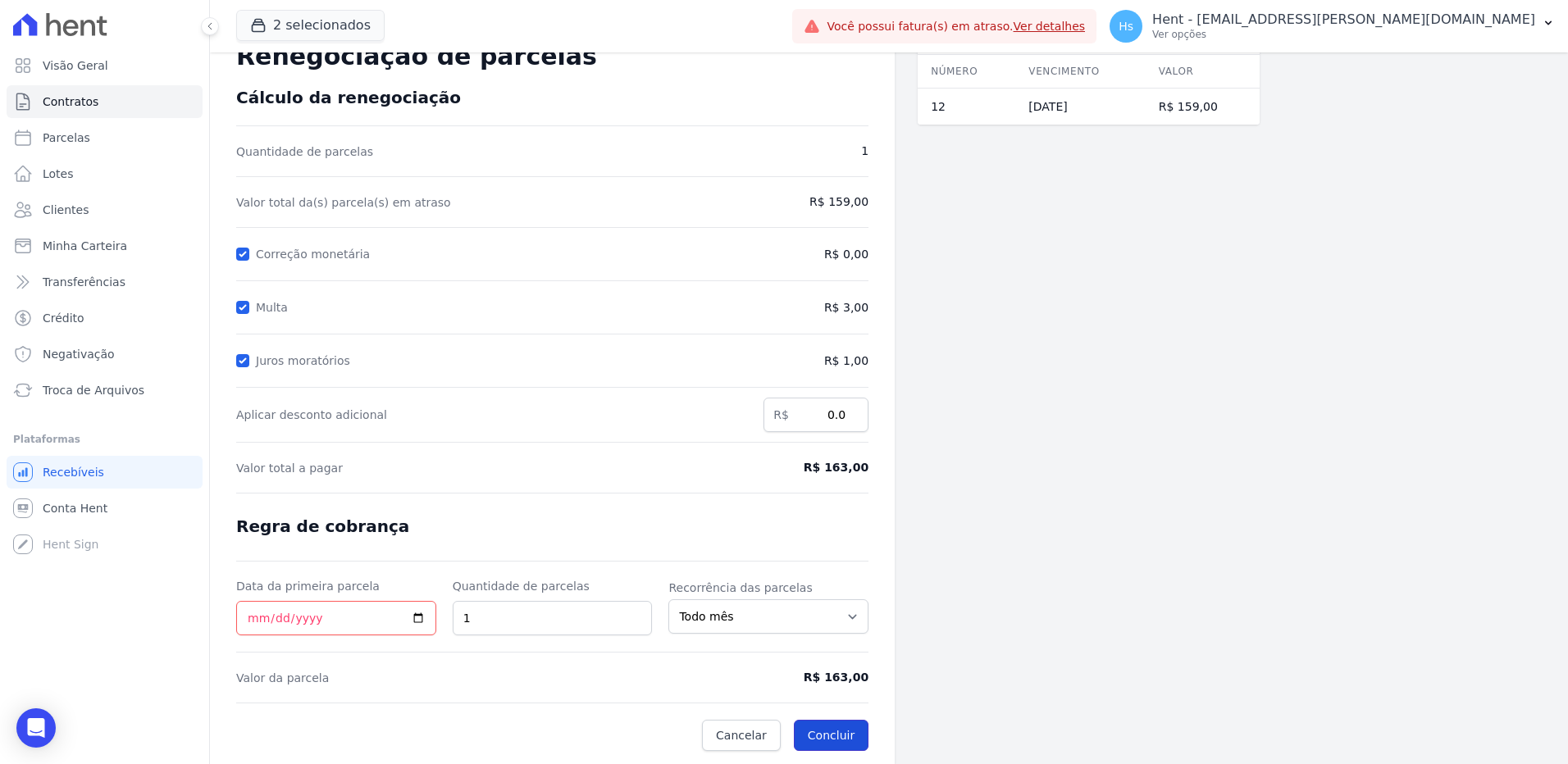
click at [841, 746] on button "Concluir" at bounding box center [831, 736] width 75 height 31
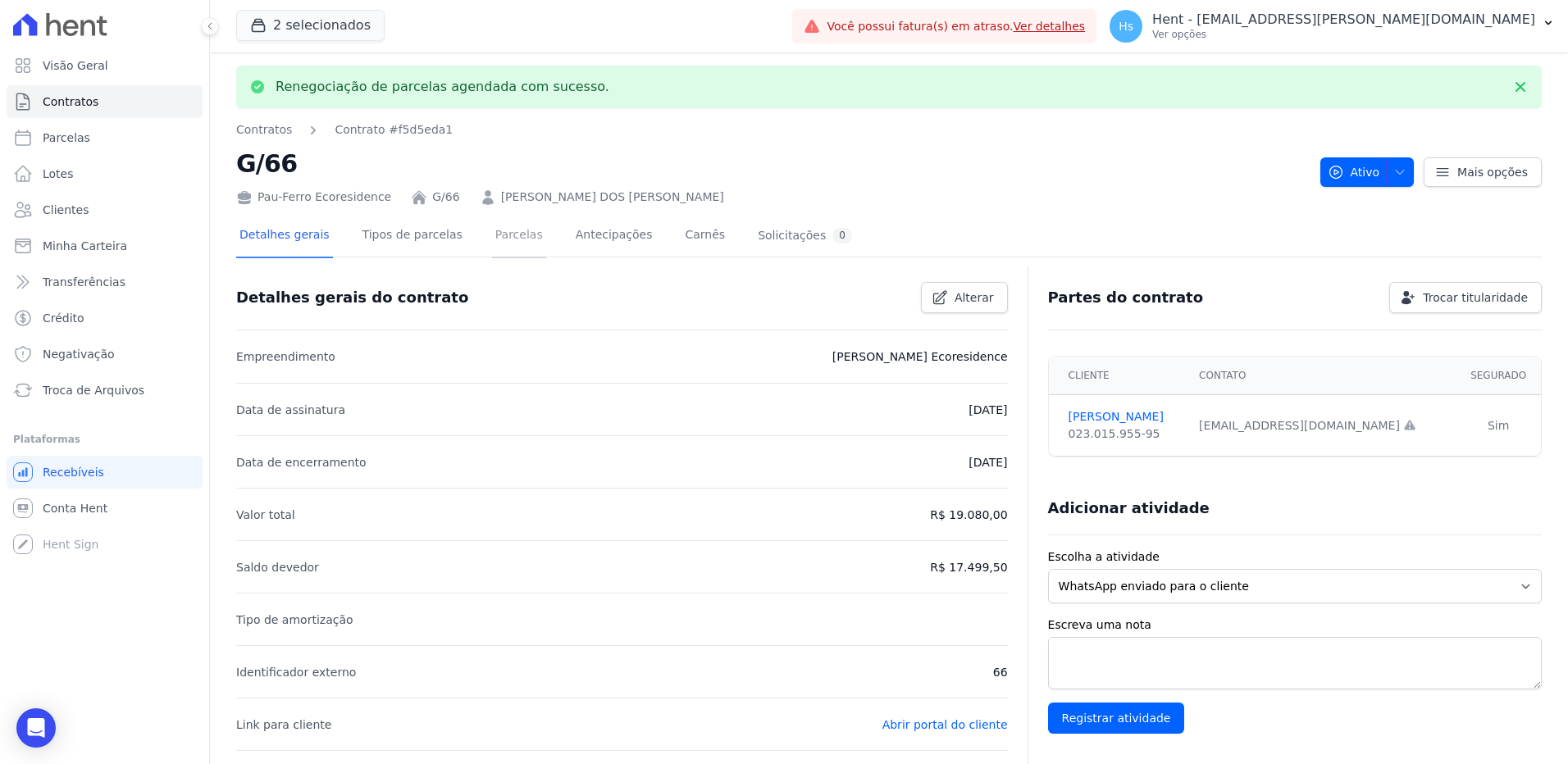
click at [494, 236] on link "Parcelas" at bounding box center [520, 236] width 55 height 44
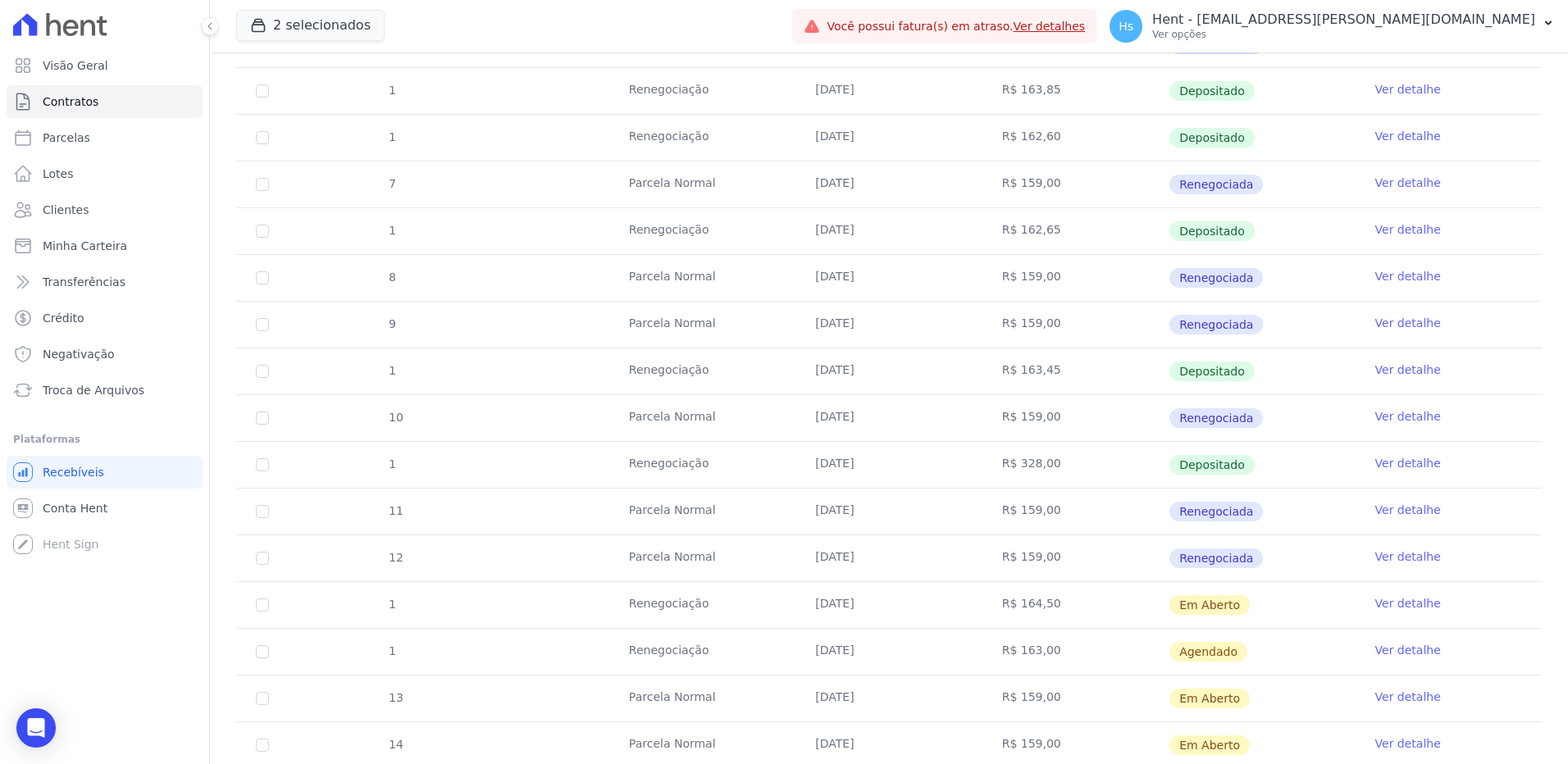
scroll to position [492, 0]
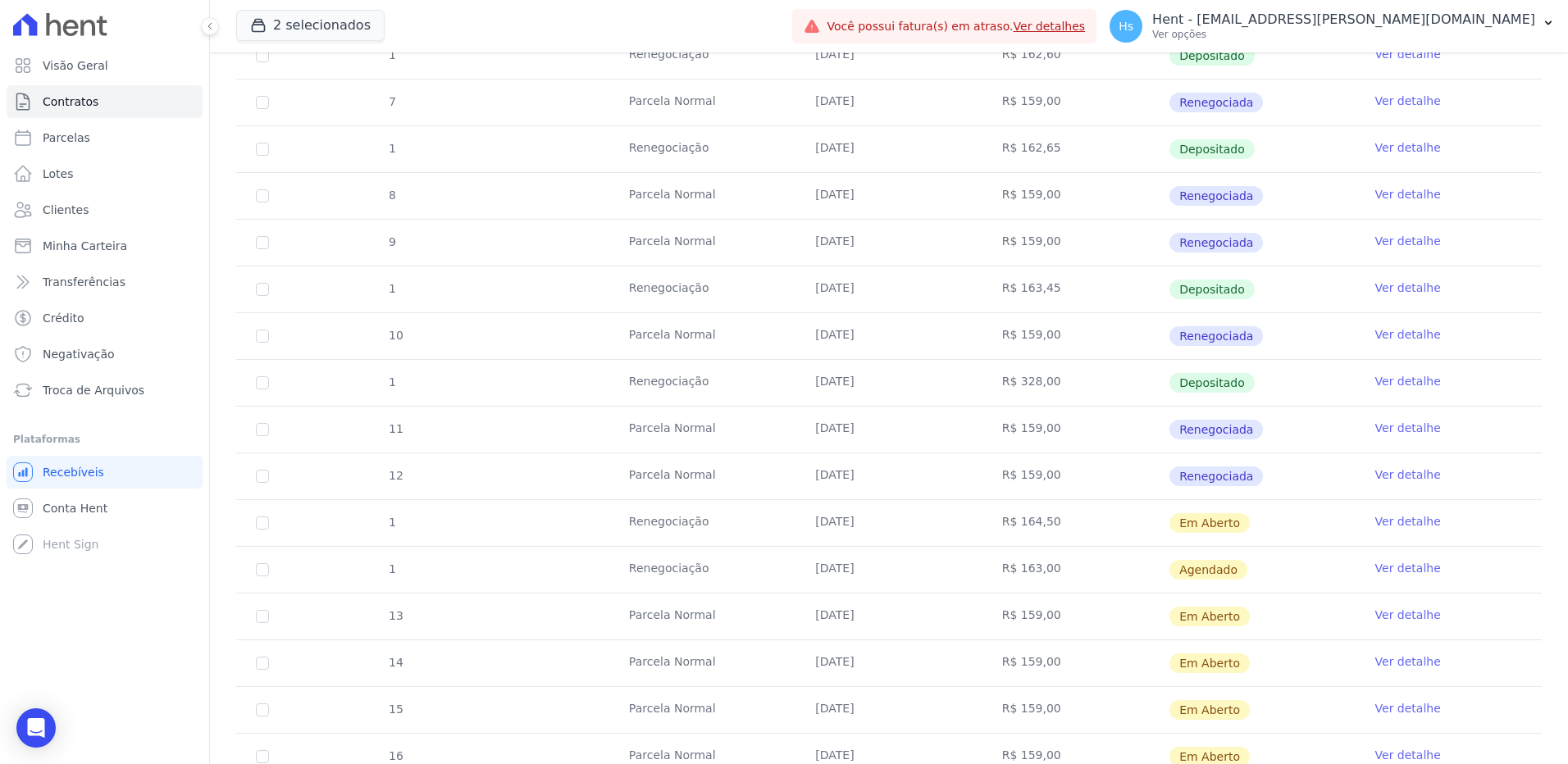
click at [1393, 572] on link "Ver detalhe" at bounding box center [1407, 568] width 65 height 17
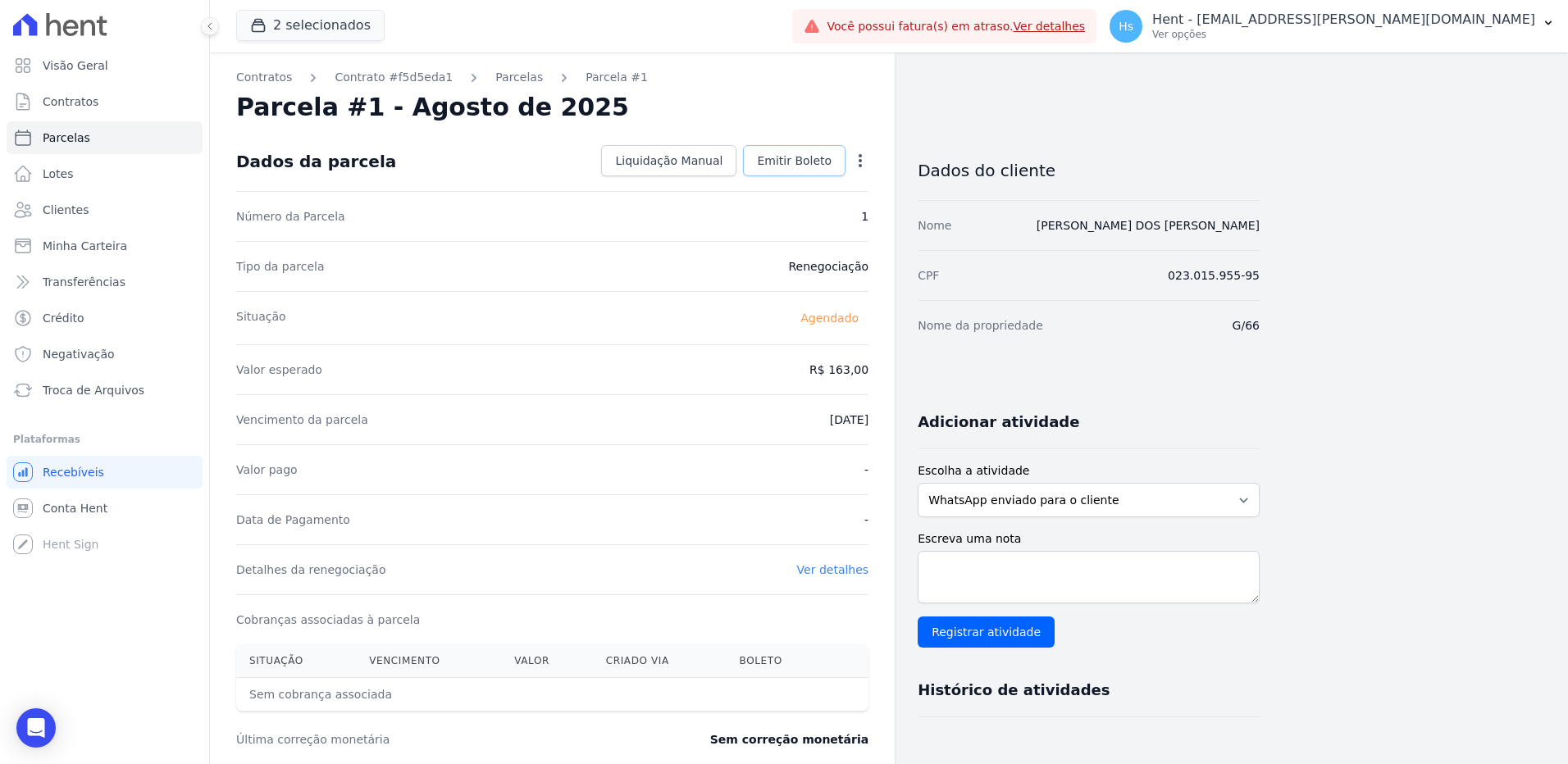
click at [798, 165] on span "Emitir Boleto" at bounding box center [794, 161] width 75 height 17
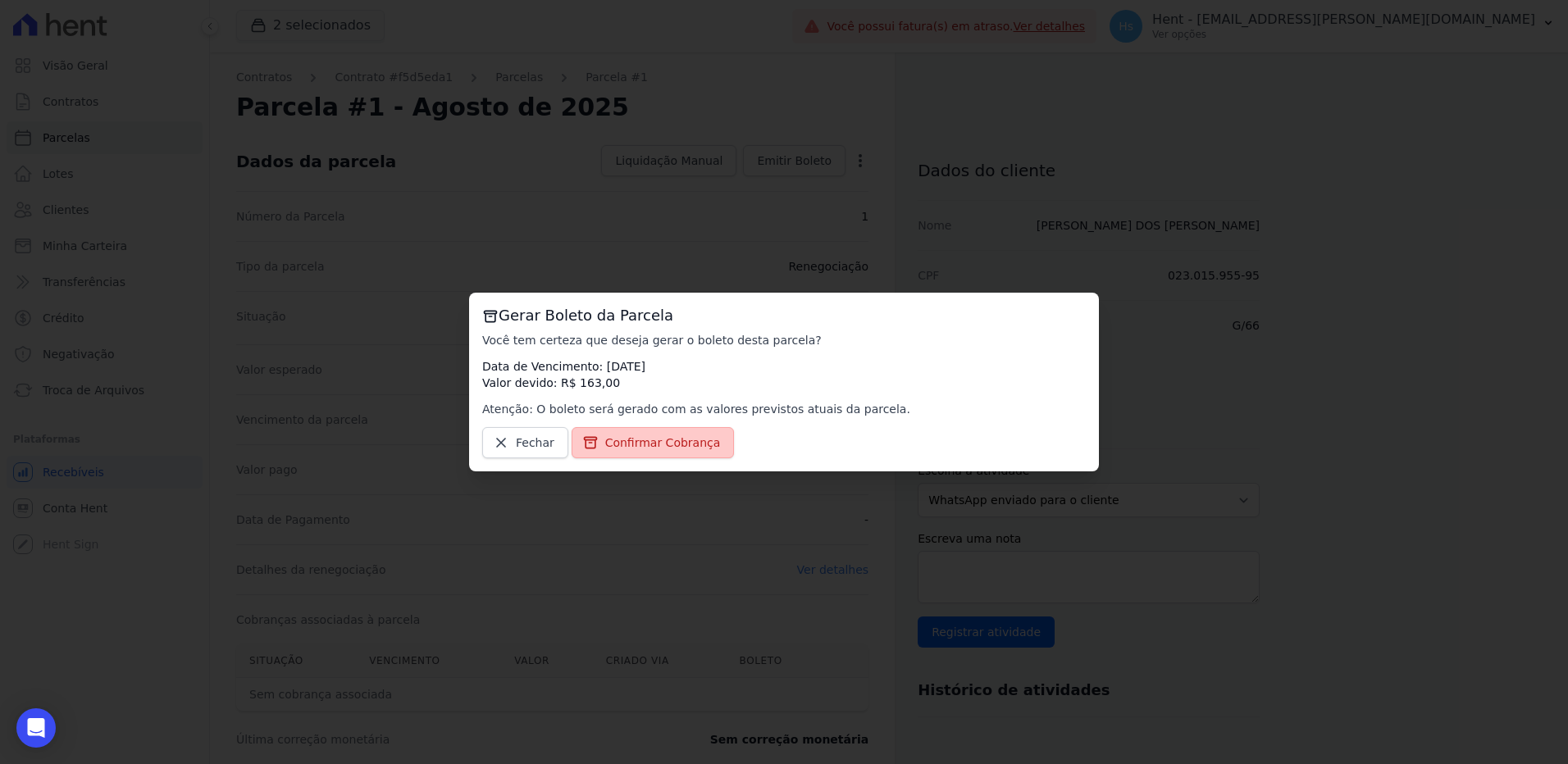
click at [646, 441] on span "Confirmar Cobrança" at bounding box center [663, 443] width 116 height 17
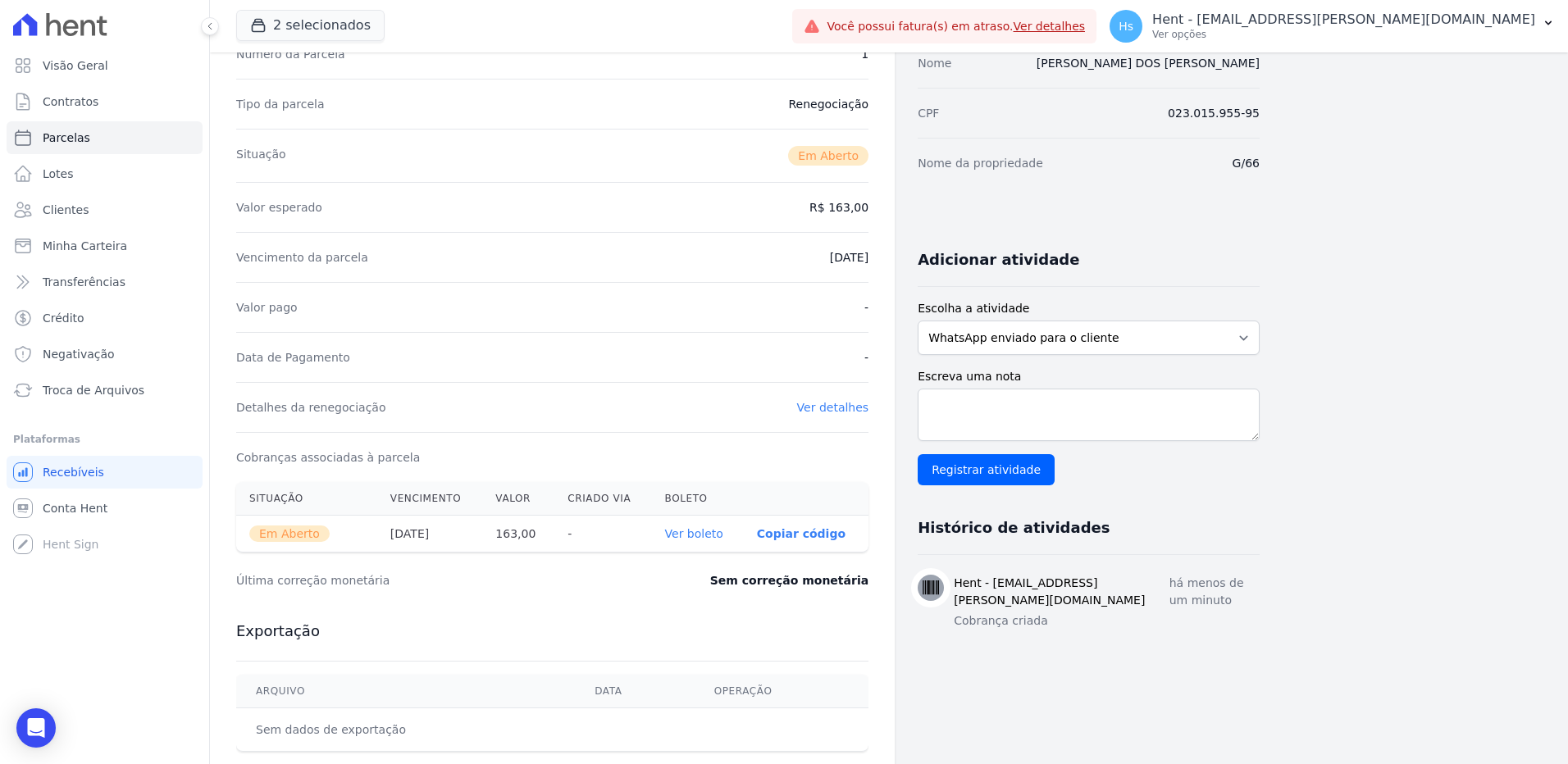
scroll to position [164, 0]
click at [700, 530] on link "Ver boleto" at bounding box center [694, 531] width 58 height 13
click at [1014, 340] on select "WhatsApp enviado para o cliente Adicionar um comentário Ligação feita para o cl…" at bounding box center [1088, 336] width 342 height 34
select select "charge"
click at [918, 319] on select "WhatsApp enviado para o cliente Adicionar um comentário Ligação feita para o cl…" at bounding box center [1088, 336] width 342 height 34
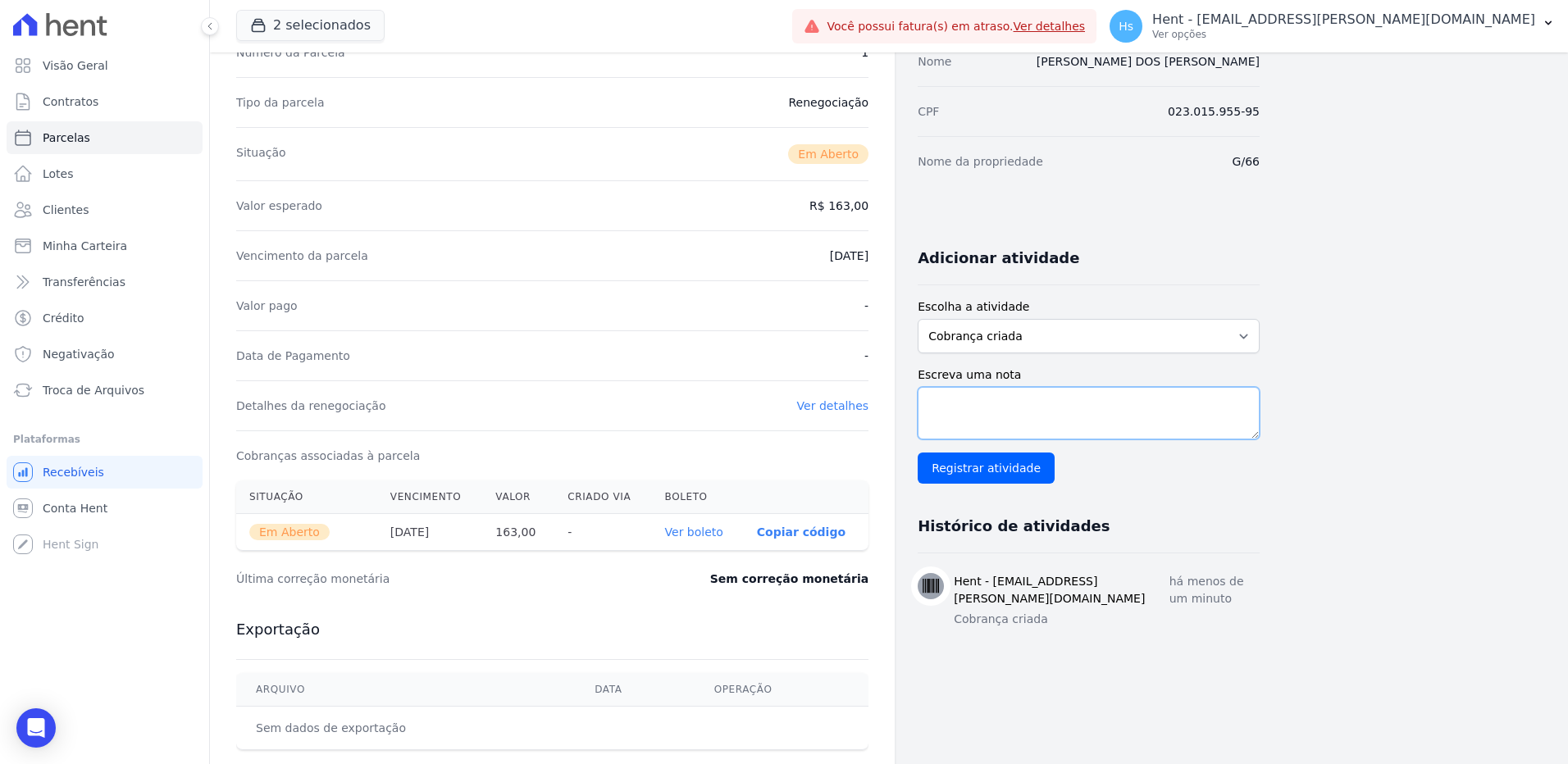
click at [954, 409] on textarea "Escreva uma nota" at bounding box center [1088, 414] width 342 height 53
paste textarea "Envio de boleto com vencimento em [DATE], referente a parcela vencida em [DATE]"
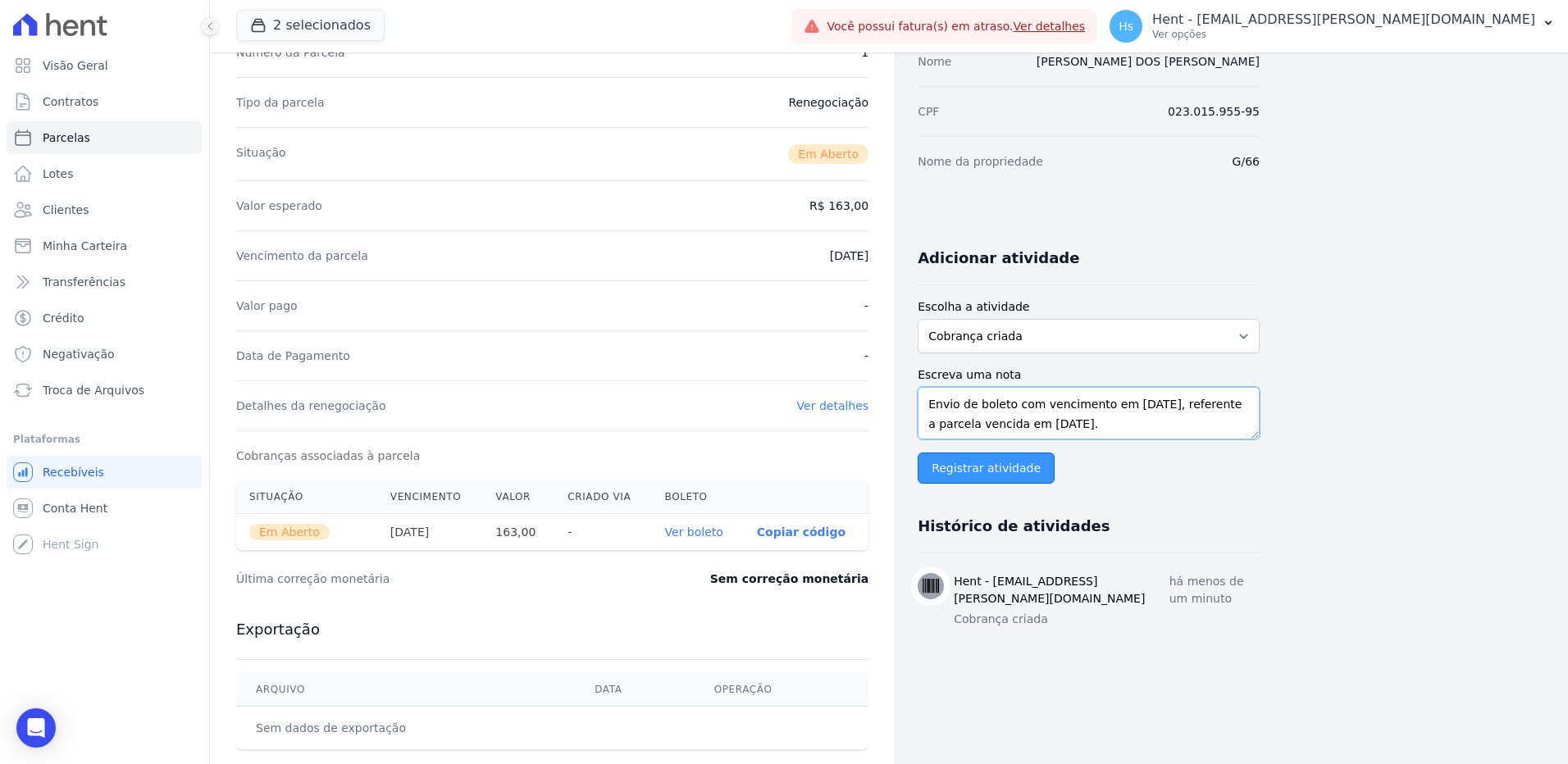
type textarea "Envio de boleto com vencimento em [DATE], referente a parcela vencida em [DATE]."
click at [967, 476] on input "Registrar atividade" at bounding box center [986, 468] width 137 height 31
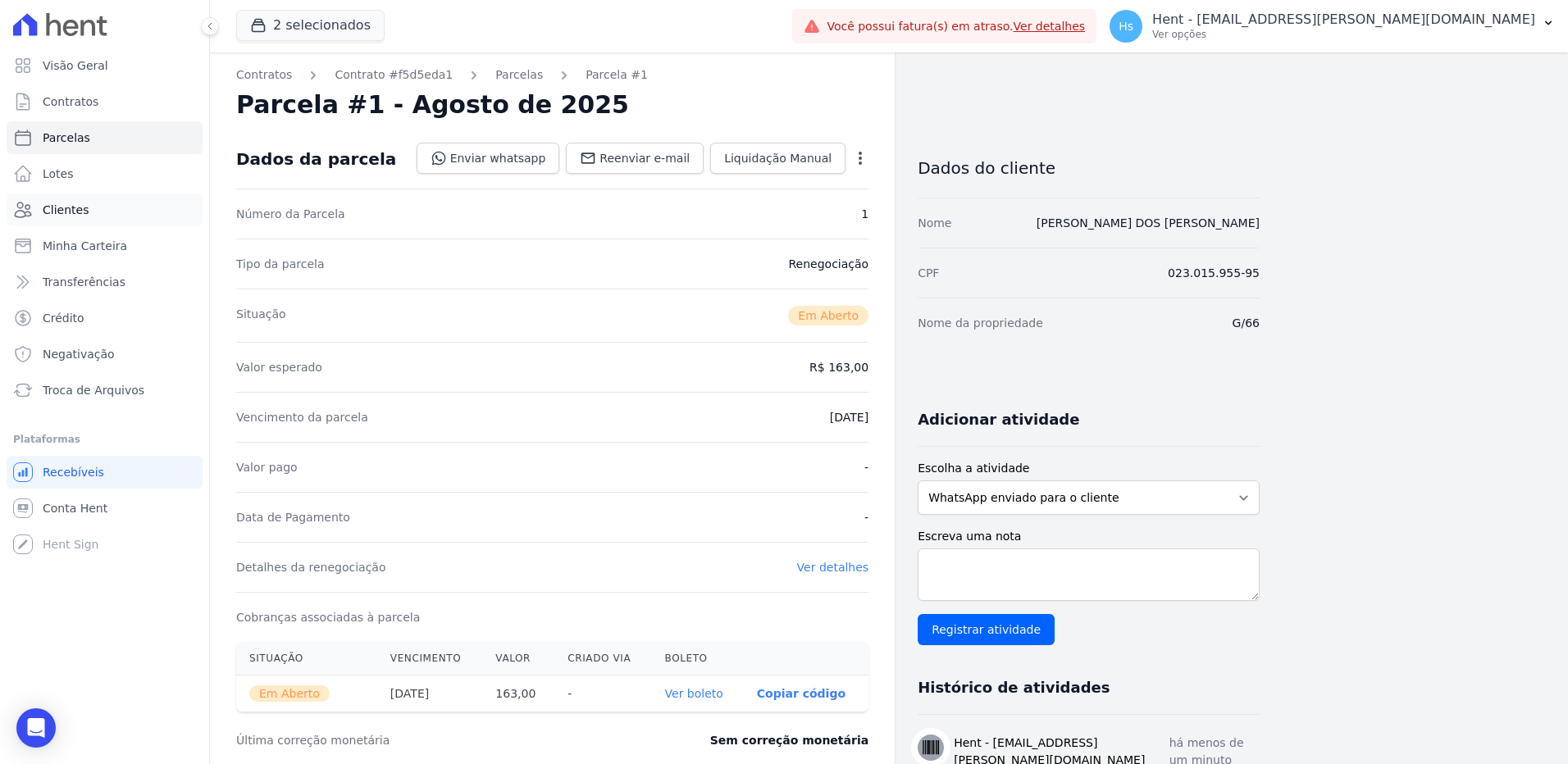
scroll to position [0, 0]
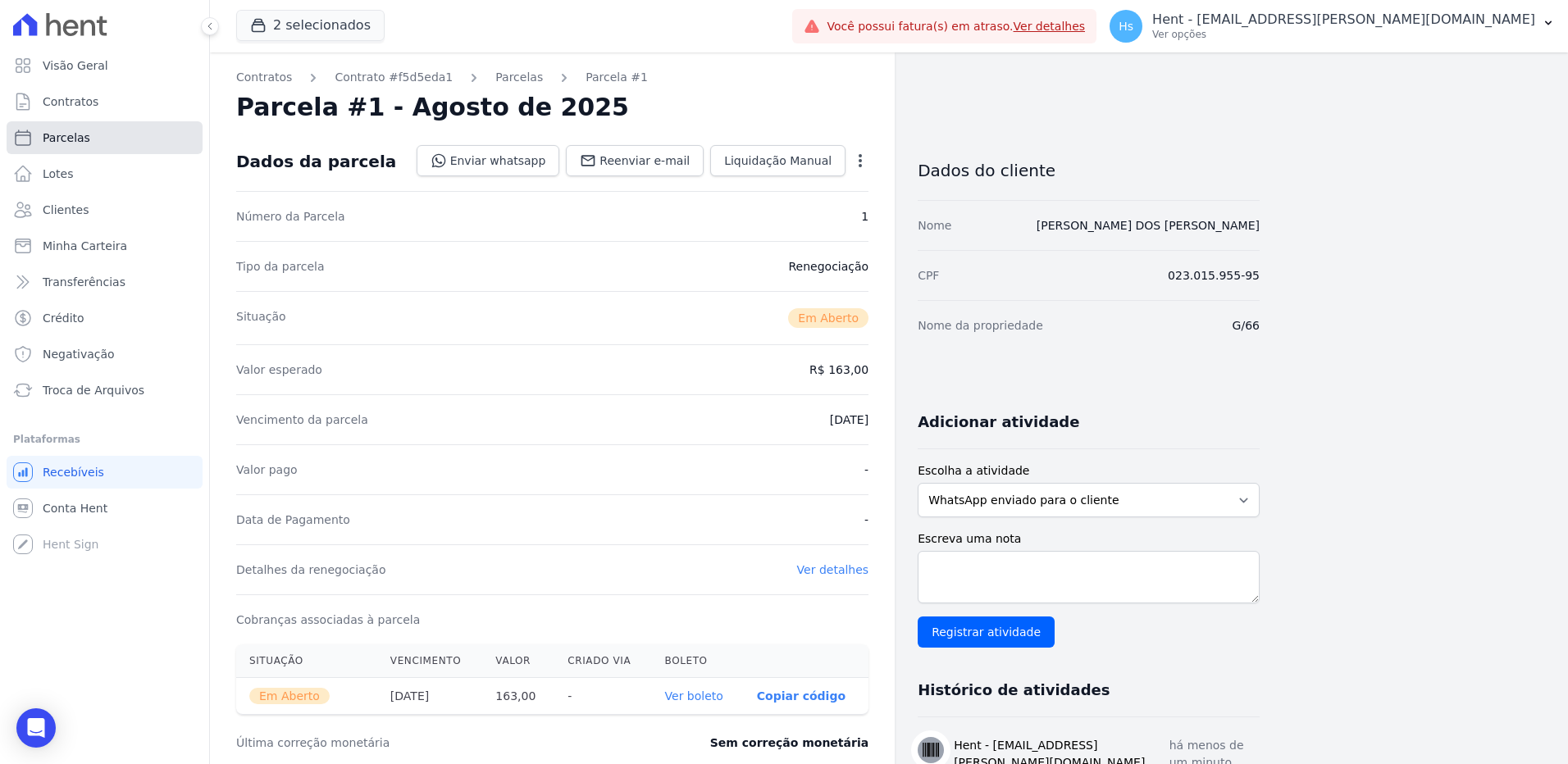
click at [84, 138] on span "Parcelas" at bounding box center [66, 137] width 48 height 17
select select
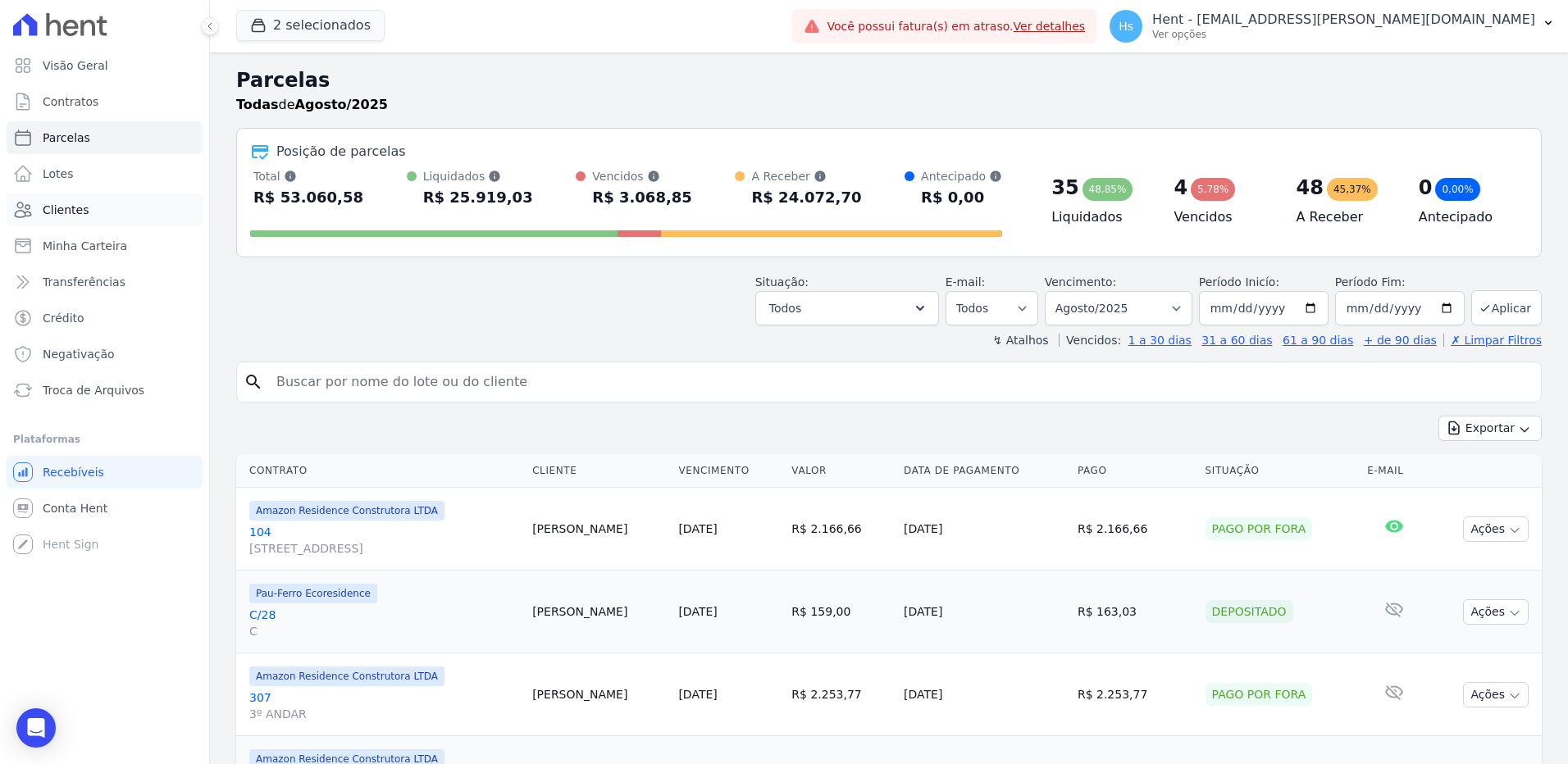
click at [91, 213] on link "Clientes" at bounding box center [104, 210] width 196 height 33
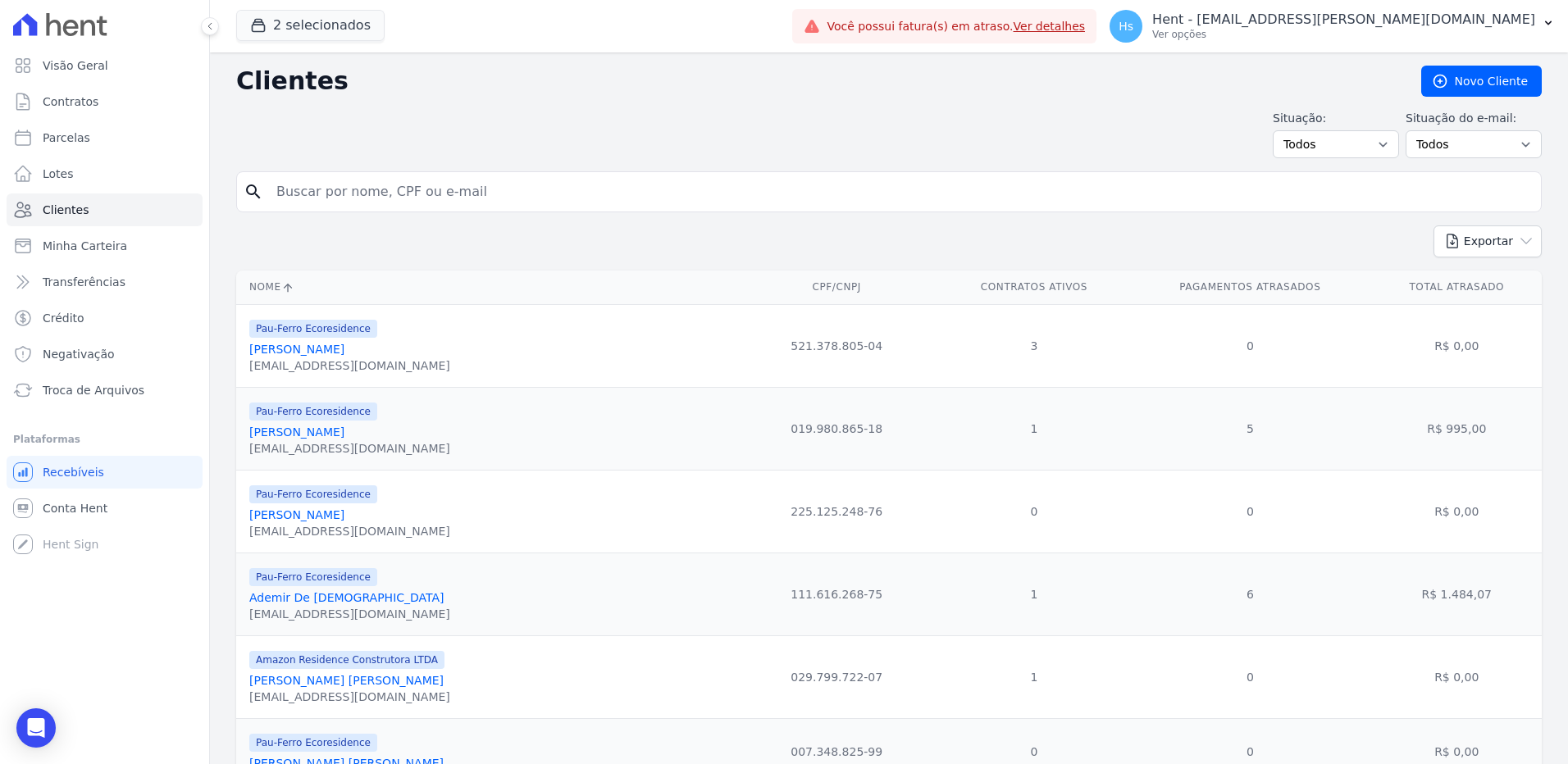
paste input "[PERSON_NAME]"
type input "[PERSON_NAME]"
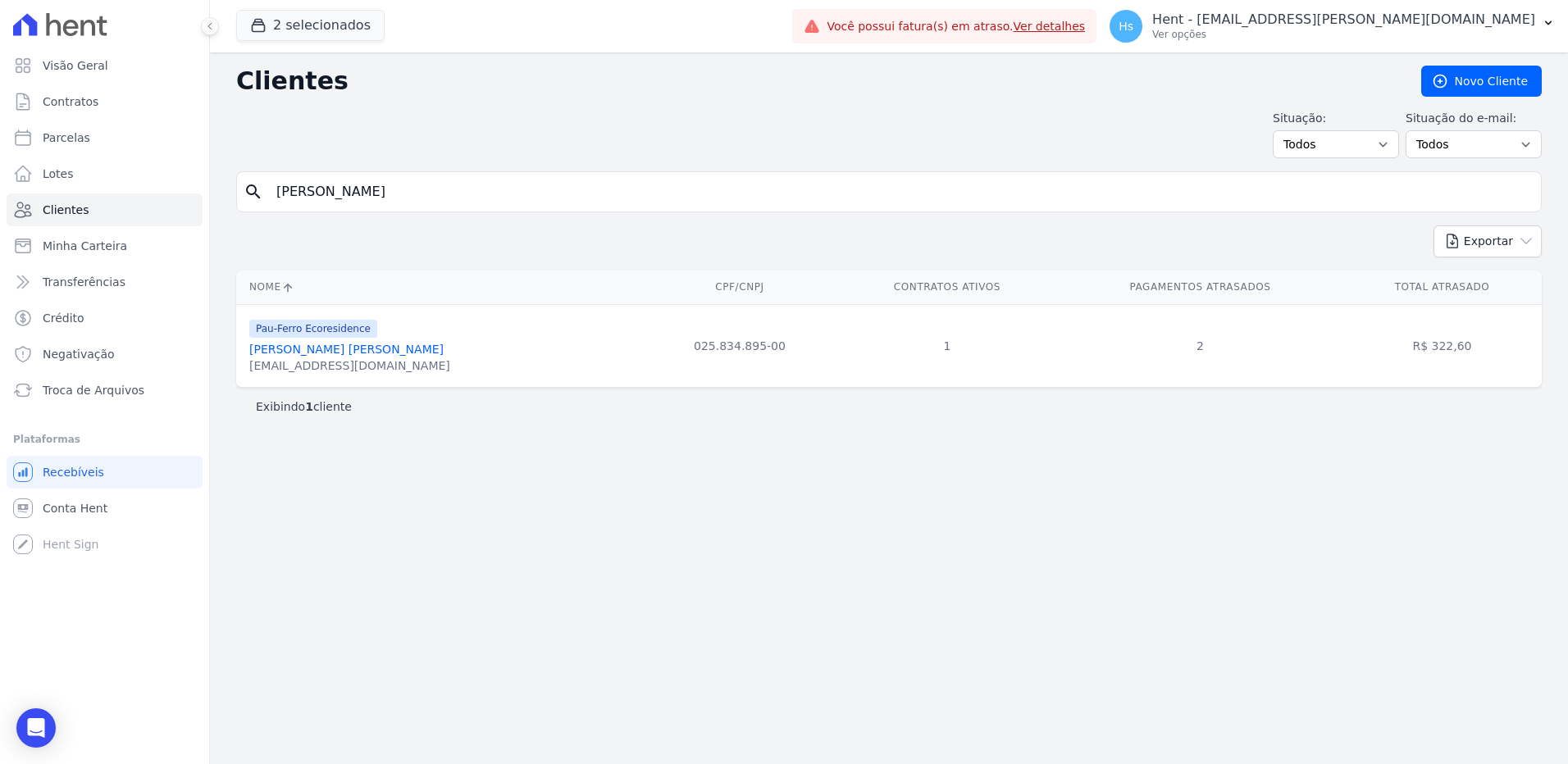
click at [362, 354] on link "[PERSON_NAME] [PERSON_NAME]" at bounding box center [346, 348] width 195 height 13
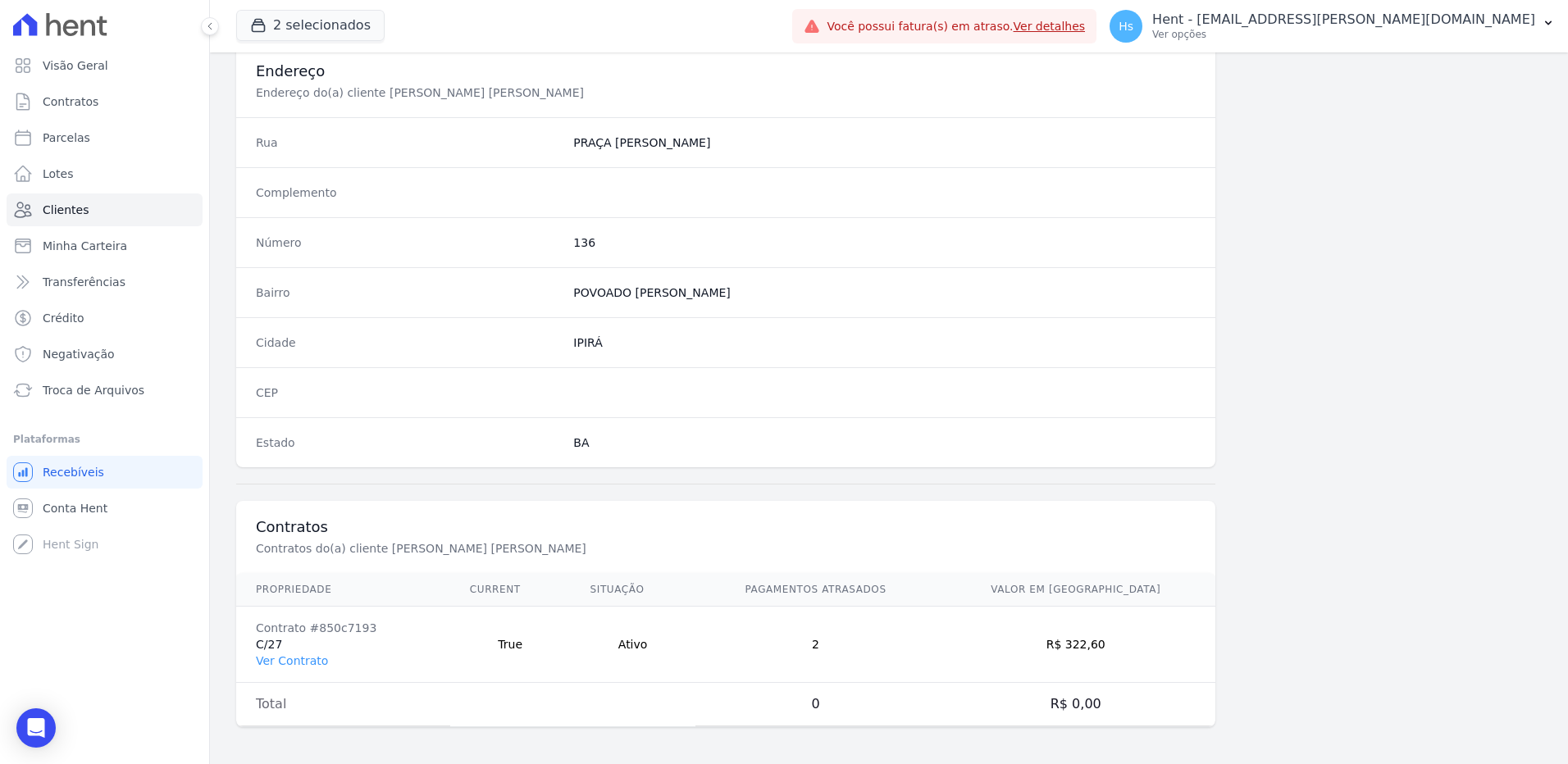
scroll to position [770, 0]
click at [288, 662] on link "Ver Contrato" at bounding box center [292, 658] width 72 height 13
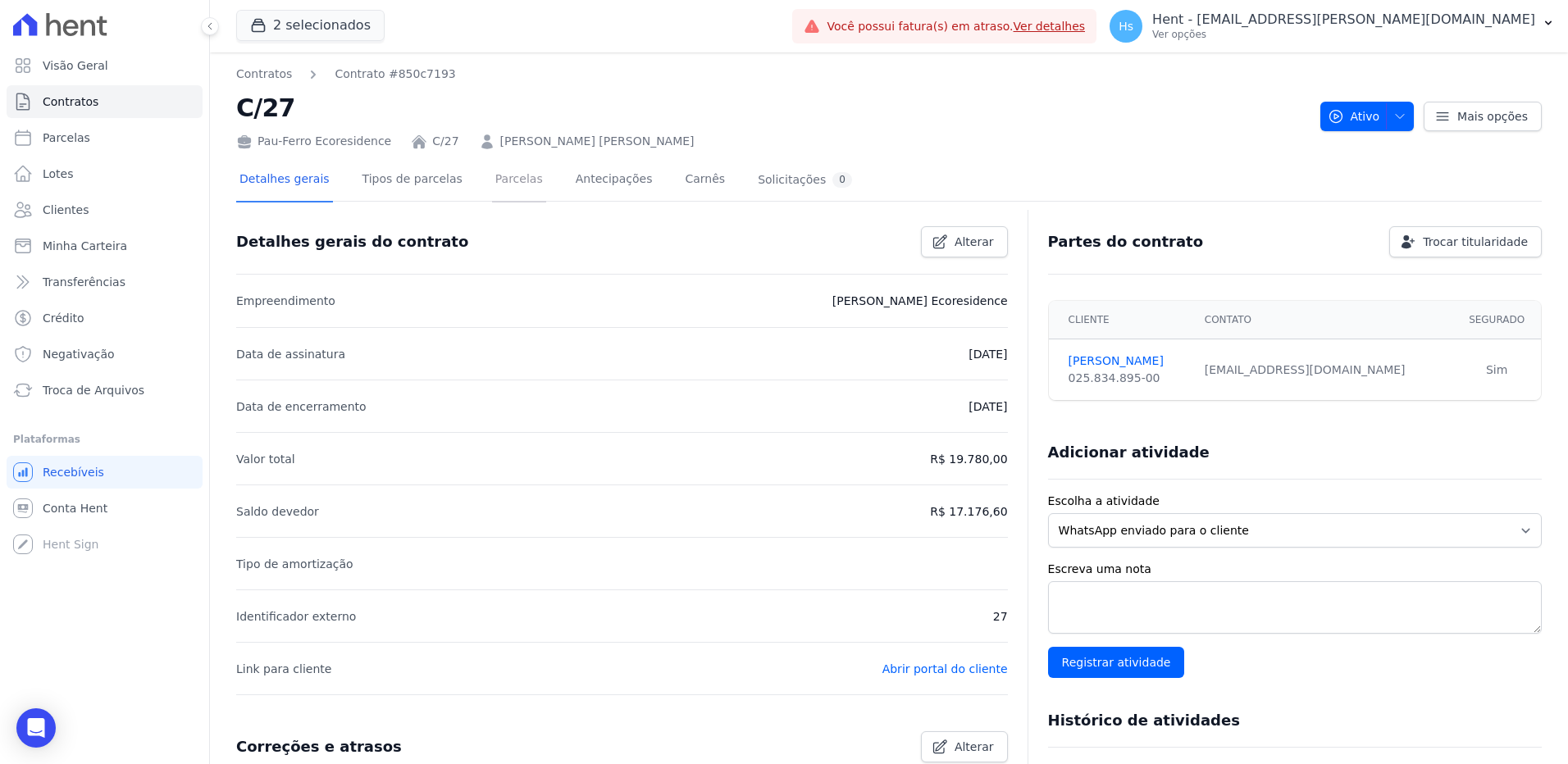
click at [501, 190] on link "Parcelas" at bounding box center [520, 180] width 55 height 44
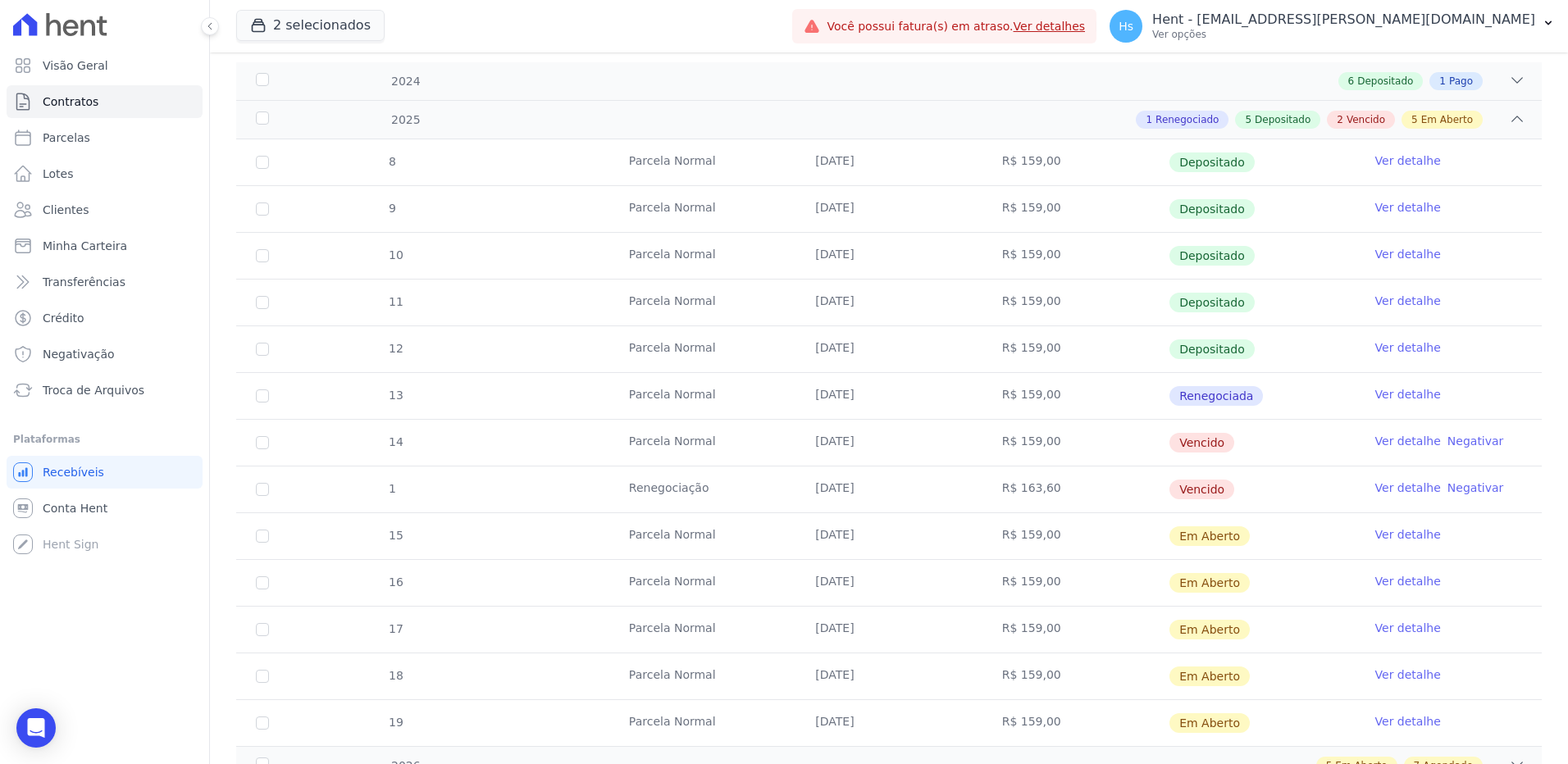
scroll to position [246, 0]
click at [1404, 488] on link "Ver detalhe" at bounding box center [1407, 487] width 65 height 17
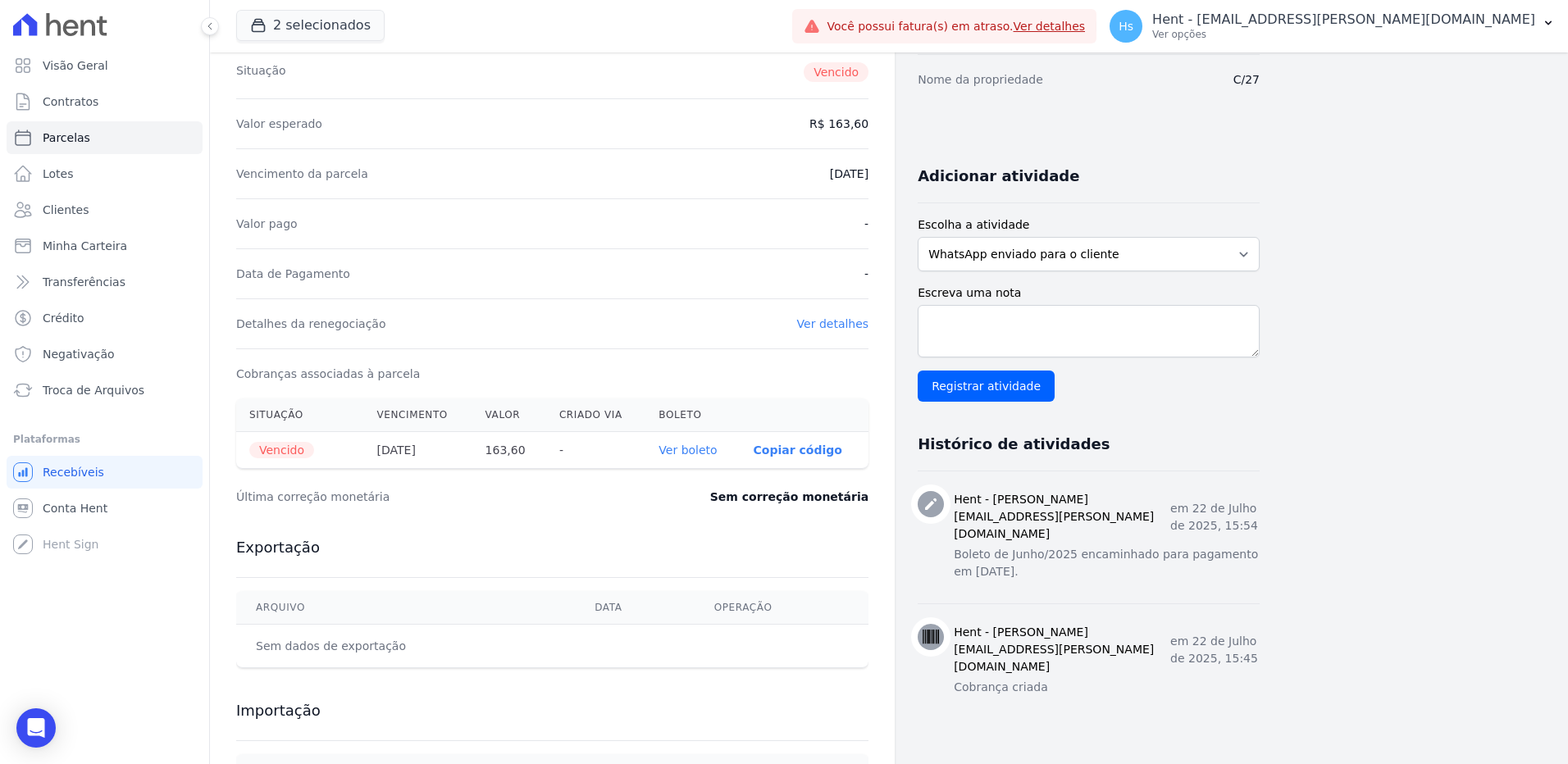
scroll to position [164, 0]
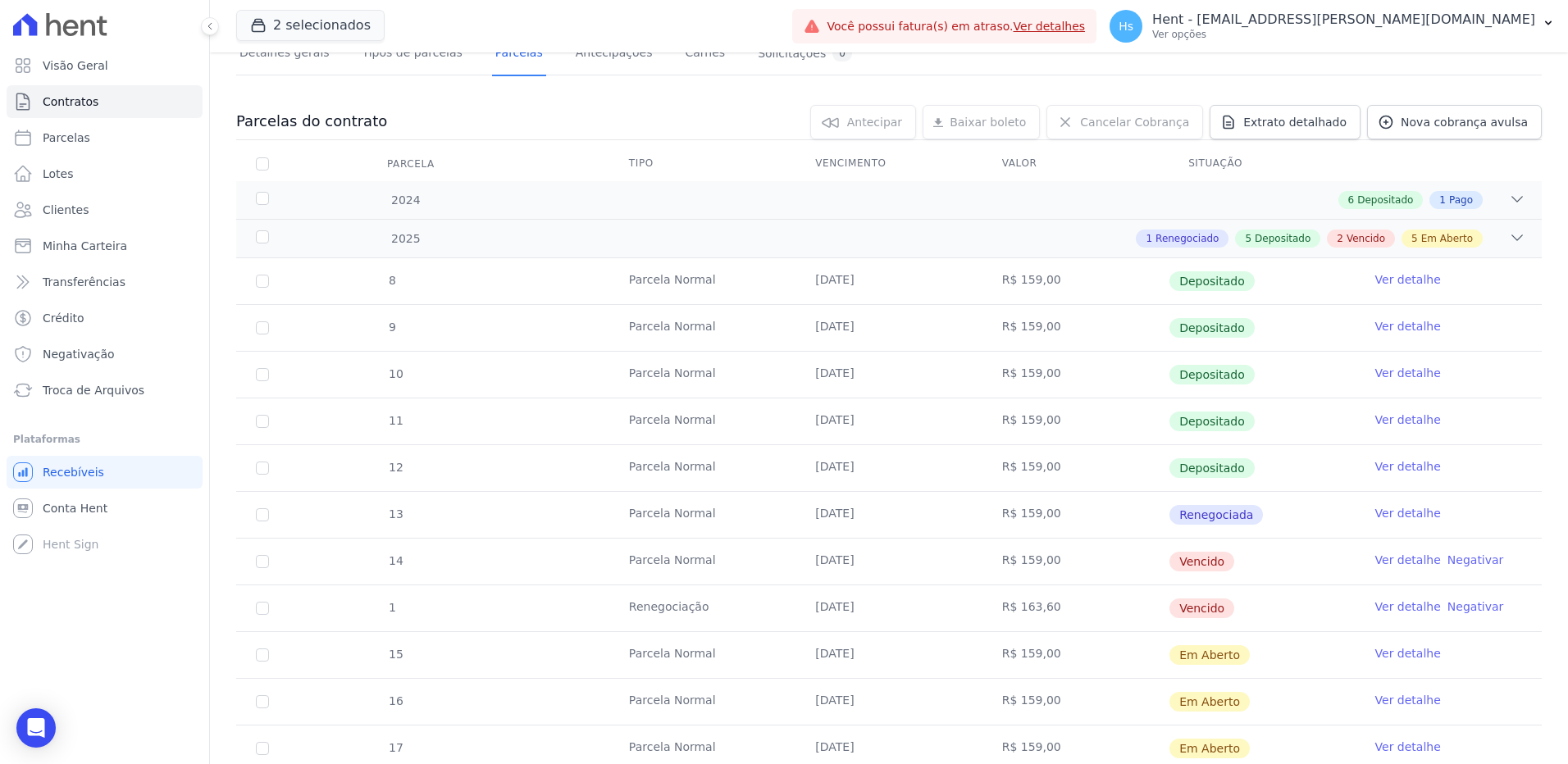
scroll to position [164, 0]
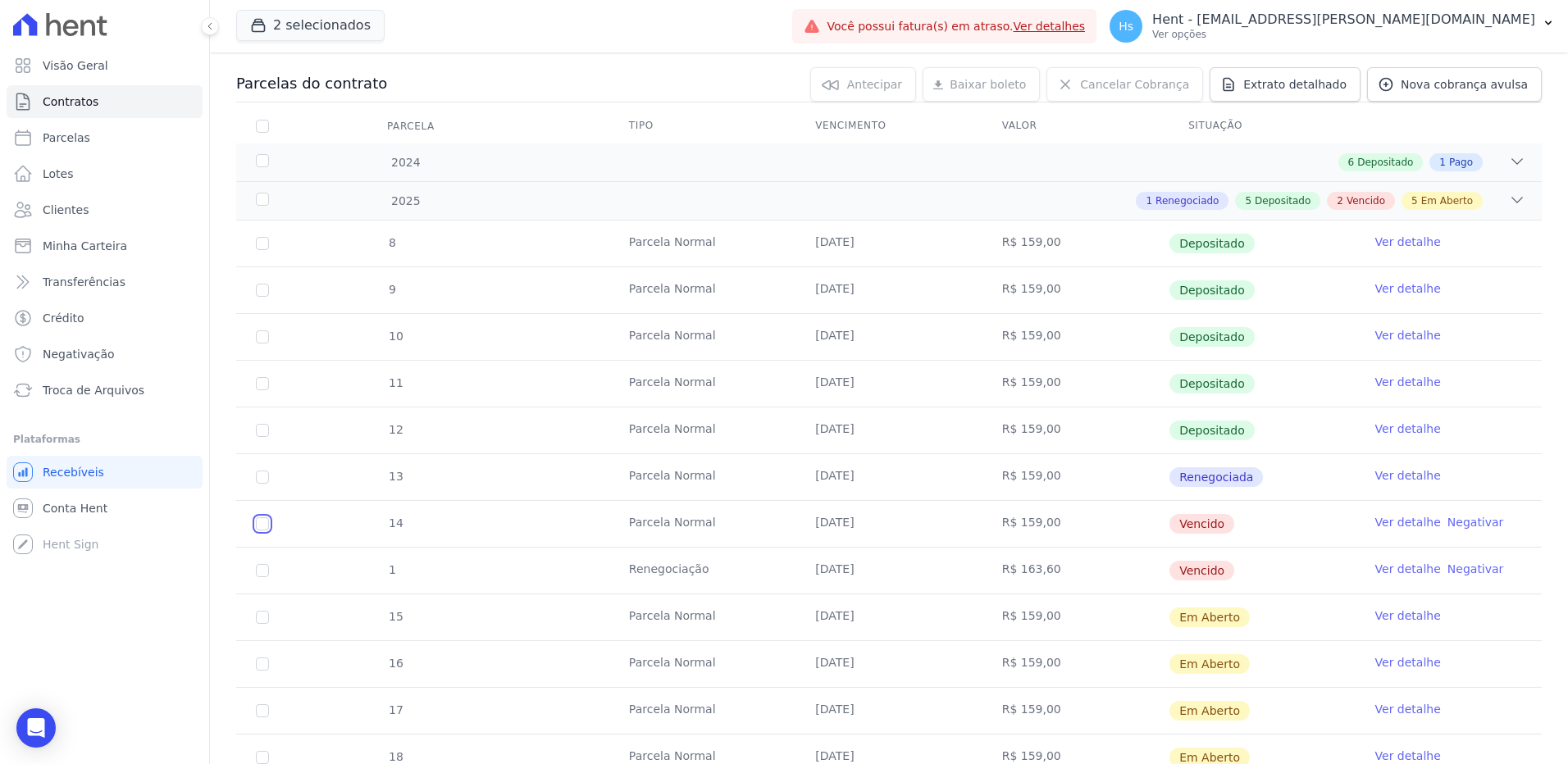
click at [259, 526] on input "checkbox" at bounding box center [262, 524] width 13 height 13
checkbox input "true"
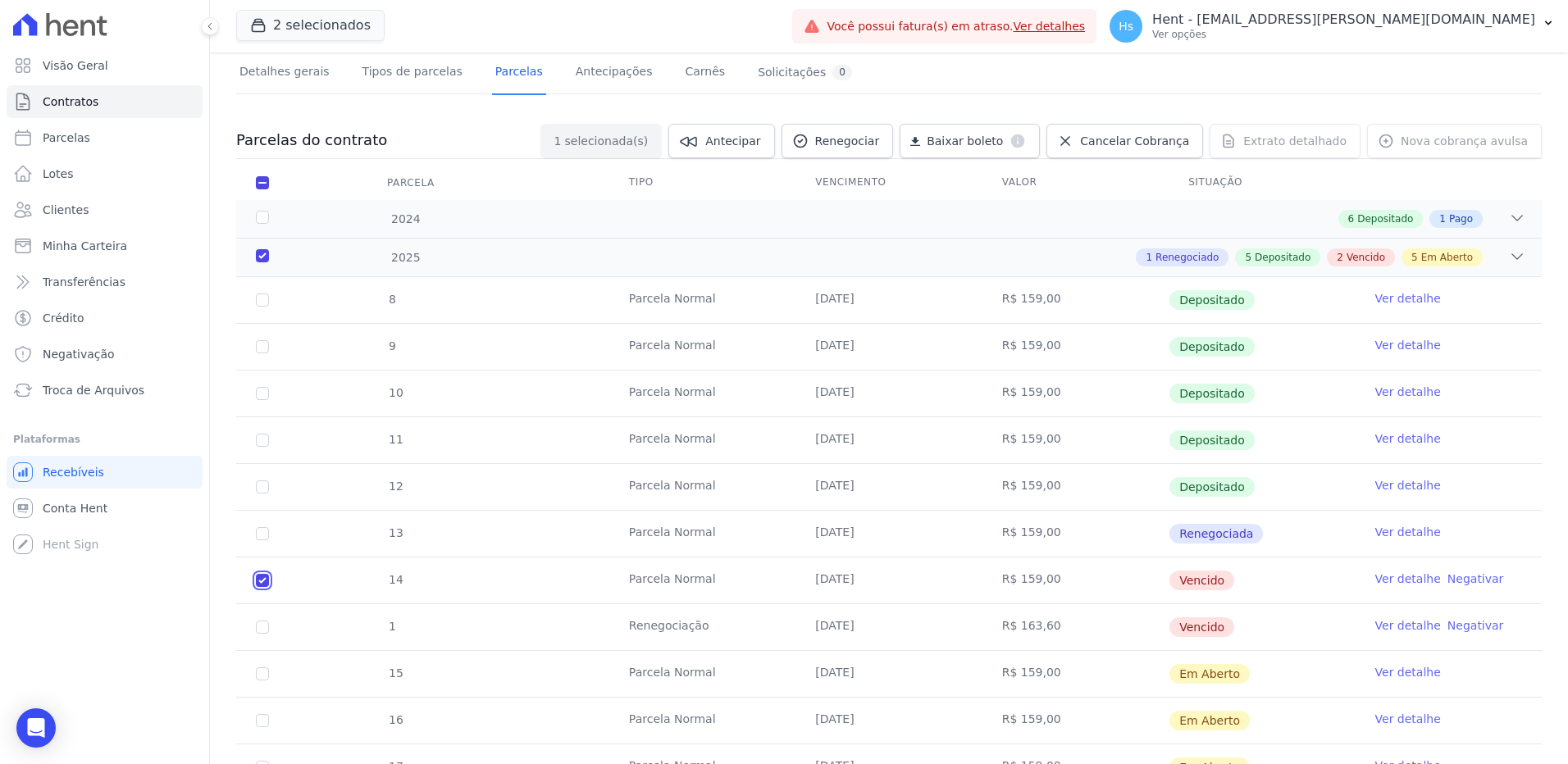
scroll to position [0, 0]
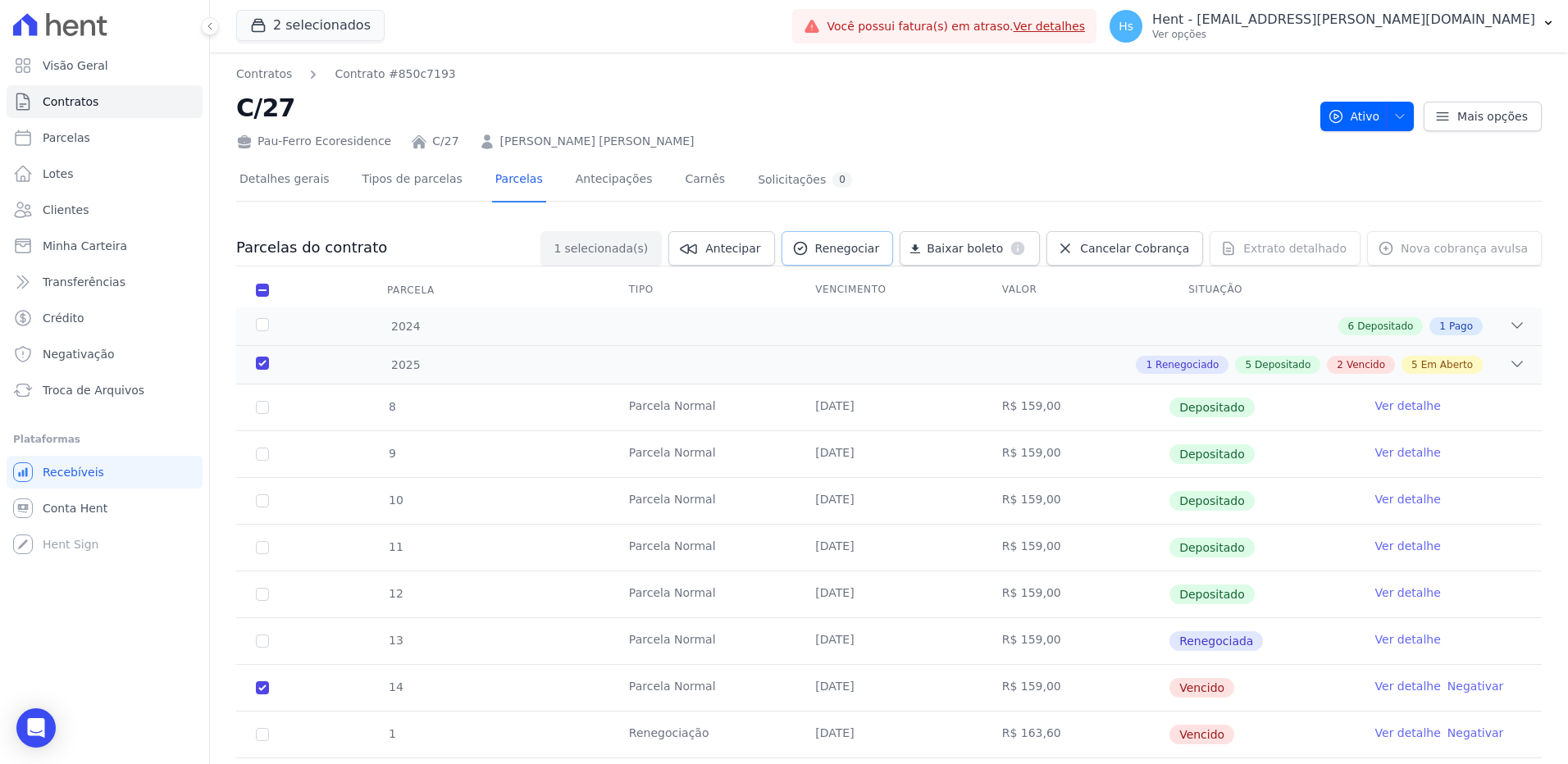
click at [880, 247] on span "Renegociar" at bounding box center [848, 248] width 65 height 17
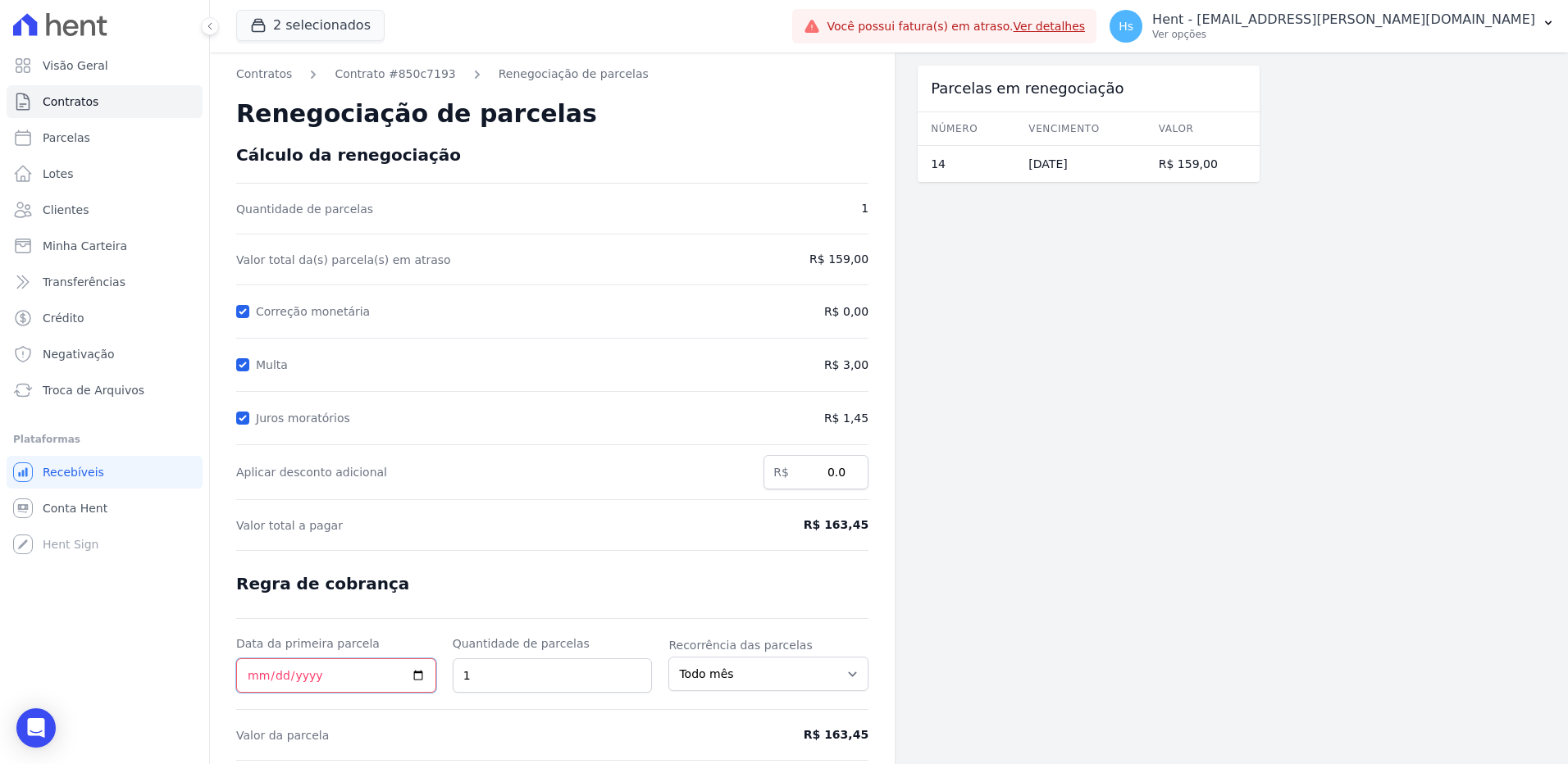
click at [415, 679] on input "Data da primeira parcela" at bounding box center [337, 675] width 201 height 34
type input "[DATE]"
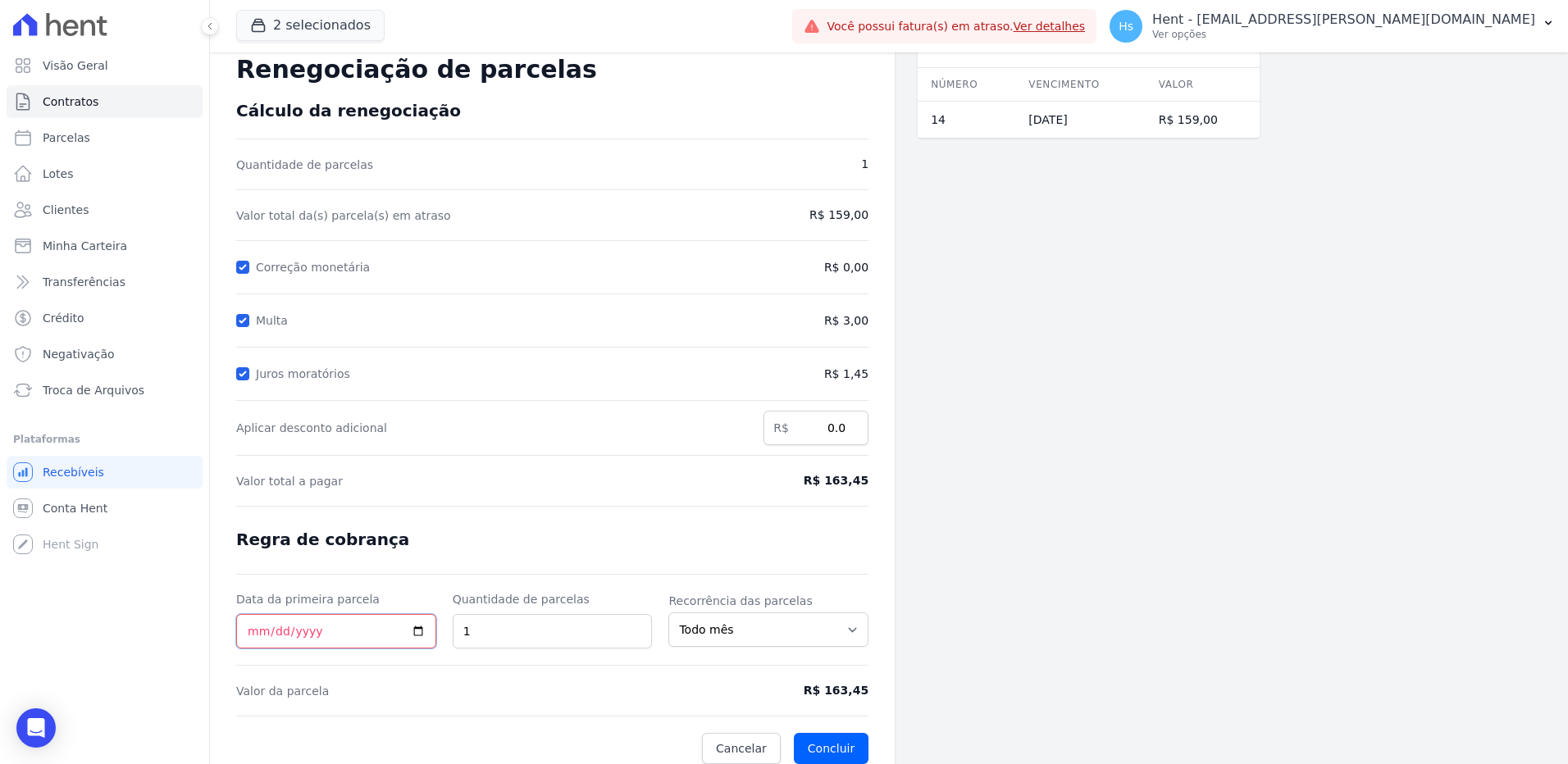
scroll to position [57, 0]
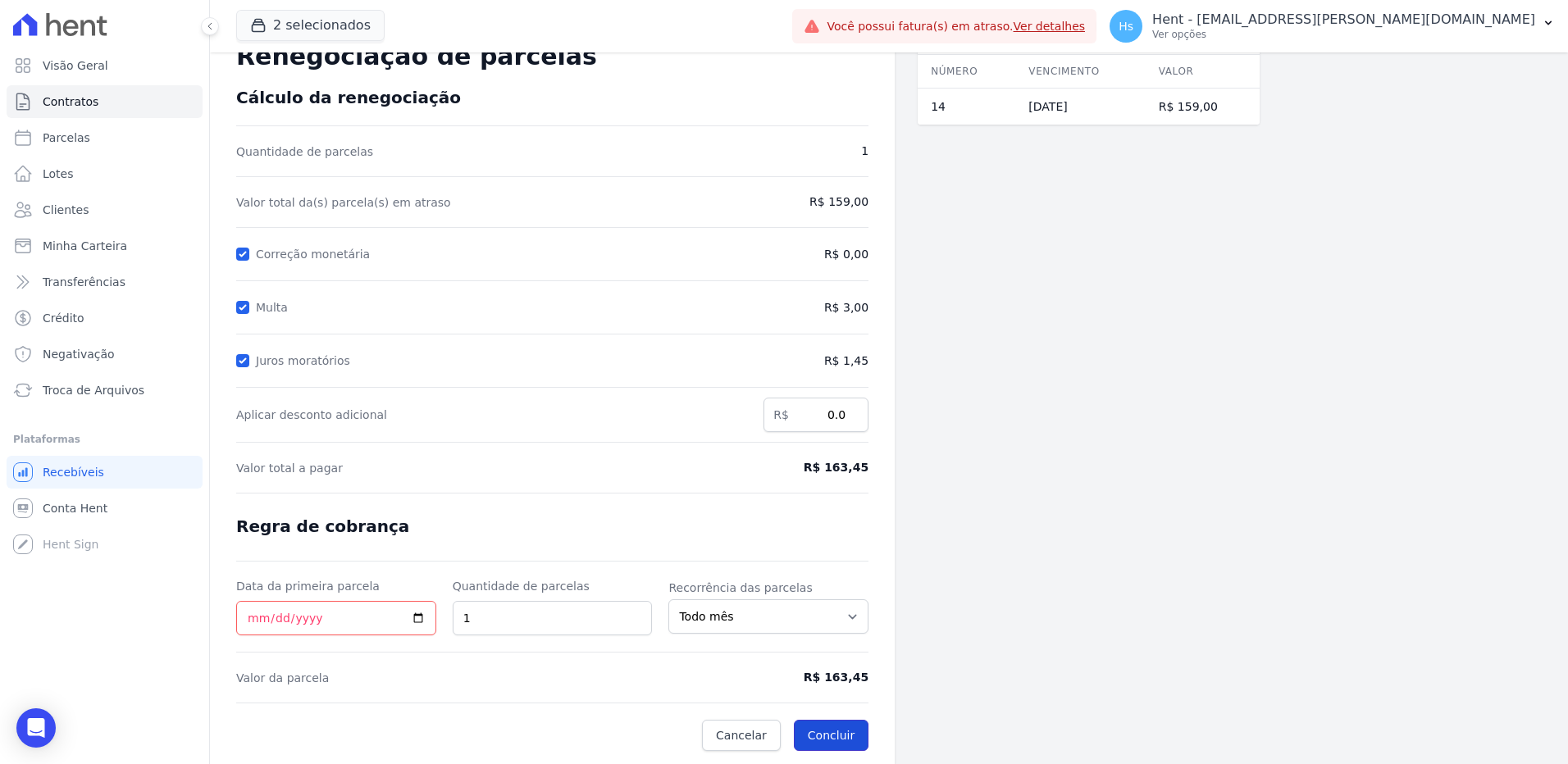
click at [840, 739] on button "Concluir" at bounding box center [831, 736] width 75 height 31
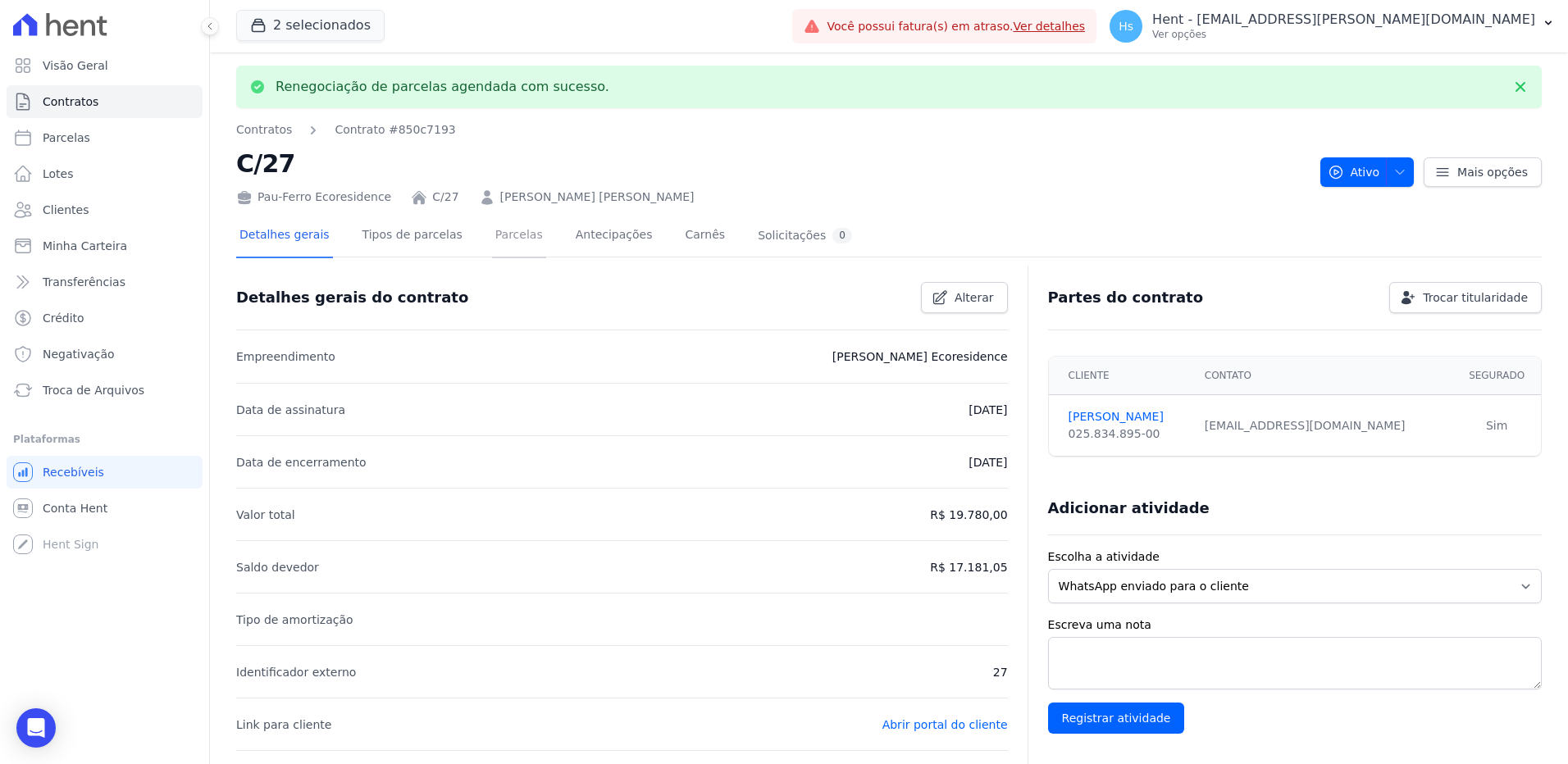
click at [505, 237] on link "Parcelas" at bounding box center [520, 236] width 55 height 44
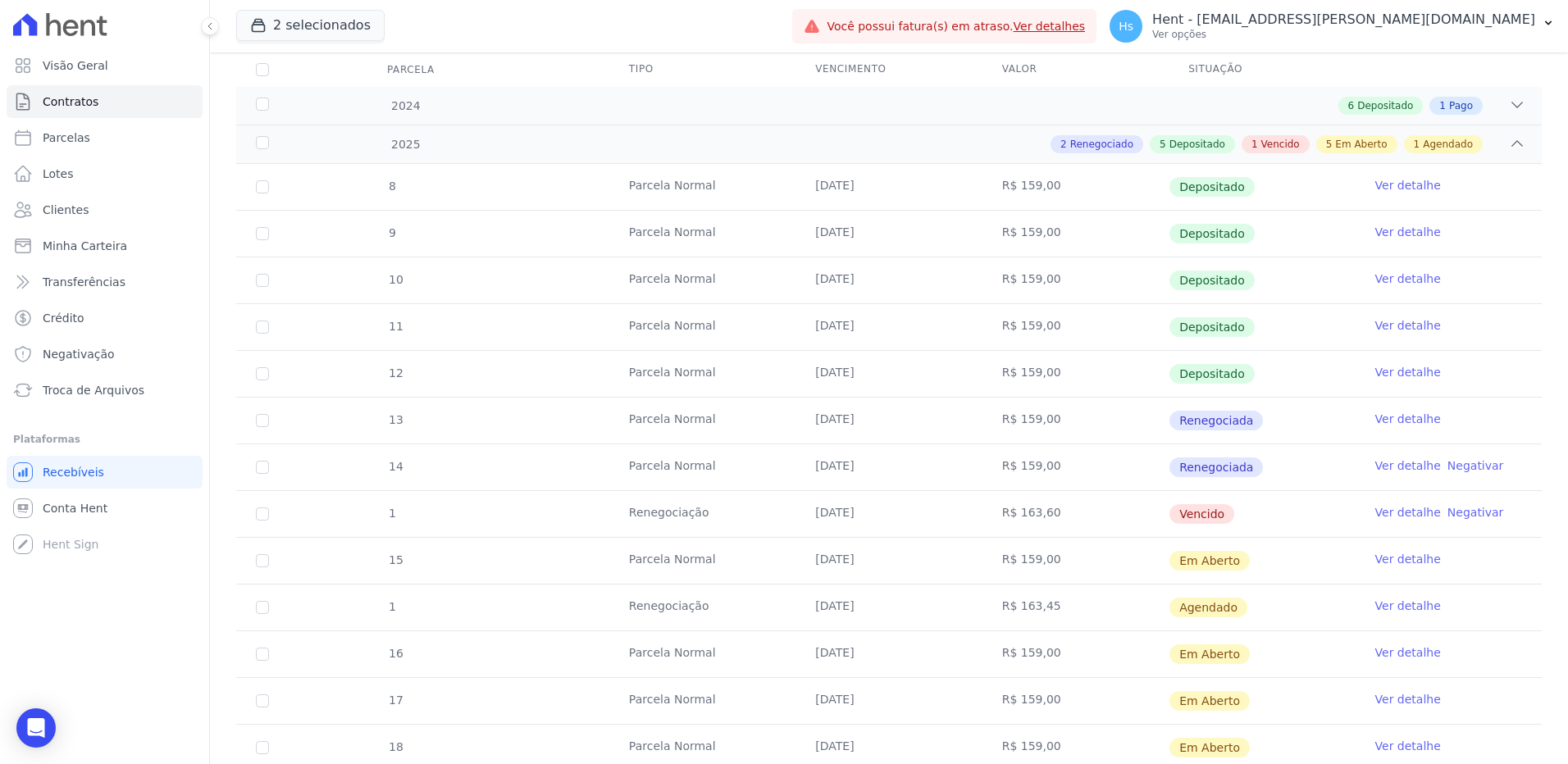
scroll to position [246, 0]
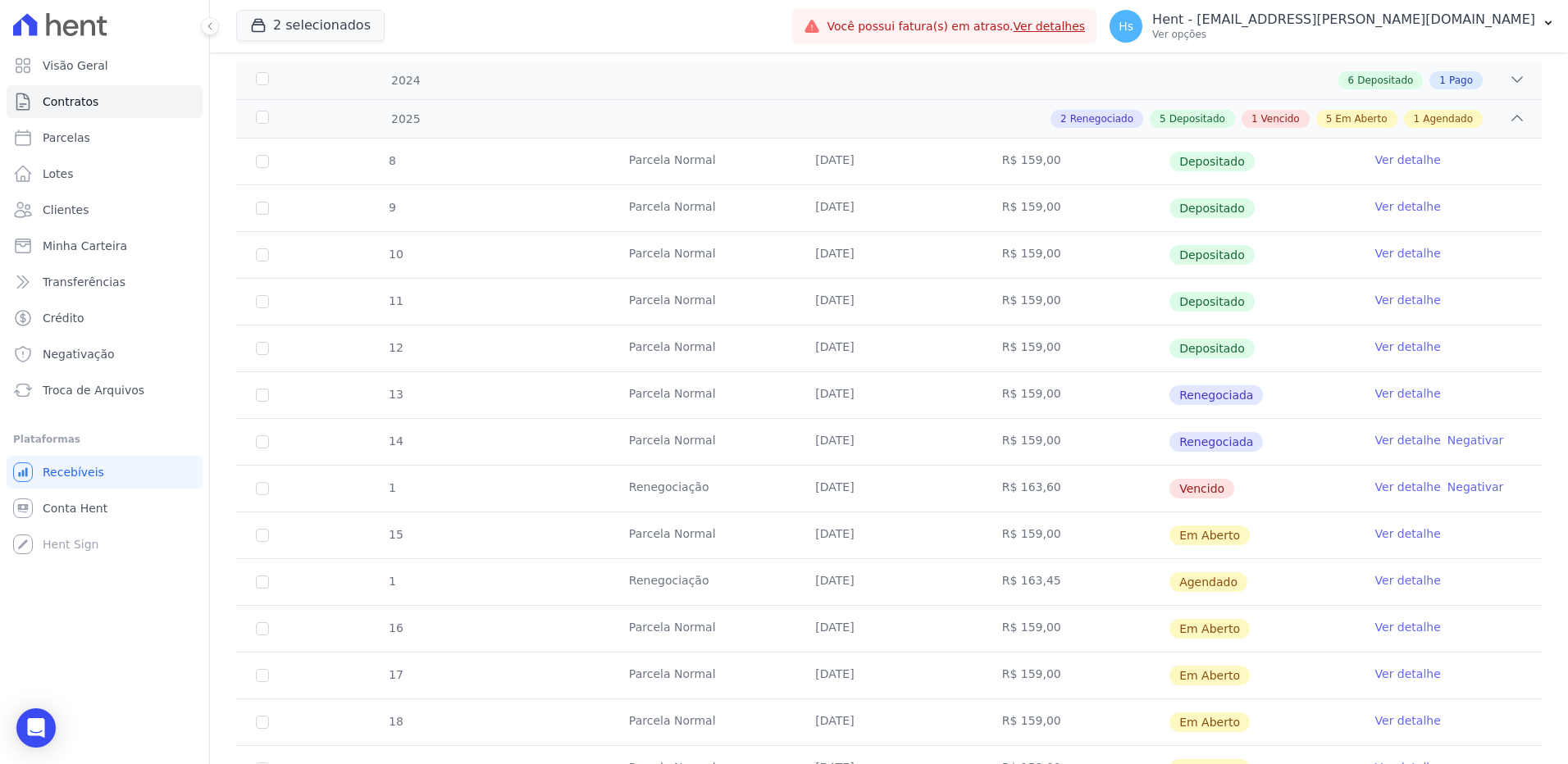
click at [1388, 584] on link "Ver detalhe" at bounding box center [1407, 580] width 65 height 17
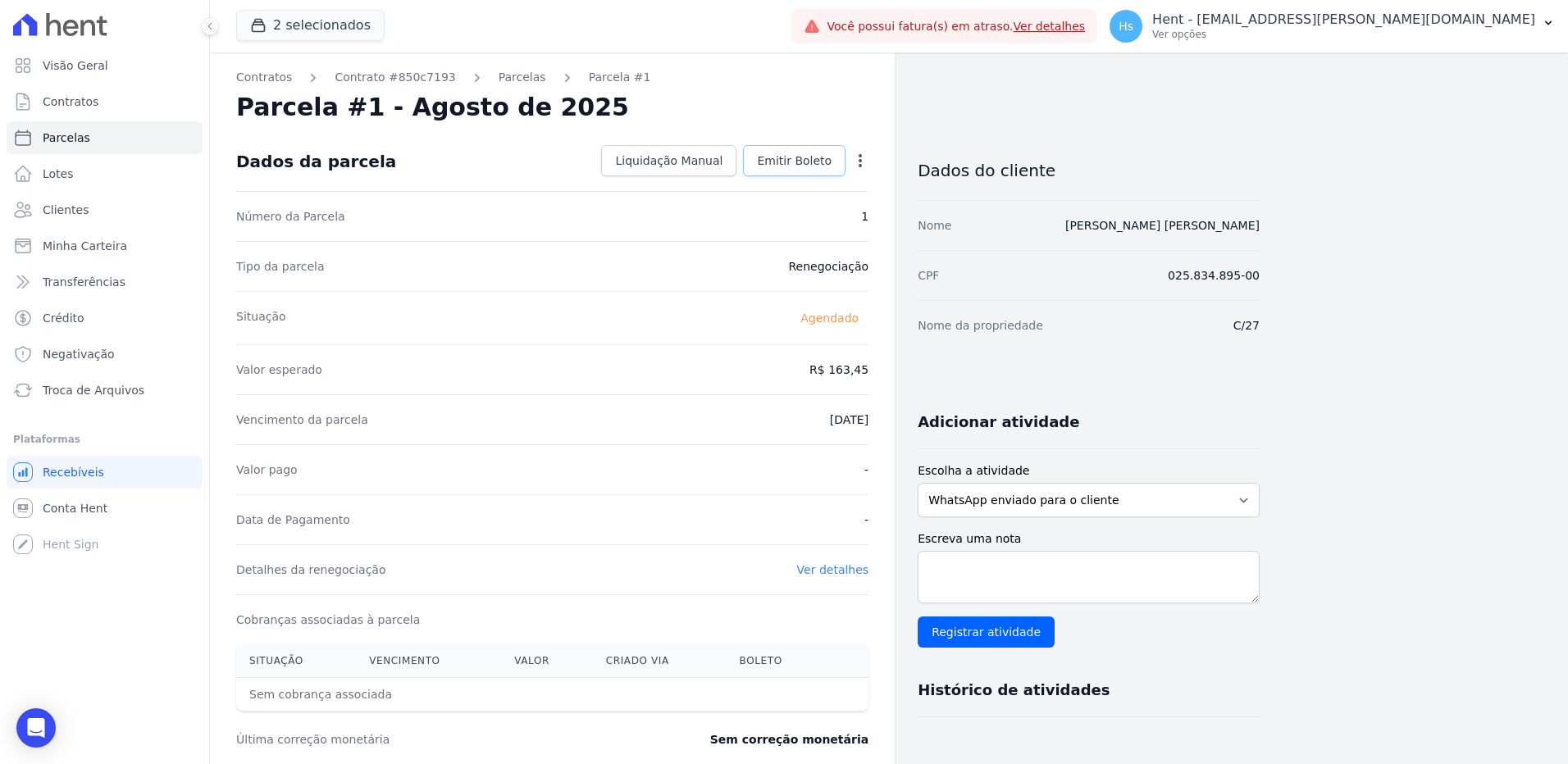
click at [790, 167] on span "Emitir Boleto" at bounding box center [794, 161] width 75 height 17
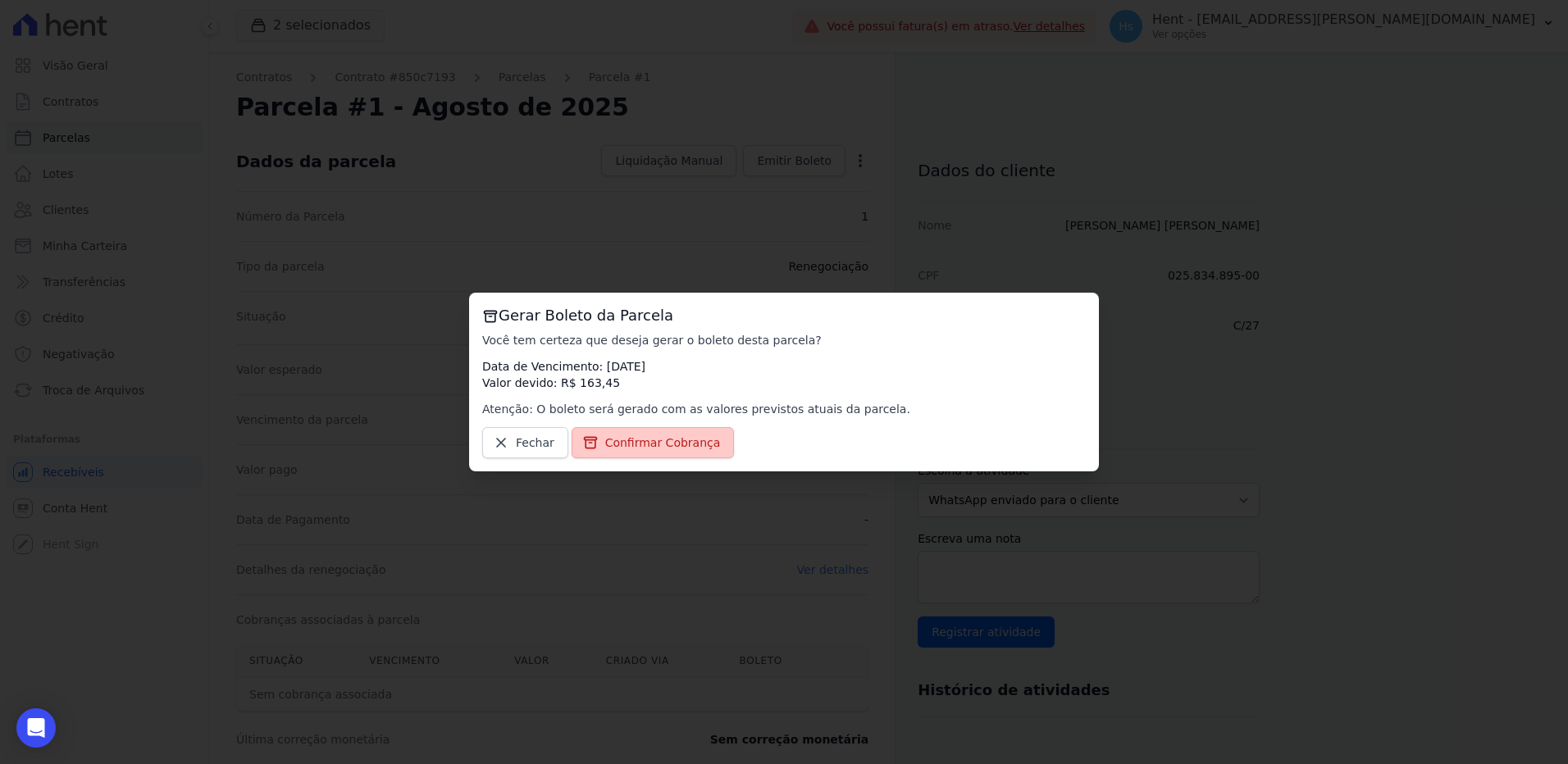
click at [623, 435] on span "Confirmar Cobrança" at bounding box center [663, 443] width 116 height 17
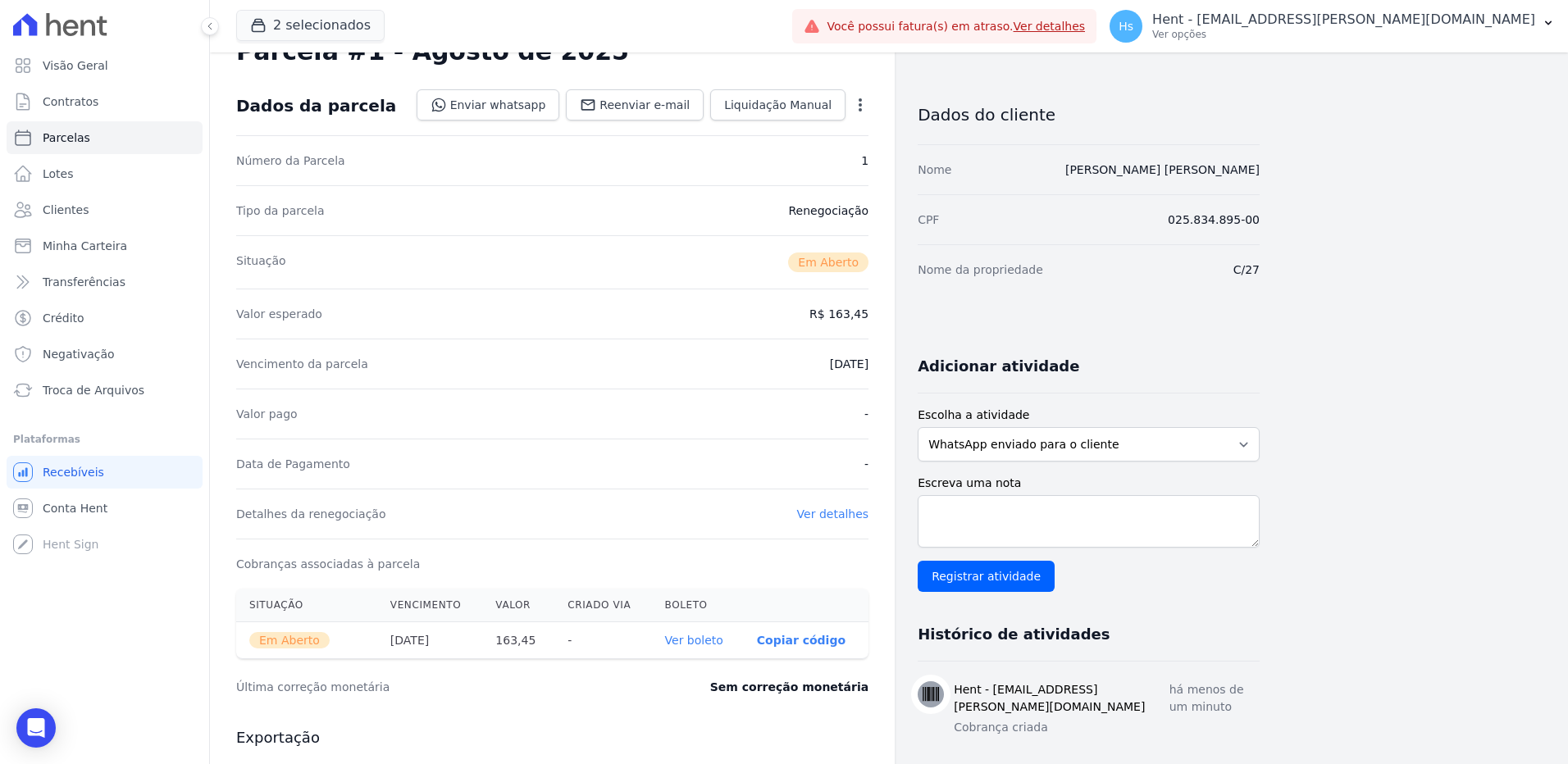
scroll to position [164, 0]
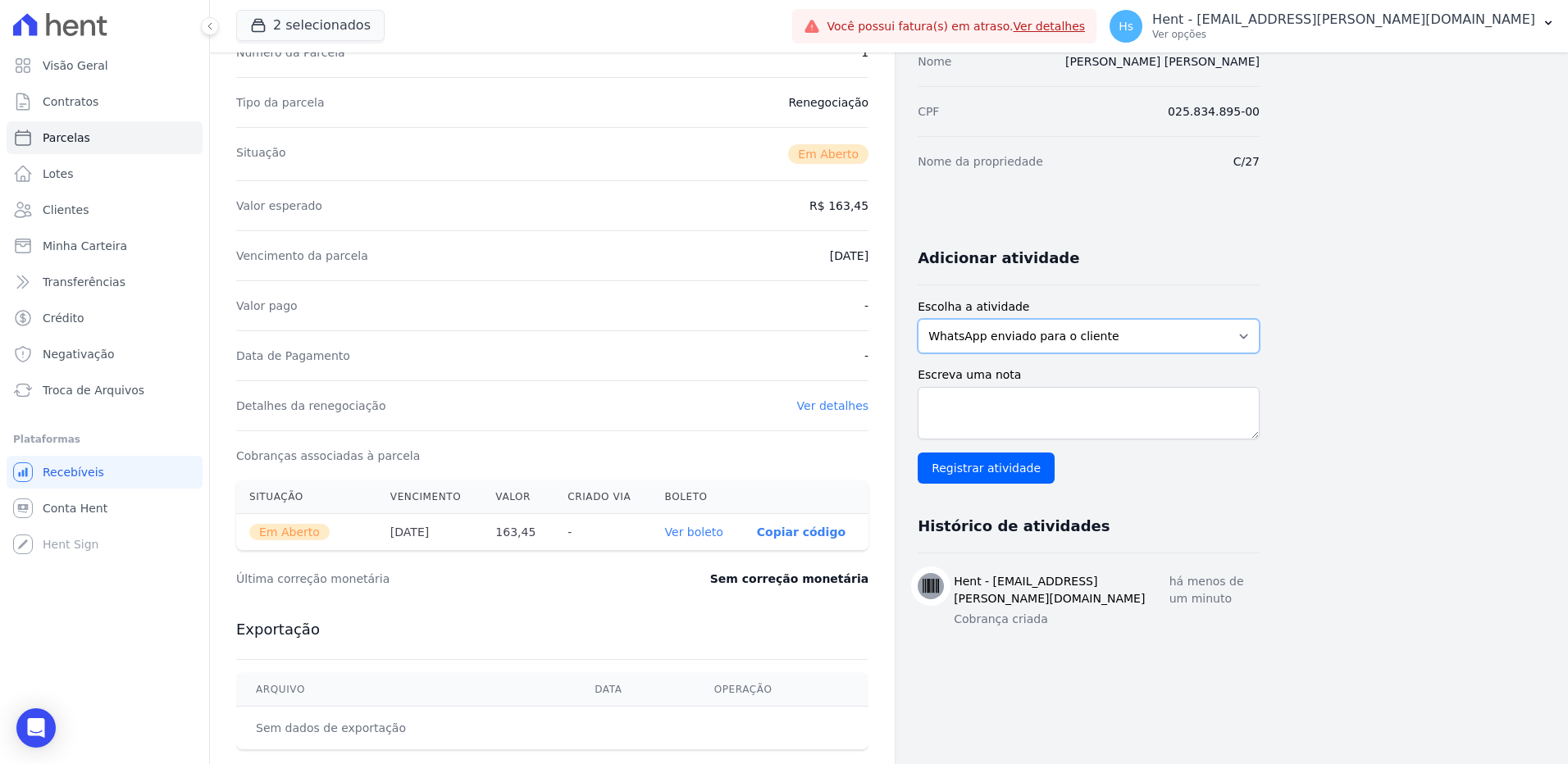
click at [1139, 334] on select "WhatsApp enviado para o cliente Adicionar um comentário Ligação feita para o cl…" at bounding box center [1088, 336] width 342 height 34
select select "charge"
click at [918, 319] on select "WhatsApp enviado para o cliente Adicionar um comentário Ligação feita para o cl…" at bounding box center [1088, 336] width 342 height 34
click at [940, 402] on textarea "Escreva uma nota" at bounding box center [1088, 414] width 342 height 53
click at [939, 399] on textarea "Escreva uma nota" at bounding box center [1088, 414] width 342 height 53
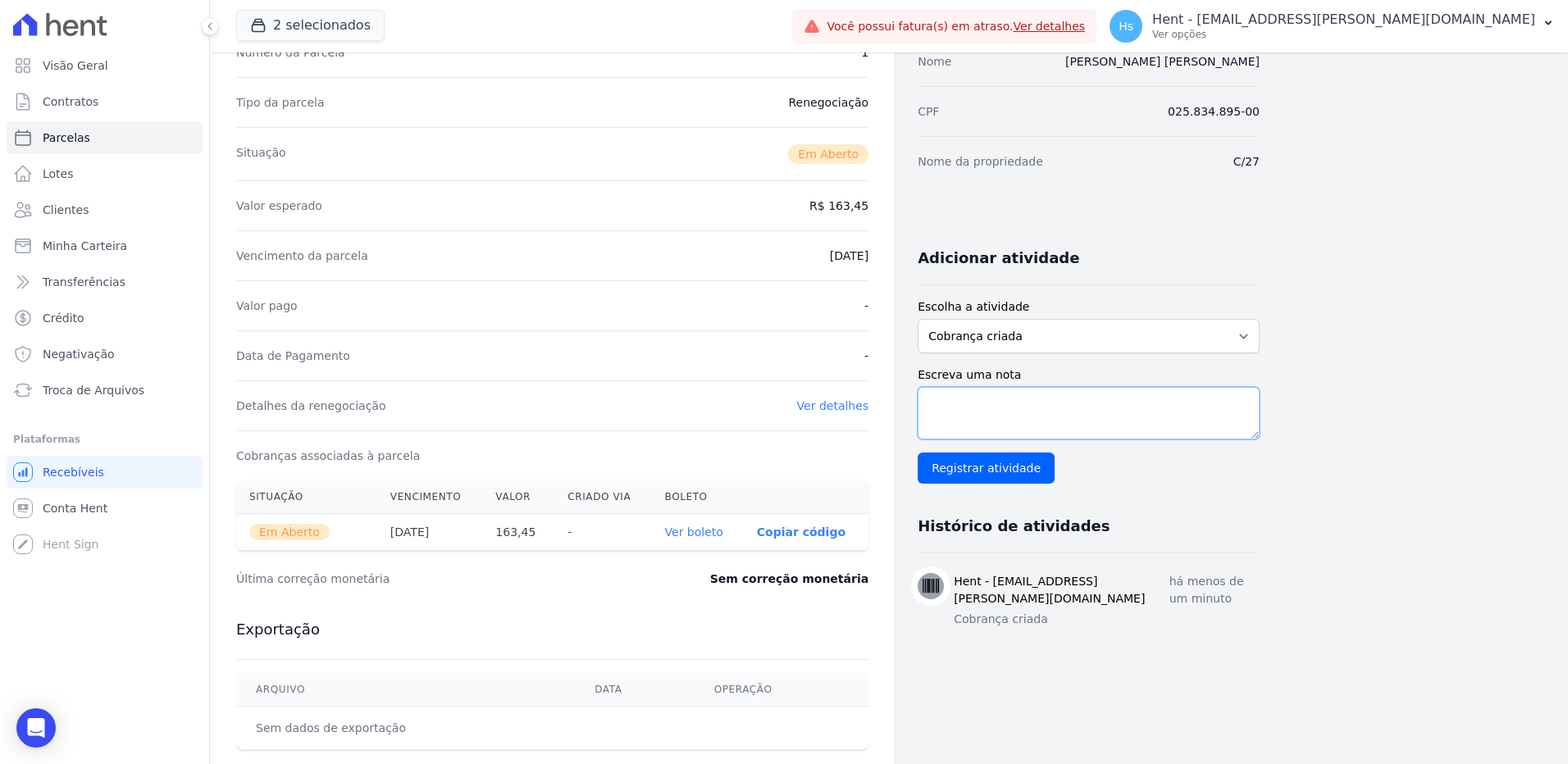
paste textarea "Envio de boleto com vencimento em [DATE], referente a parcela vencida em julho/…"
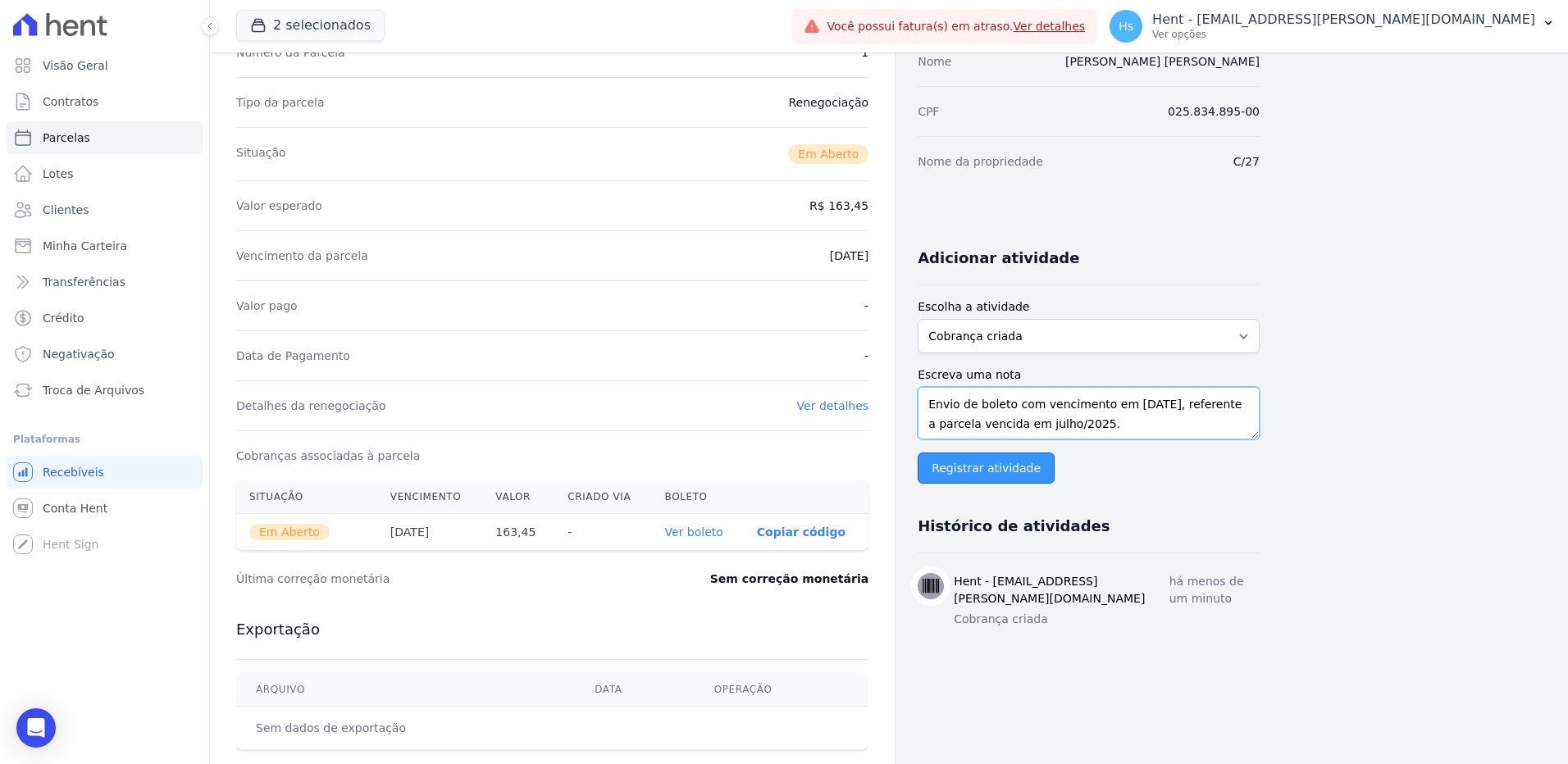
type textarea "Envio de boleto com vencimento em [DATE], referente a parcela vencida em julho/…"
click at [977, 472] on input "Registrar atividade" at bounding box center [986, 468] width 137 height 31
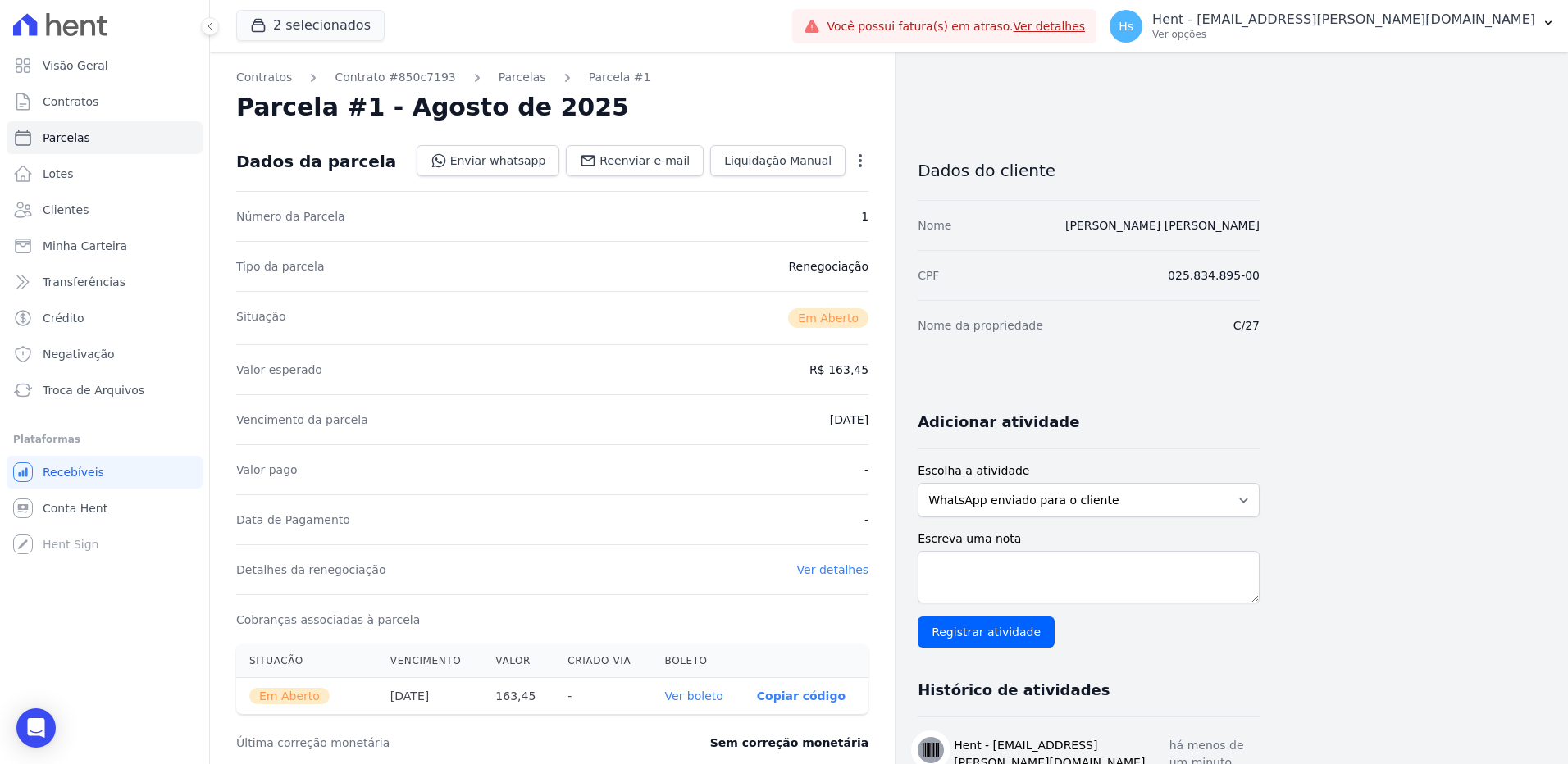
click at [693, 701] on link "Ver boleto" at bounding box center [694, 696] width 58 height 13
click at [499, 85] on link "Parcelas" at bounding box center [522, 78] width 48 height 18
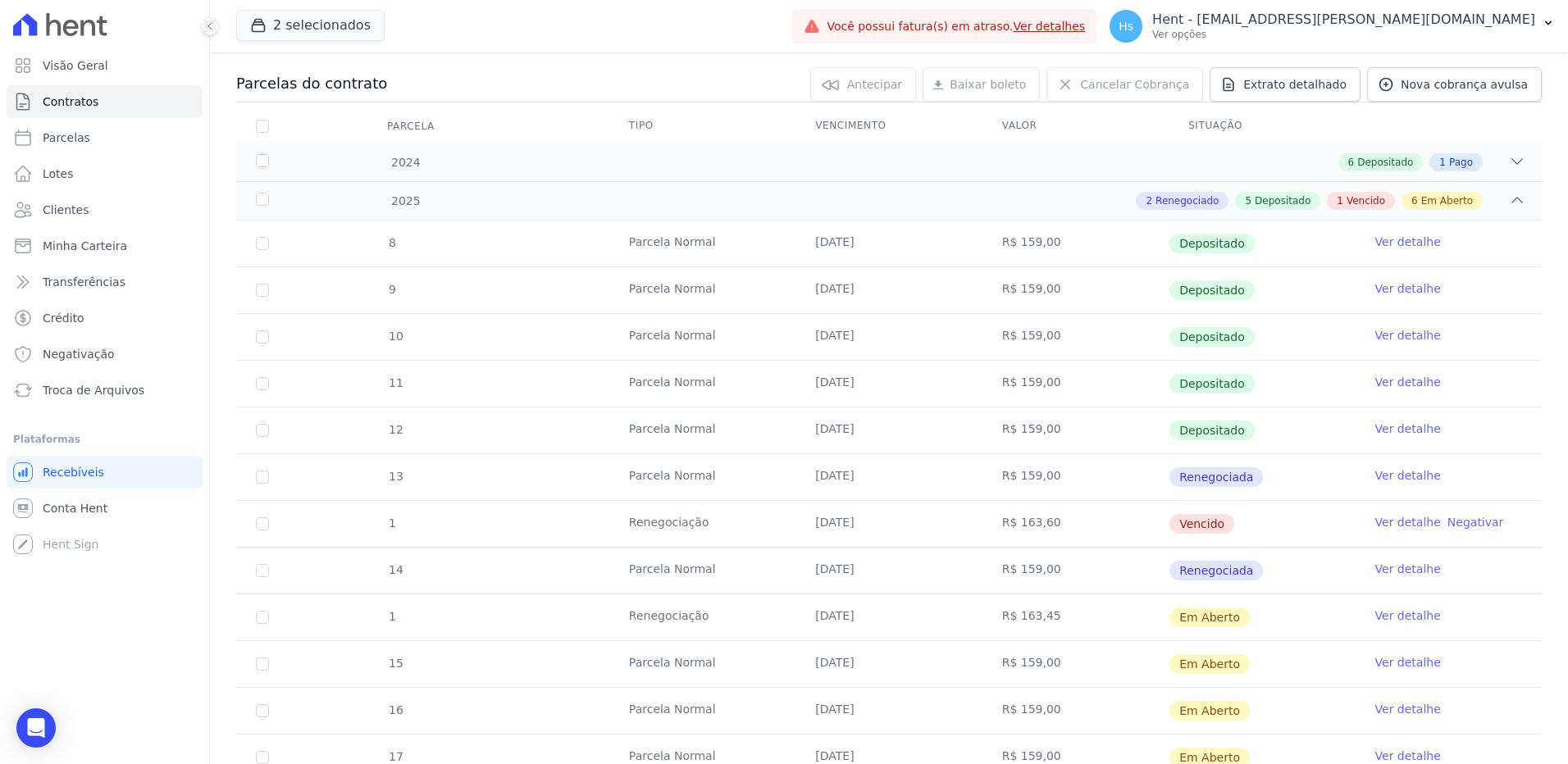
scroll to position [246, 0]
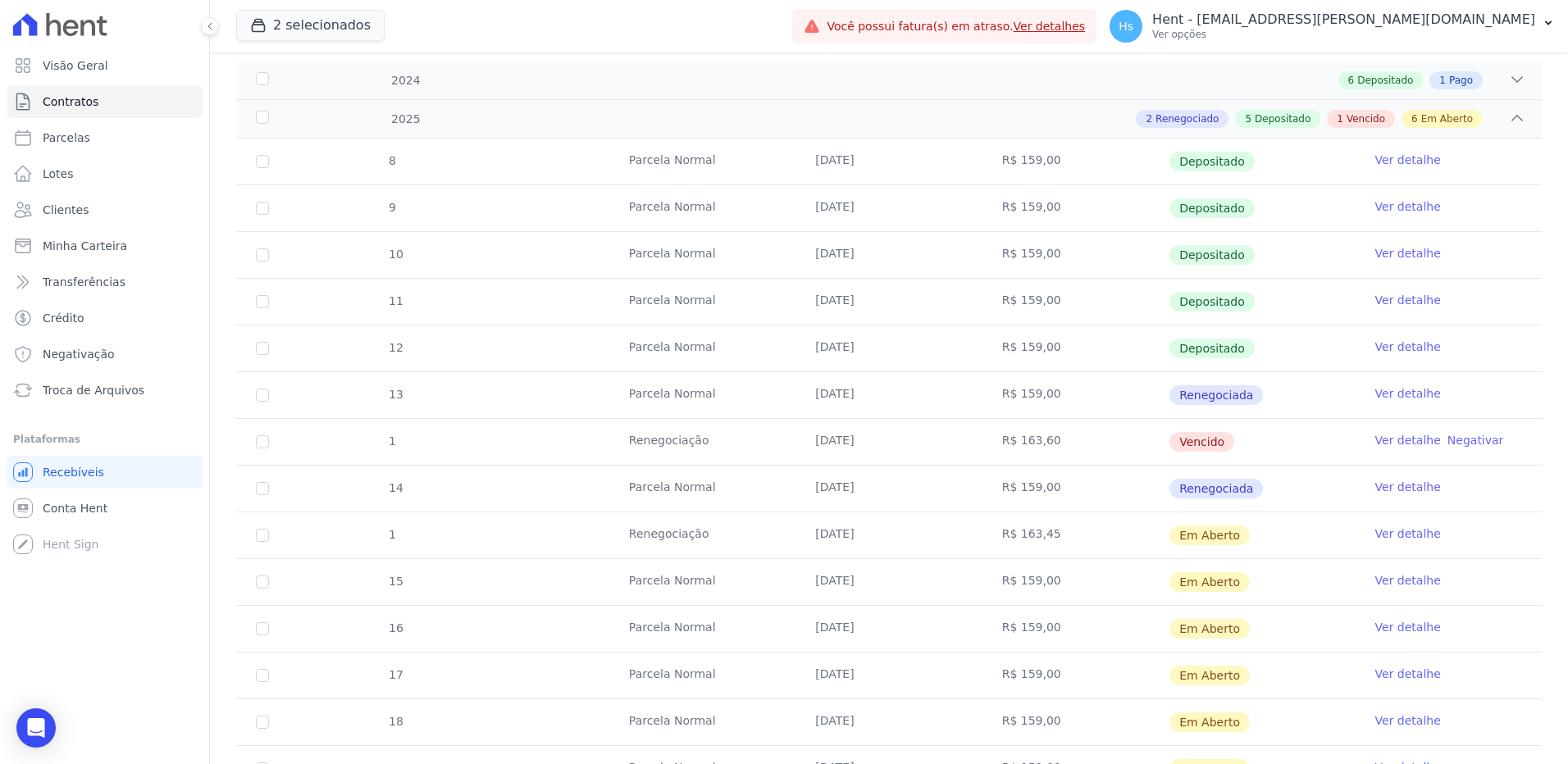
click at [1395, 443] on link "Ver detalhe" at bounding box center [1407, 440] width 65 height 17
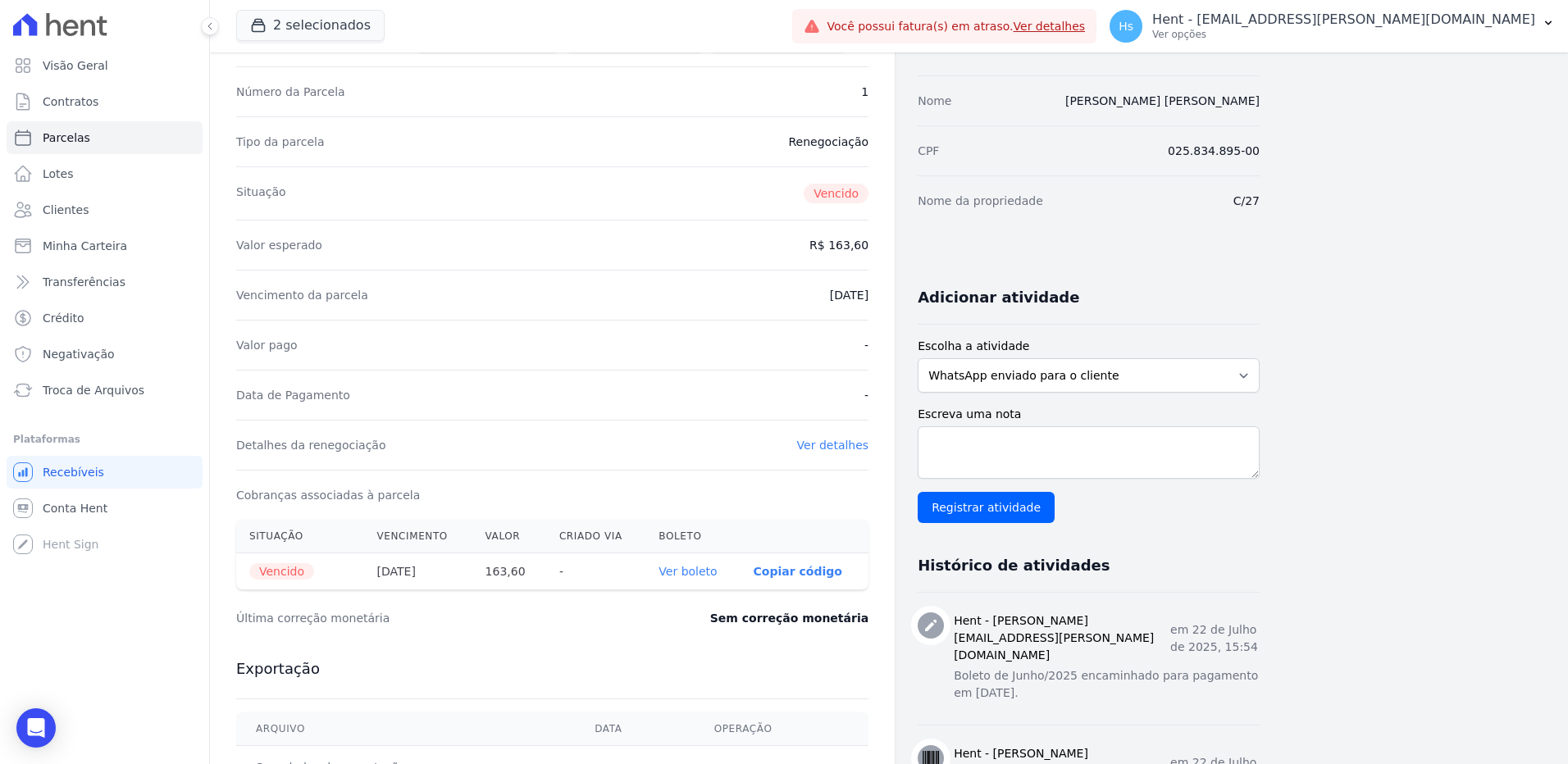
scroll to position [164, 0]
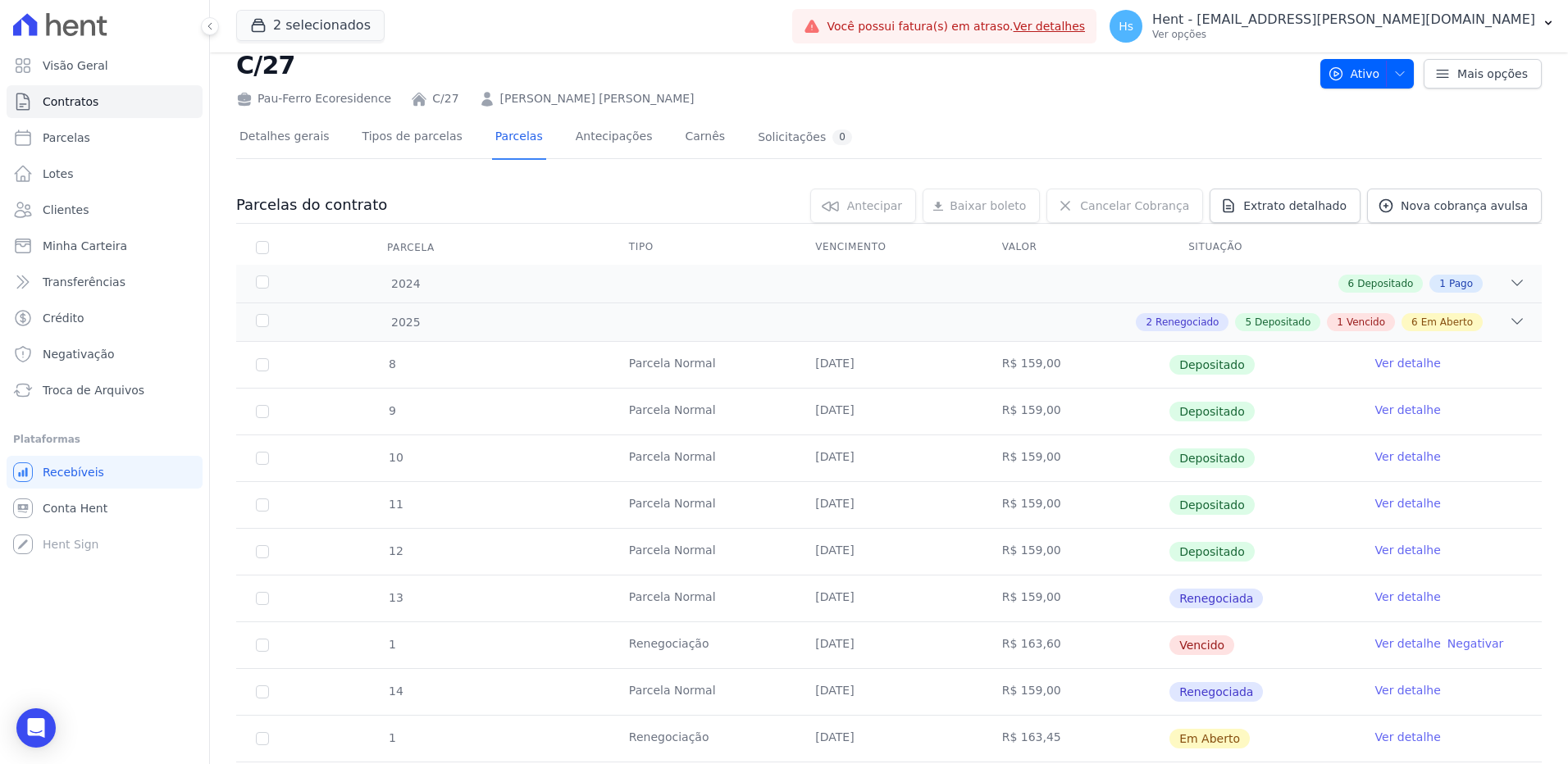
scroll to position [82, 0]
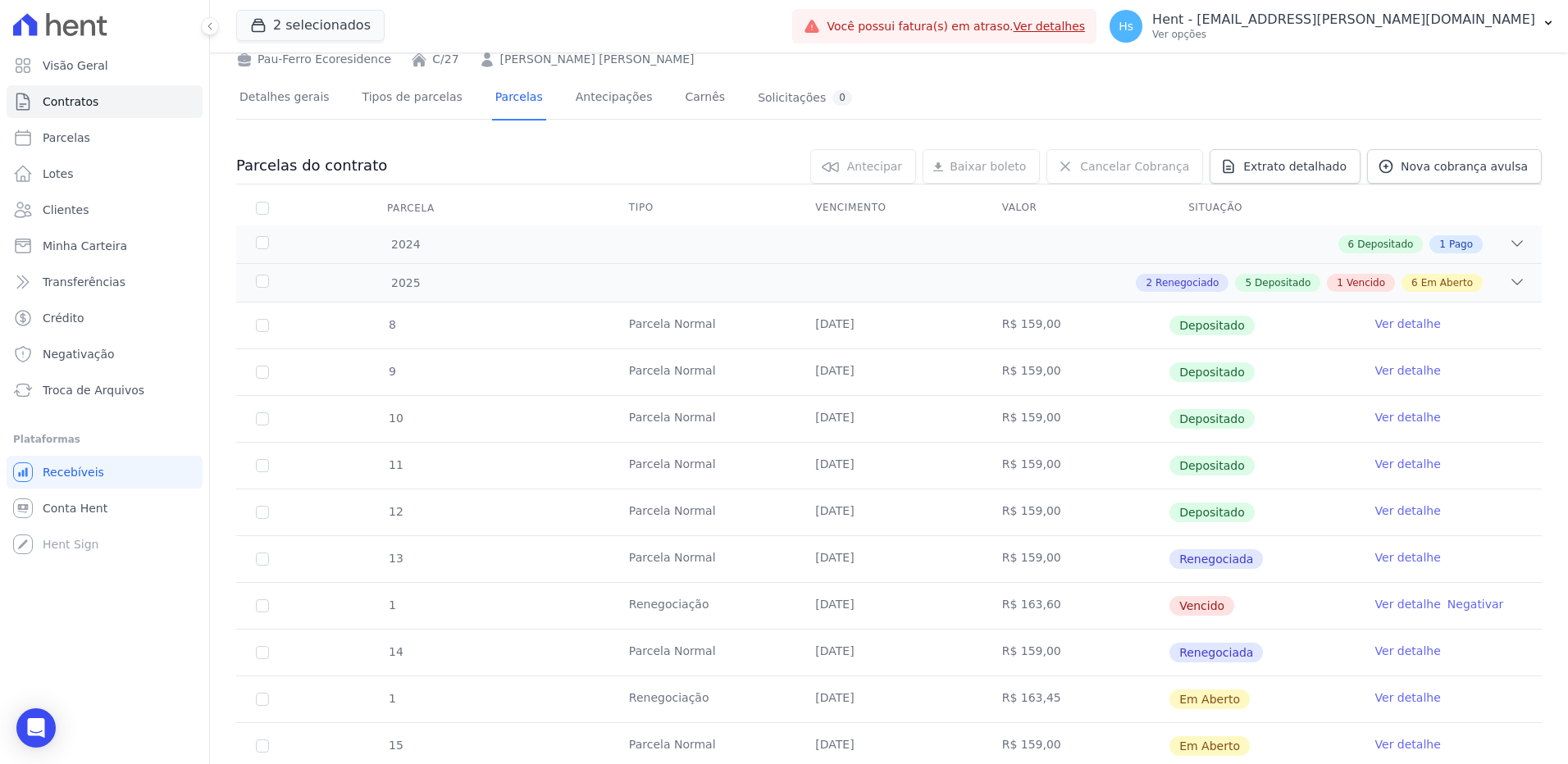
click at [250, 606] on td "1" at bounding box center [263, 605] width 53 height 46
click at [273, 607] on td "1" at bounding box center [263, 605] width 53 height 46
click at [268, 604] on input "checkbox" at bounding box center [262, 605] width 13 height 13
checkbox input "true"
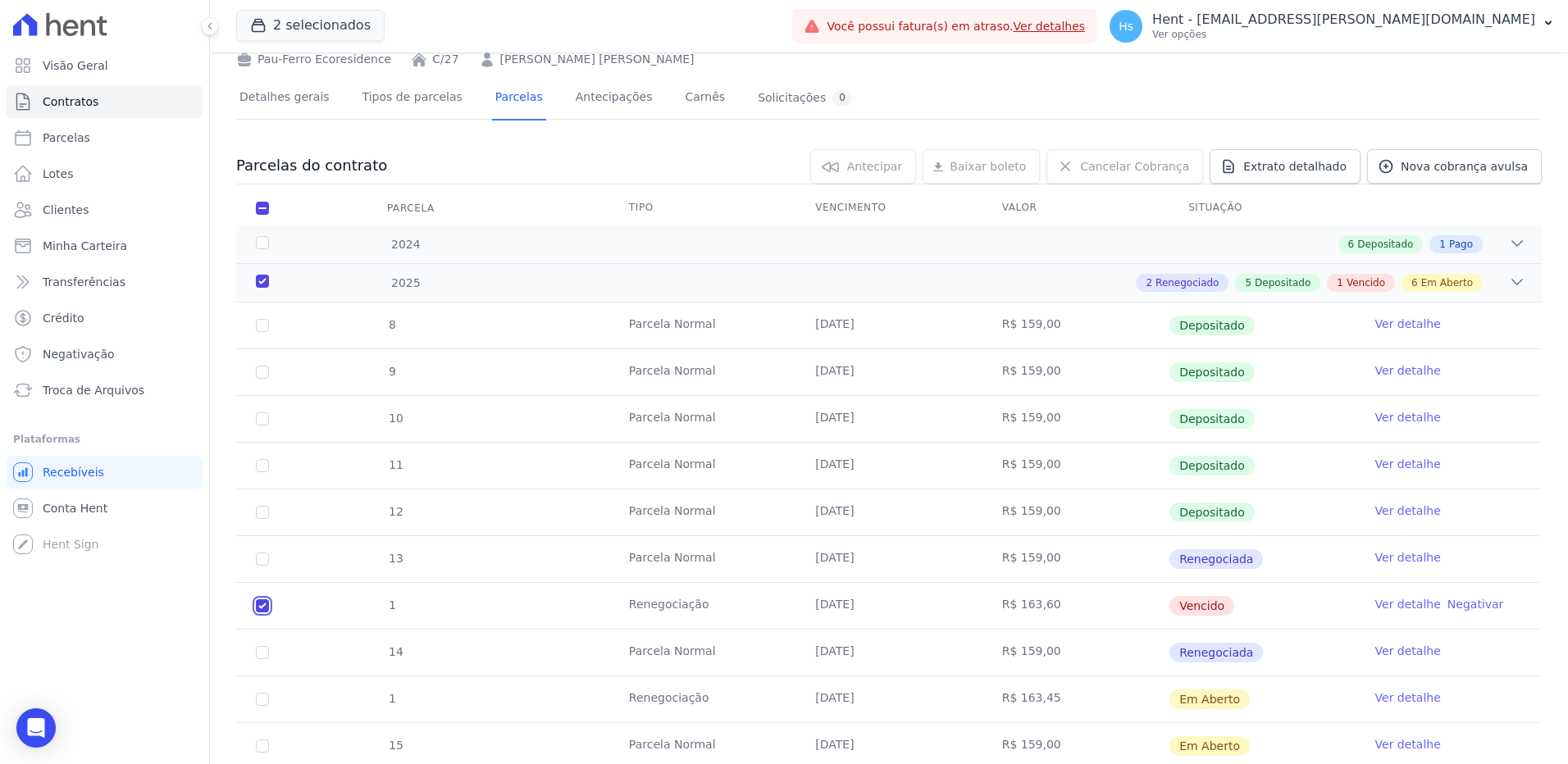
checkbox input "true"
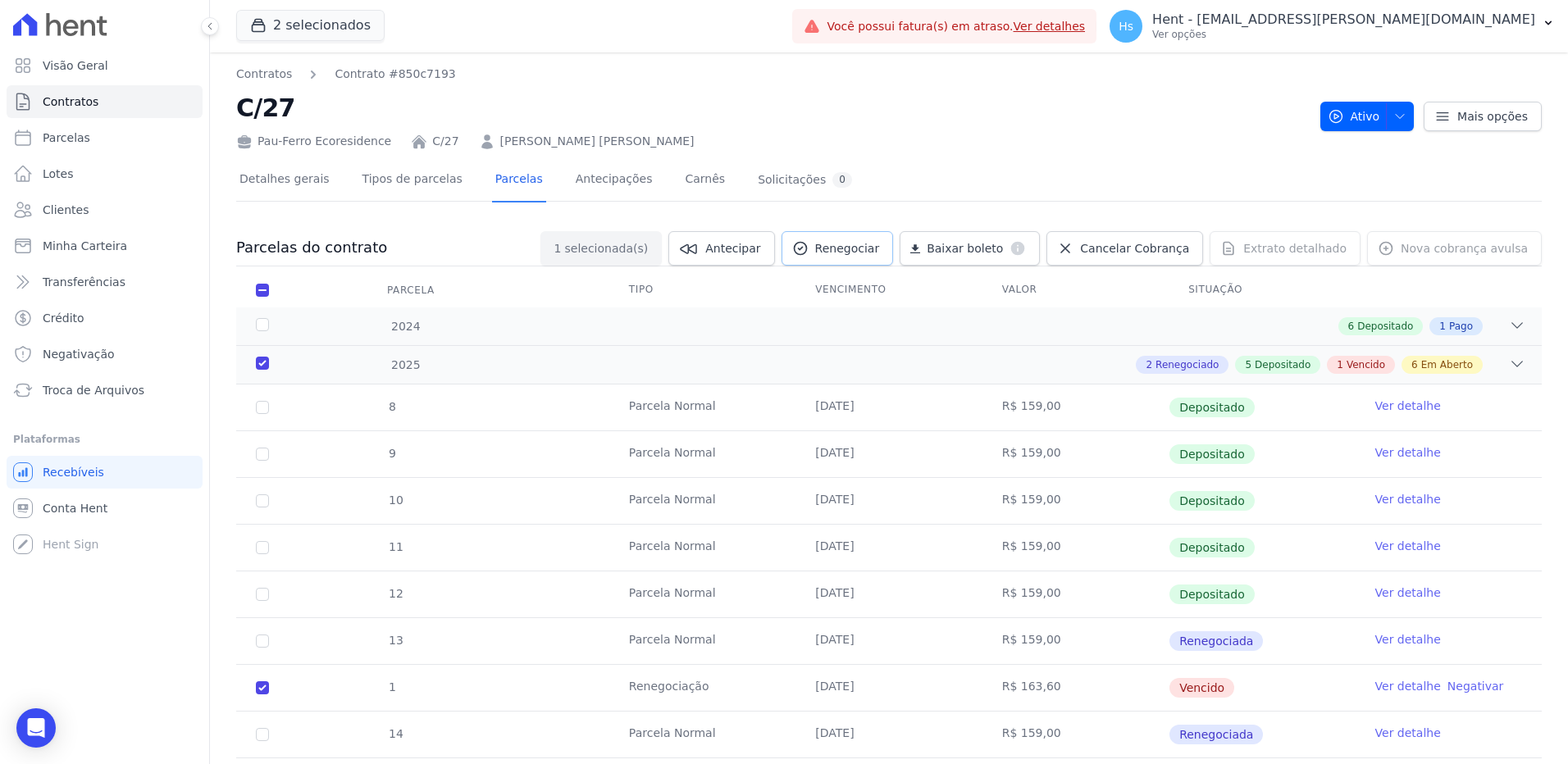
click at [868, 258] on link "Renegociar" at bounding box center [837, 248] width 112 height 34
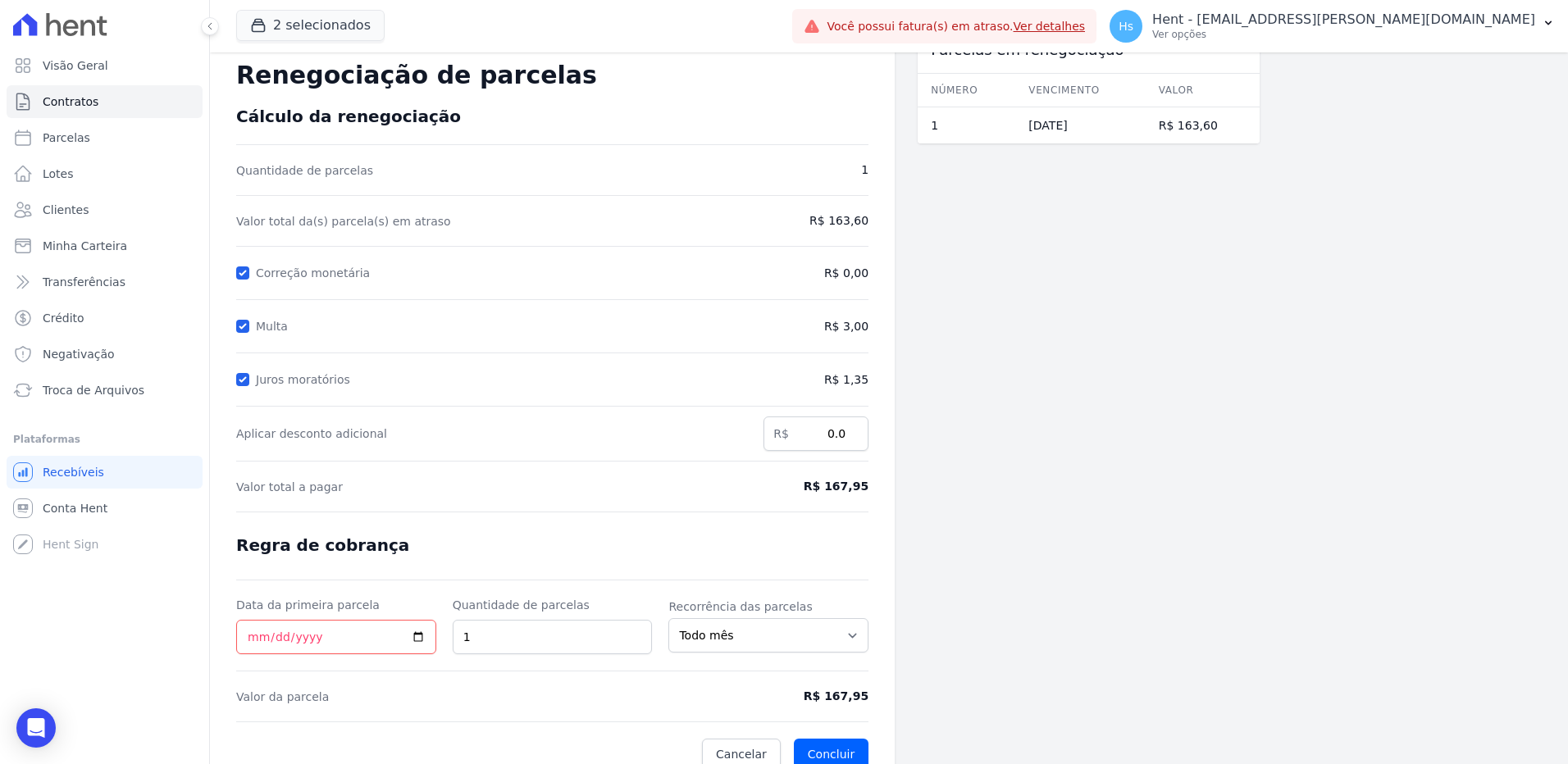
scroll to position [57, 0]
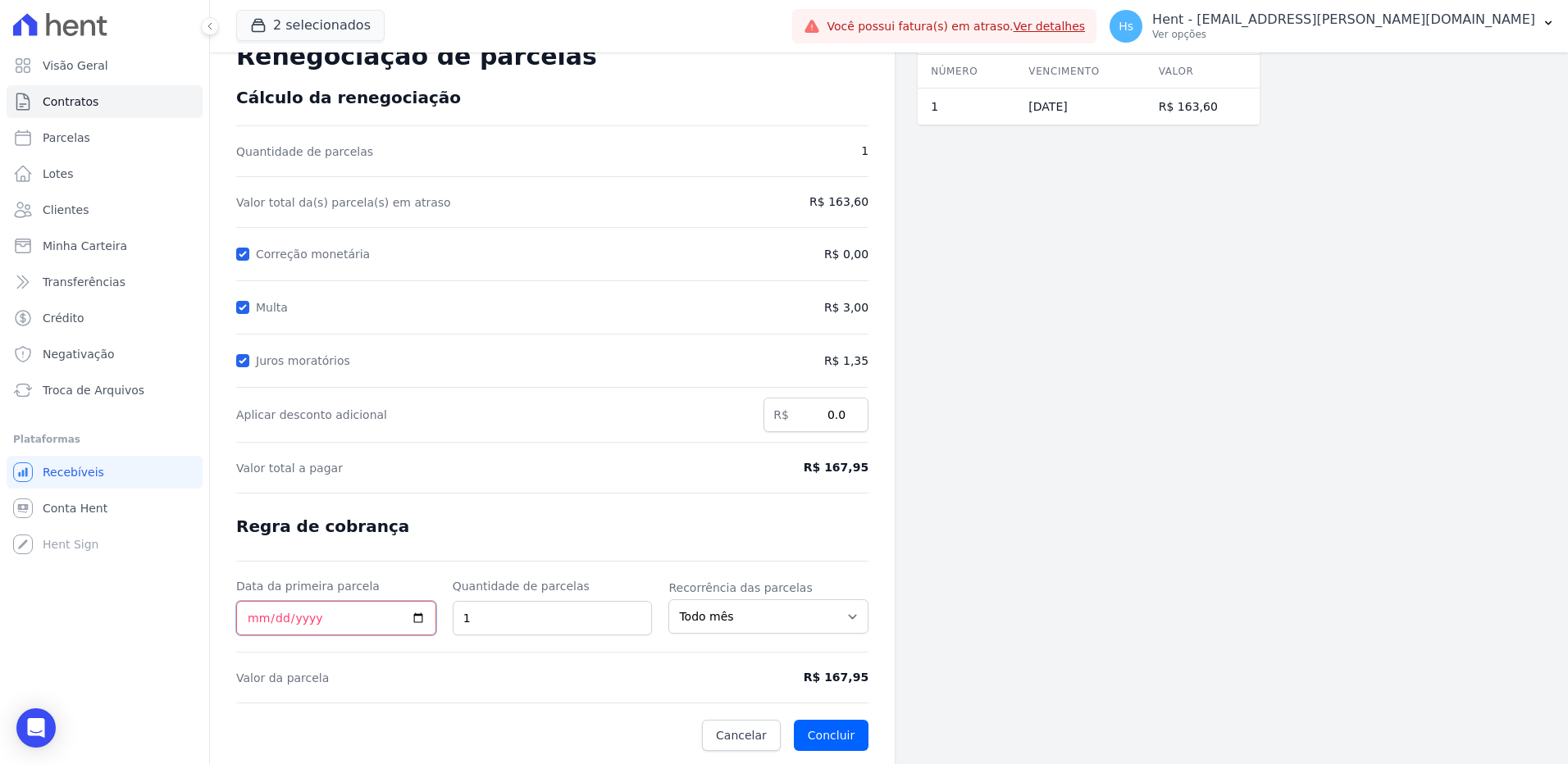
click at [429, 622] on input "Data da primeira parcela" at bounding box center [337, 618] width 201 height 34
click at [423, 622] on input "Data da primeira parcela" at bounding box center [337, 618] width 201 height 34
type input "[DATE]"
click at [845, 738] on button "Concluir" at bounding box center [831, 736] width 75 height 31
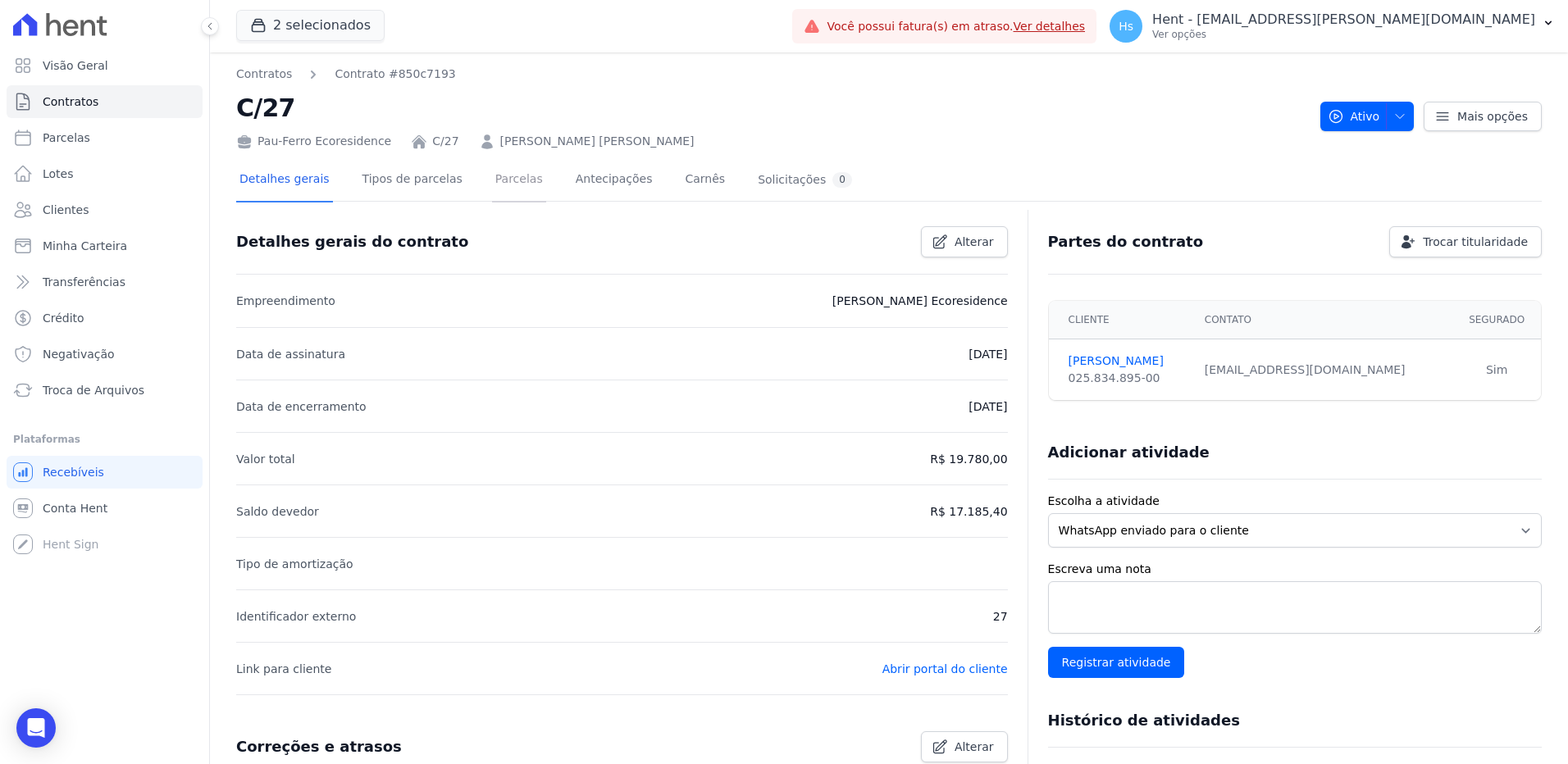
click at [505, 180] on link "Parcelas" at bounding box center [520, 180] width 55 height 44
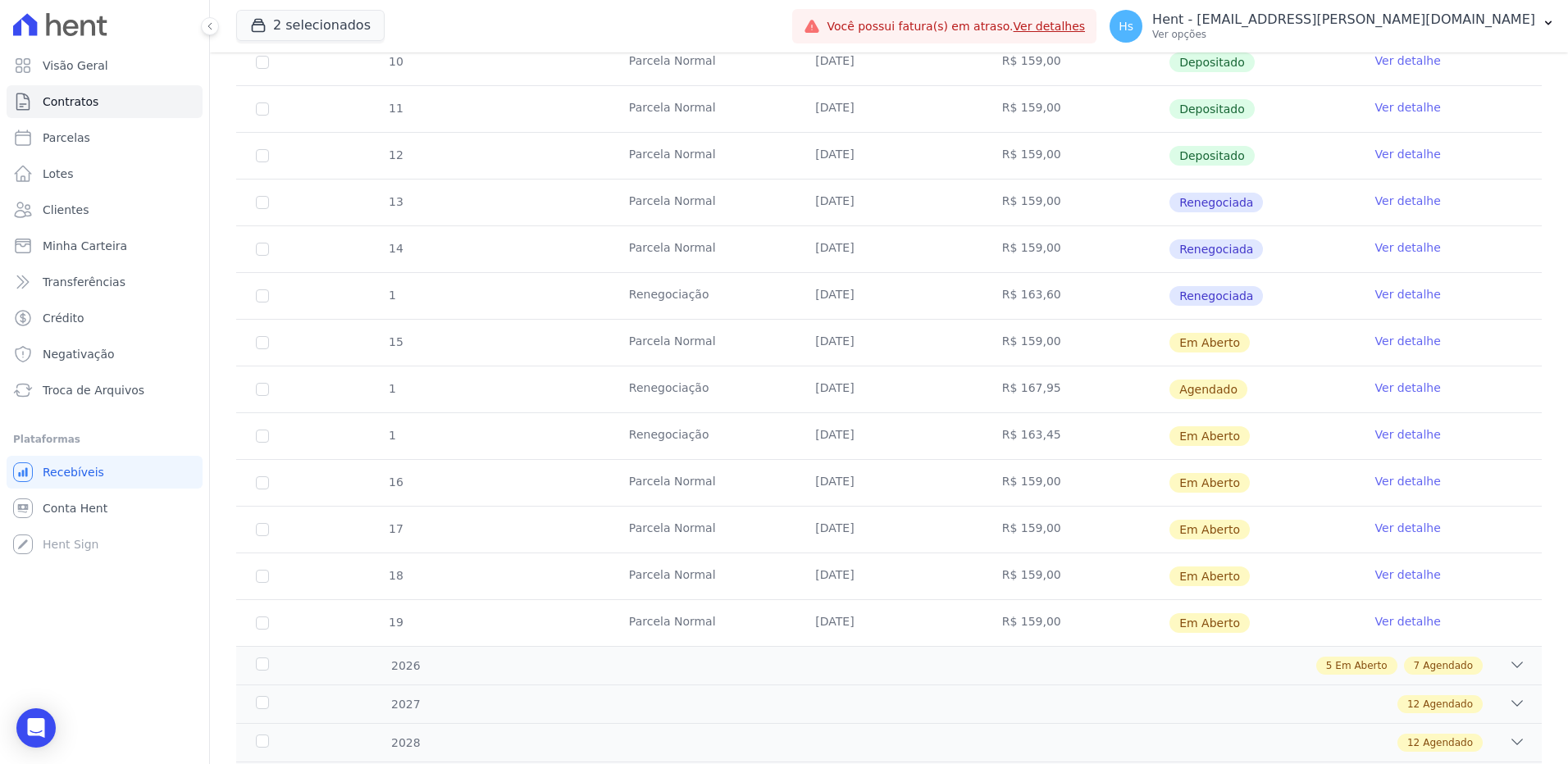
scroll to position [410, 0]
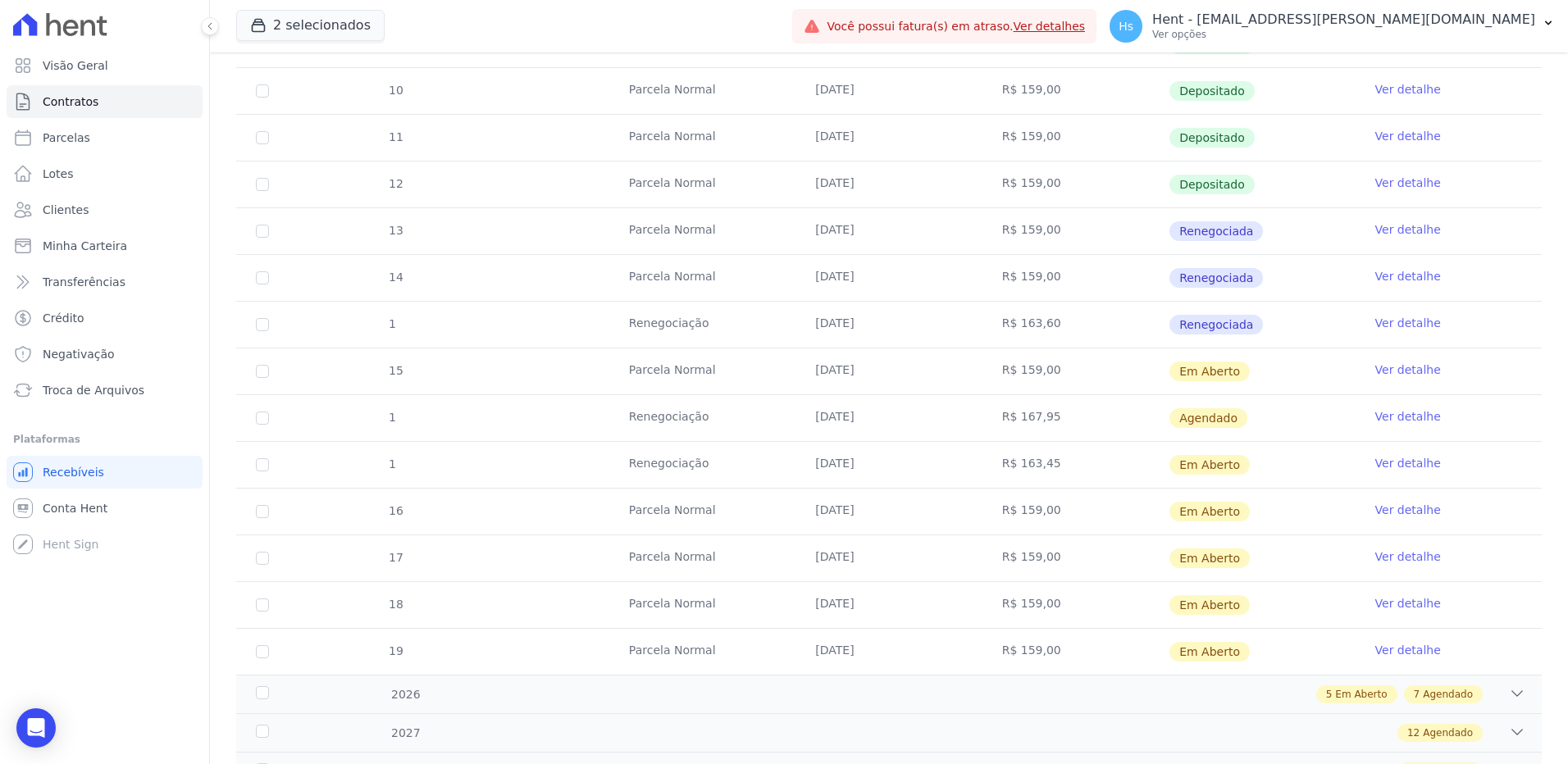
click at [1386, 419] on link "Ver detalhe" at bounding box center [1407, 417] width 65 height 17
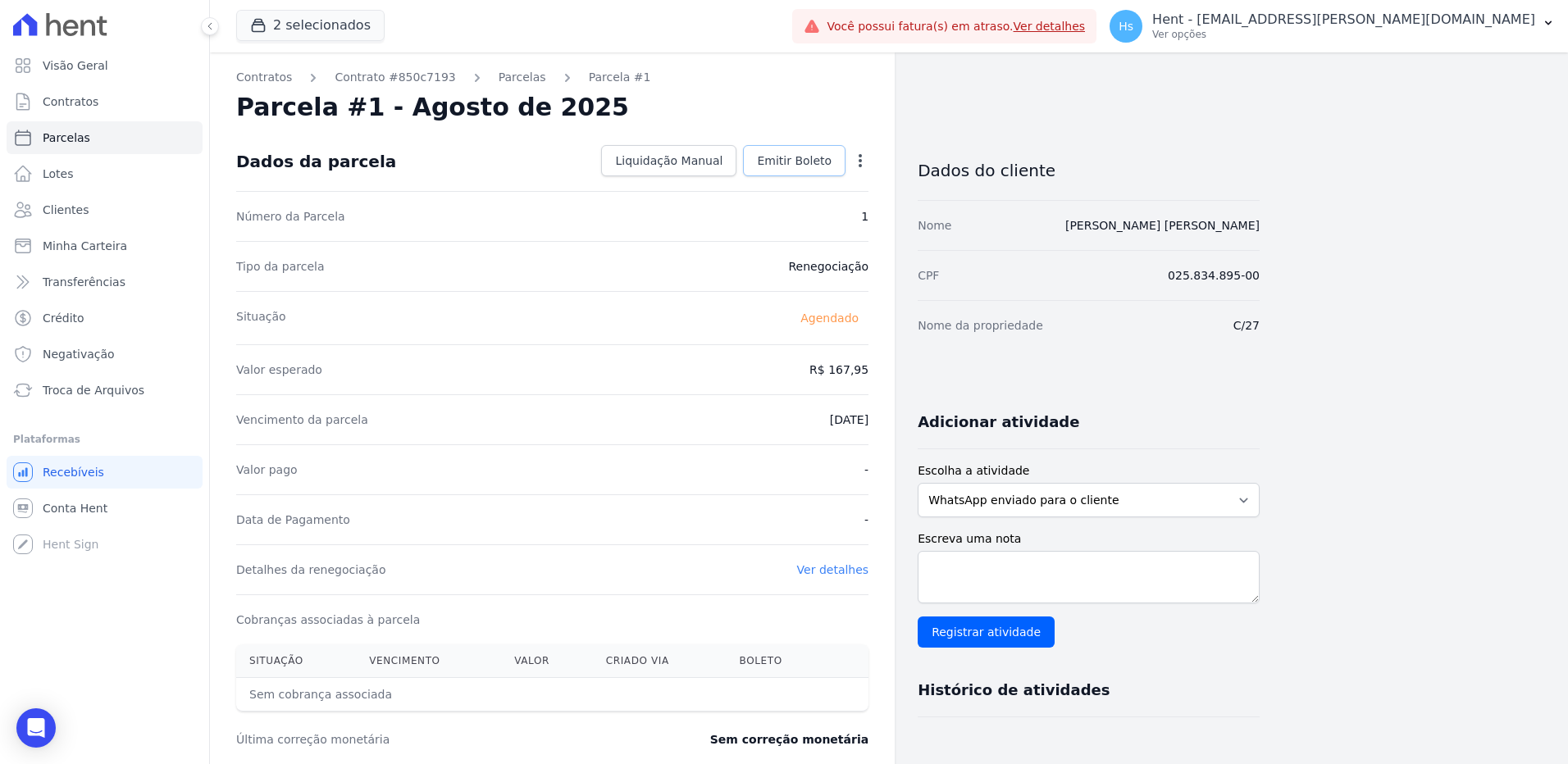
click at [789, 163] on span "Emitir Boleto" at bounding box center [794, 161] width 75 height 17
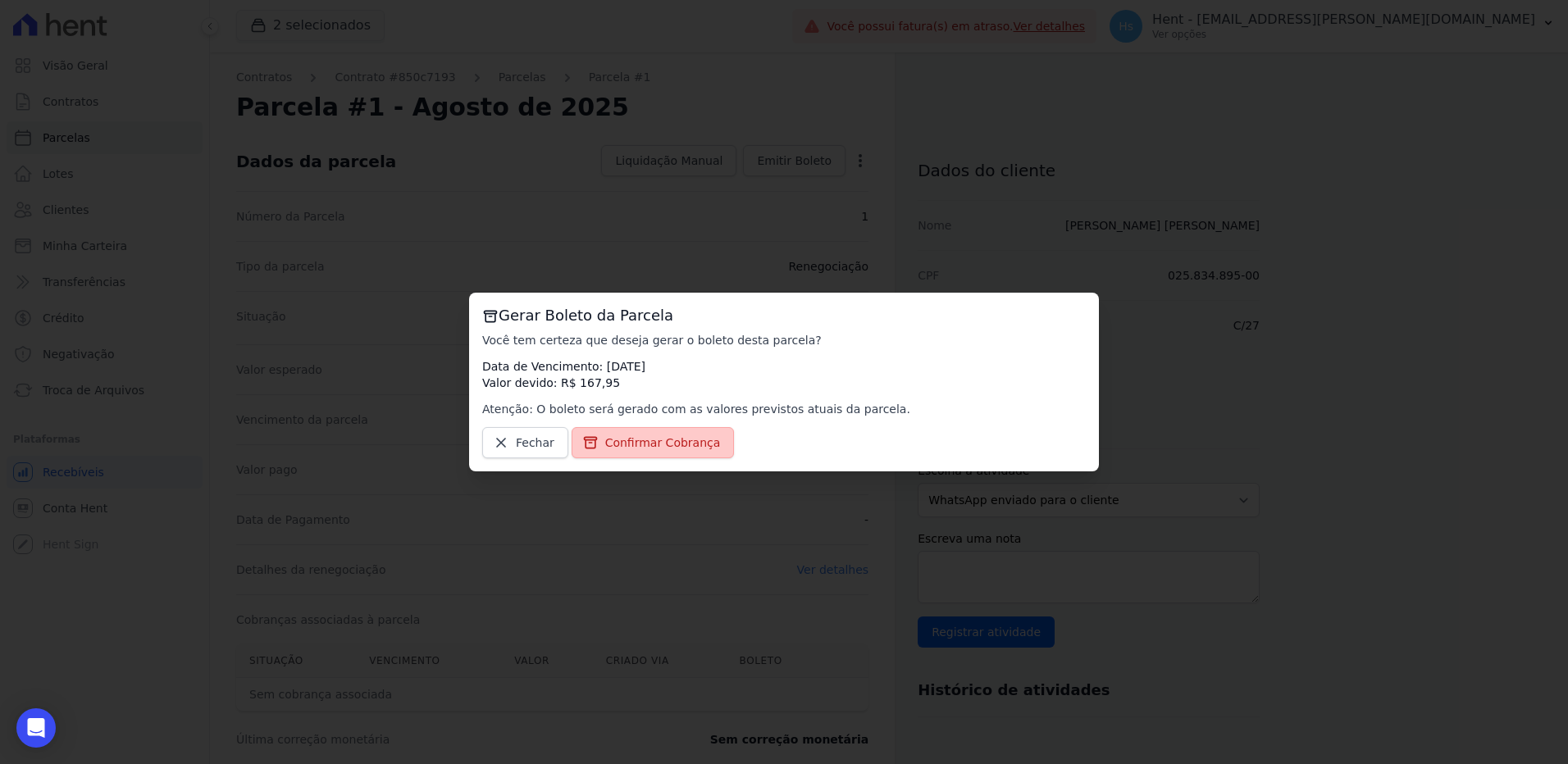
click at [605, 446] on span "Confirmar Cobrança" at bounding box center [663, 443] width 116 height 17
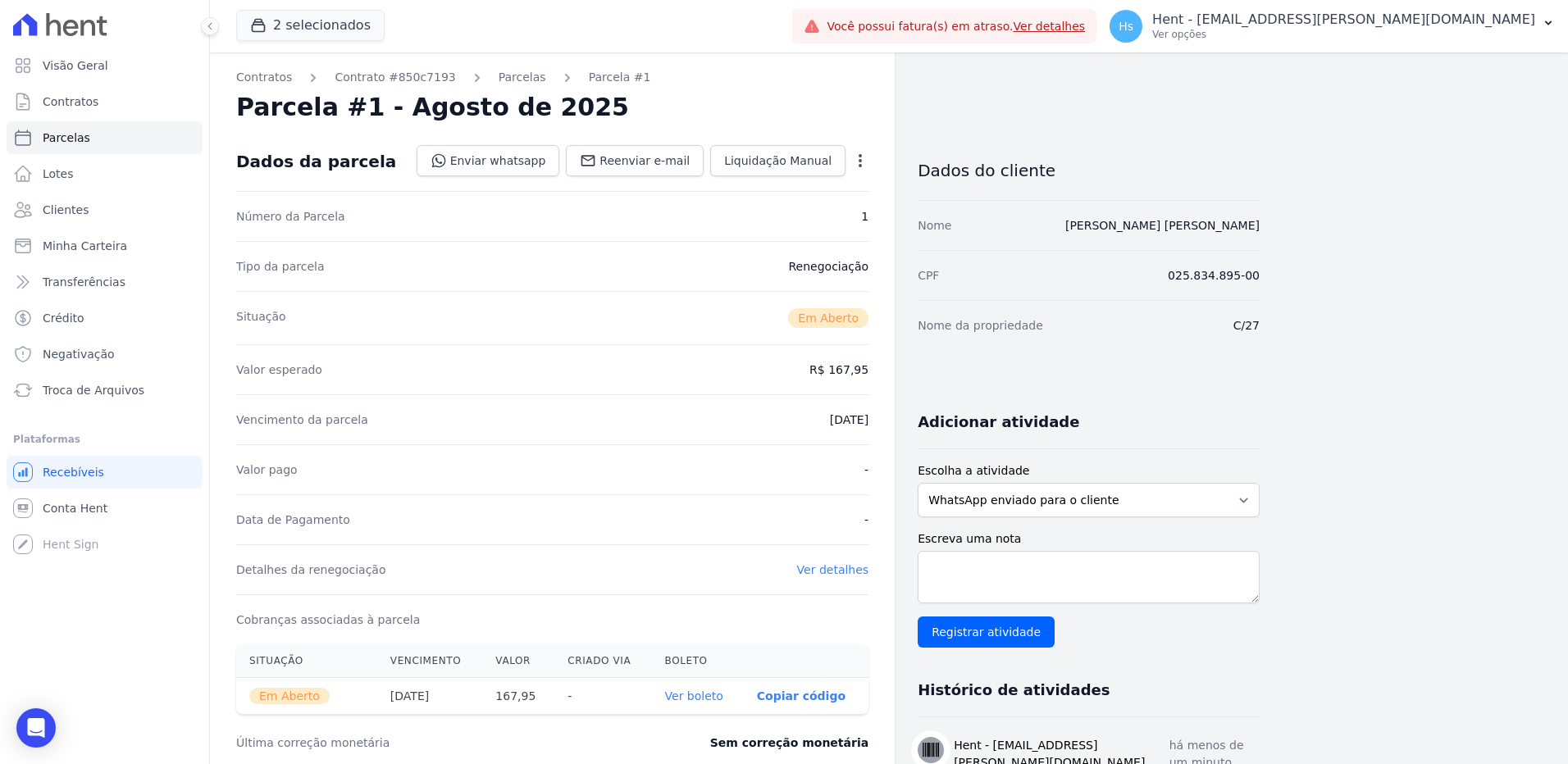
click at [695, 698] on link "Ver boleto" at bounding box center [694, 696] width 58 height 13
click at [1071, 563] on textarea "Escreva uma nota" at bounding box center [1088, 577] width 342 height 53
paste textarea "Envio de boleto com vencimento em [DATE], referente a parcela vencida em junho/…"
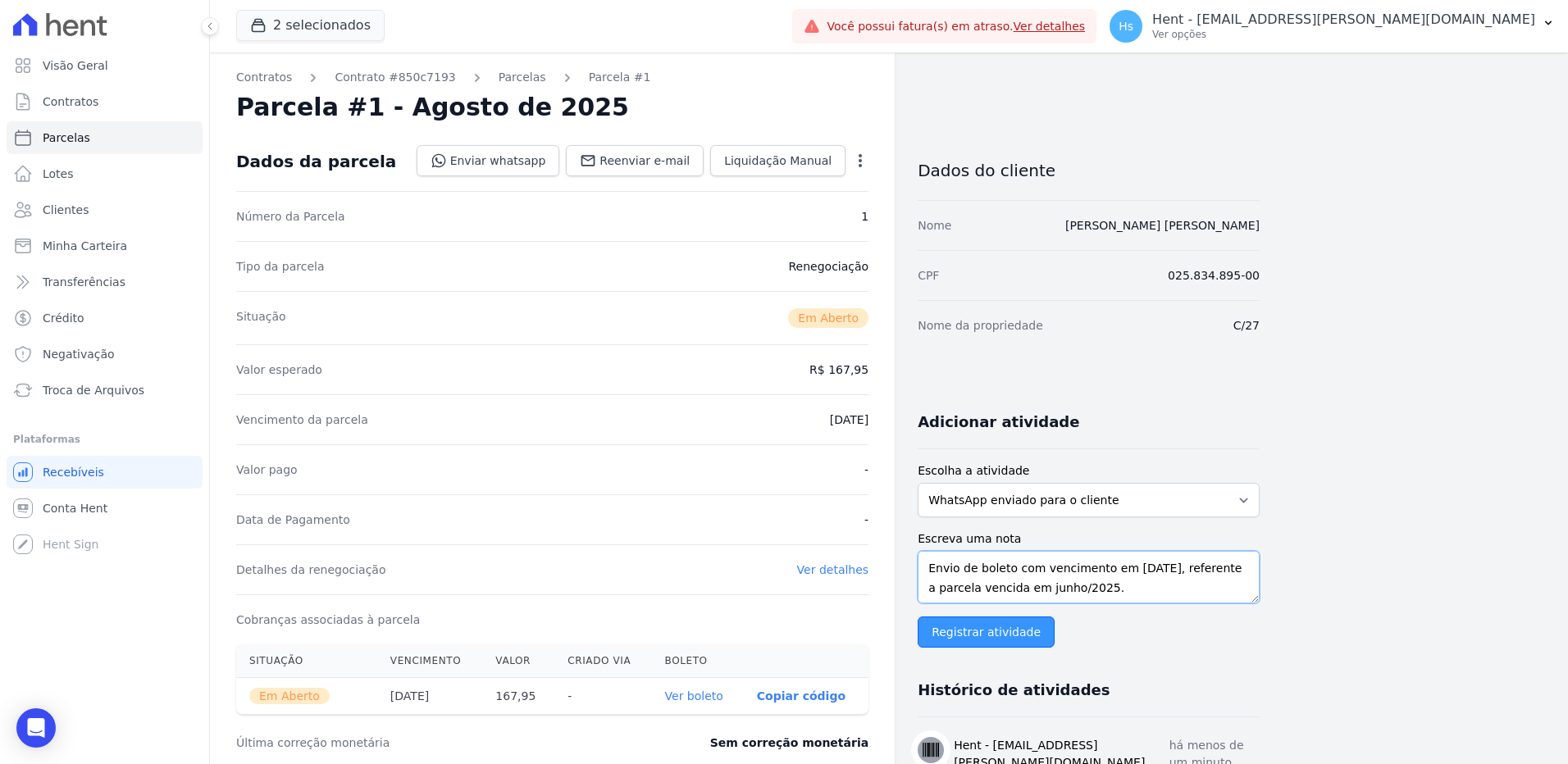
type textarea "Envio de boleto com vencimento em [DATE], referente a parcela vencida em junho/…"
click at [972, 635] on input "Registrar atividade" at bounding box center [986, 633] width 137 height 31
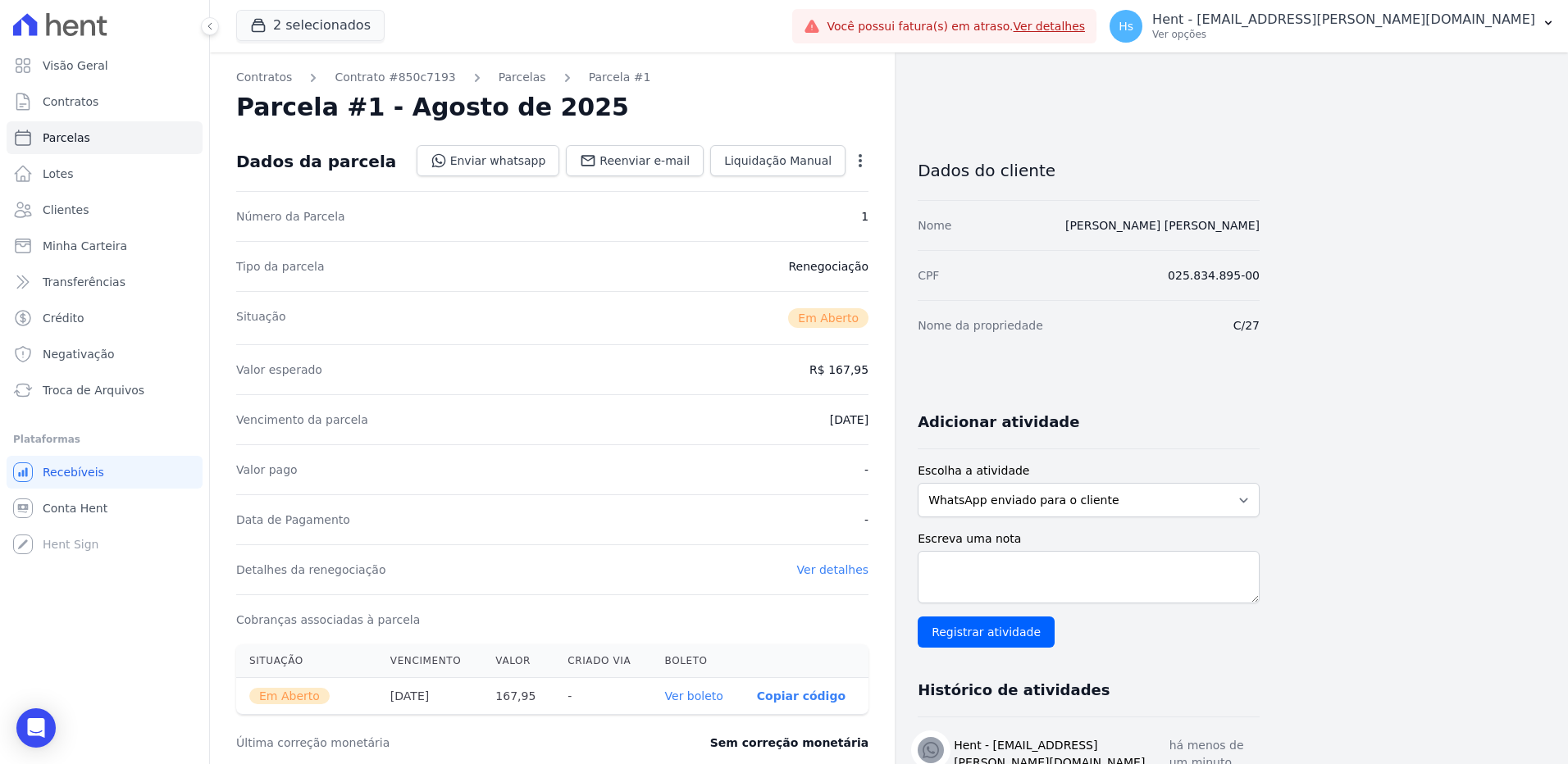
scroll to position [82, 0]
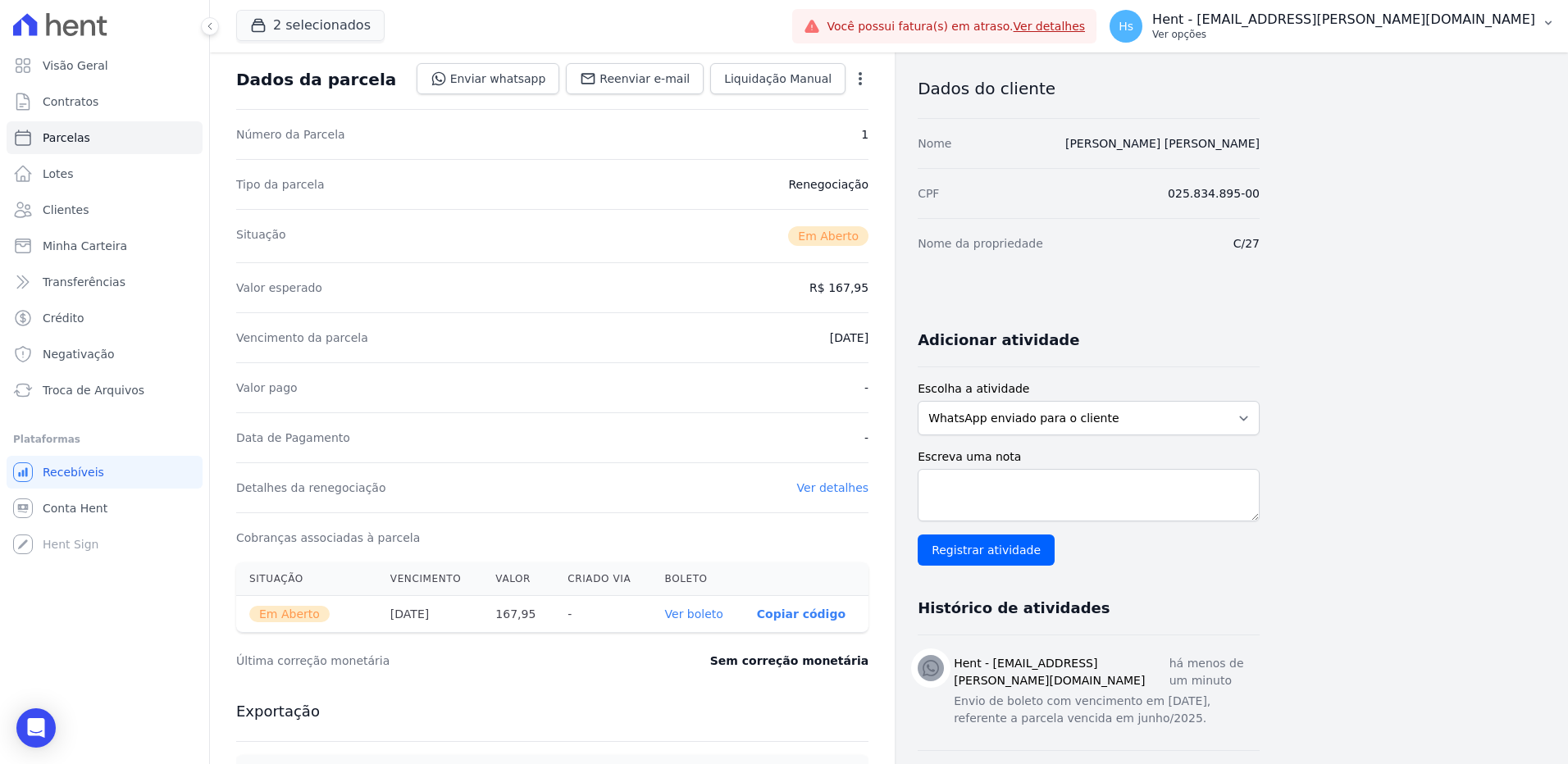
click at [1517, 19] on p "Hent - [EMAIL_ADDRESS][PERSON_NAME][DOMAIN_NAME]" at bounding box center [1344, 19] width 383 height 17
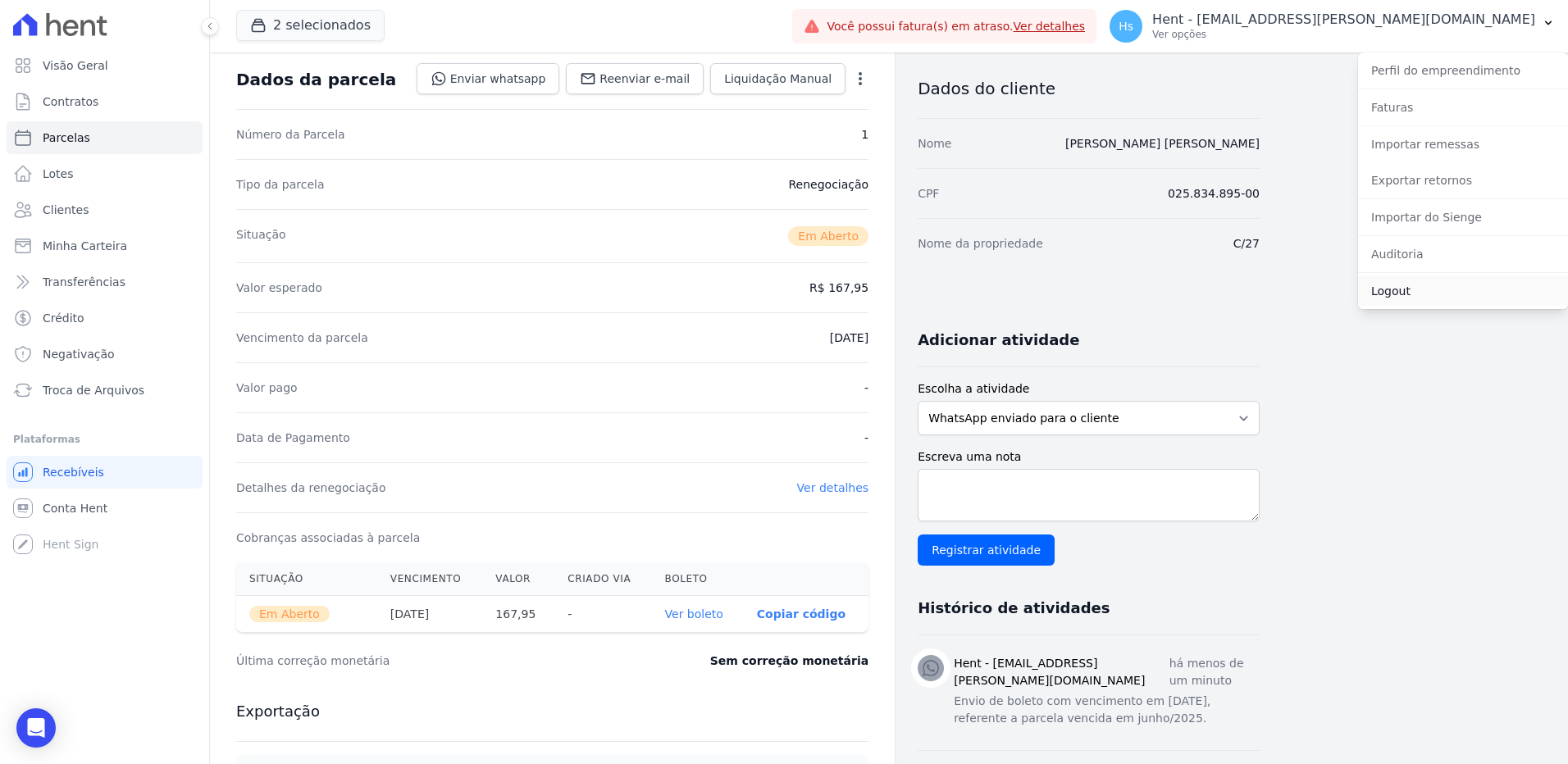
click at [1400, 291] on link "Logout" at bounding box center [1463, 291] width 210 height 29
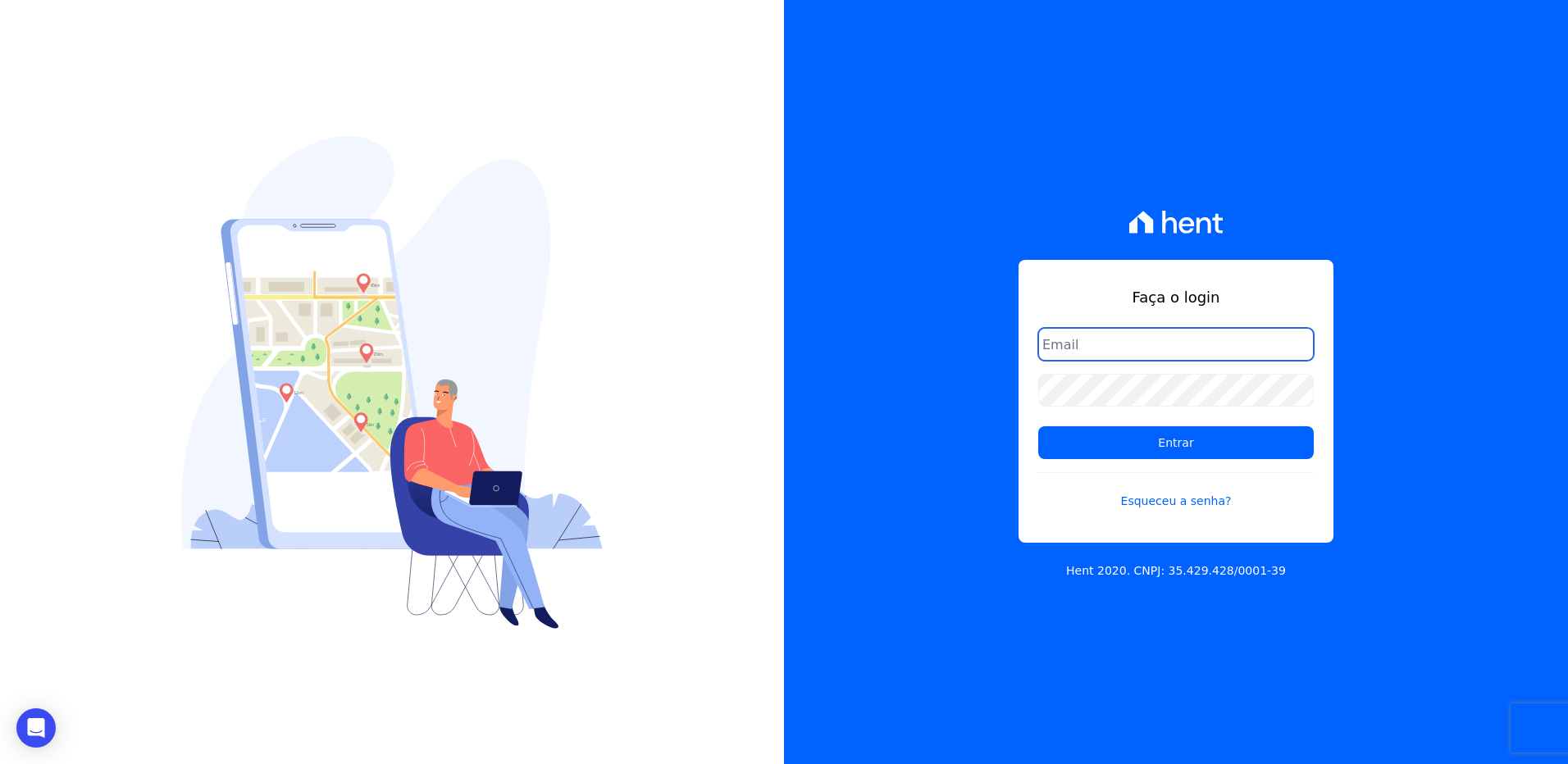
type input "[EMAIL_ADDRESS][PERSON_NAME][DOMAIN_NAME]"
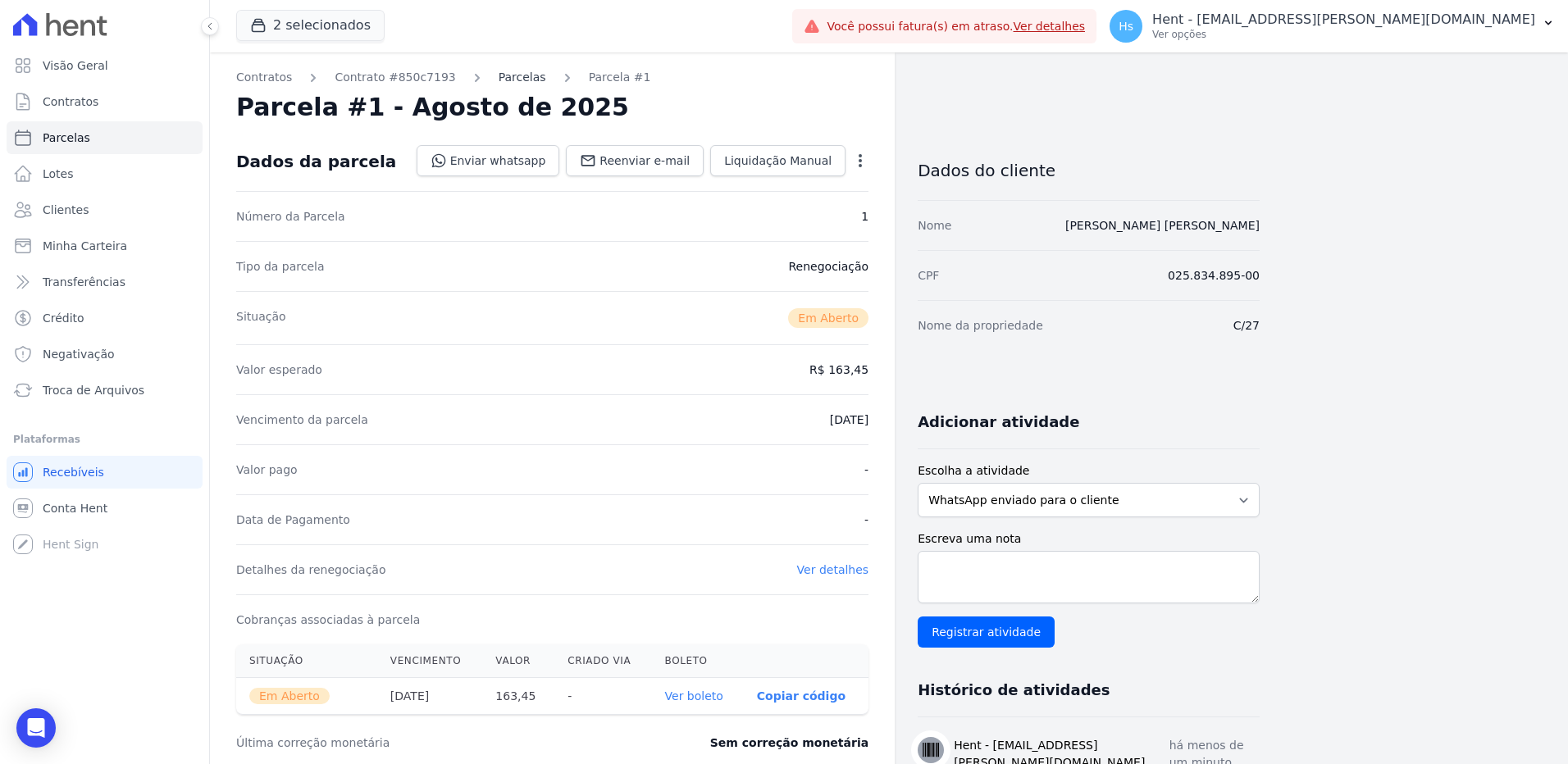
click at [502, 82] on link "Parcelas" at bounding box center [522, 78] width 48 height 18
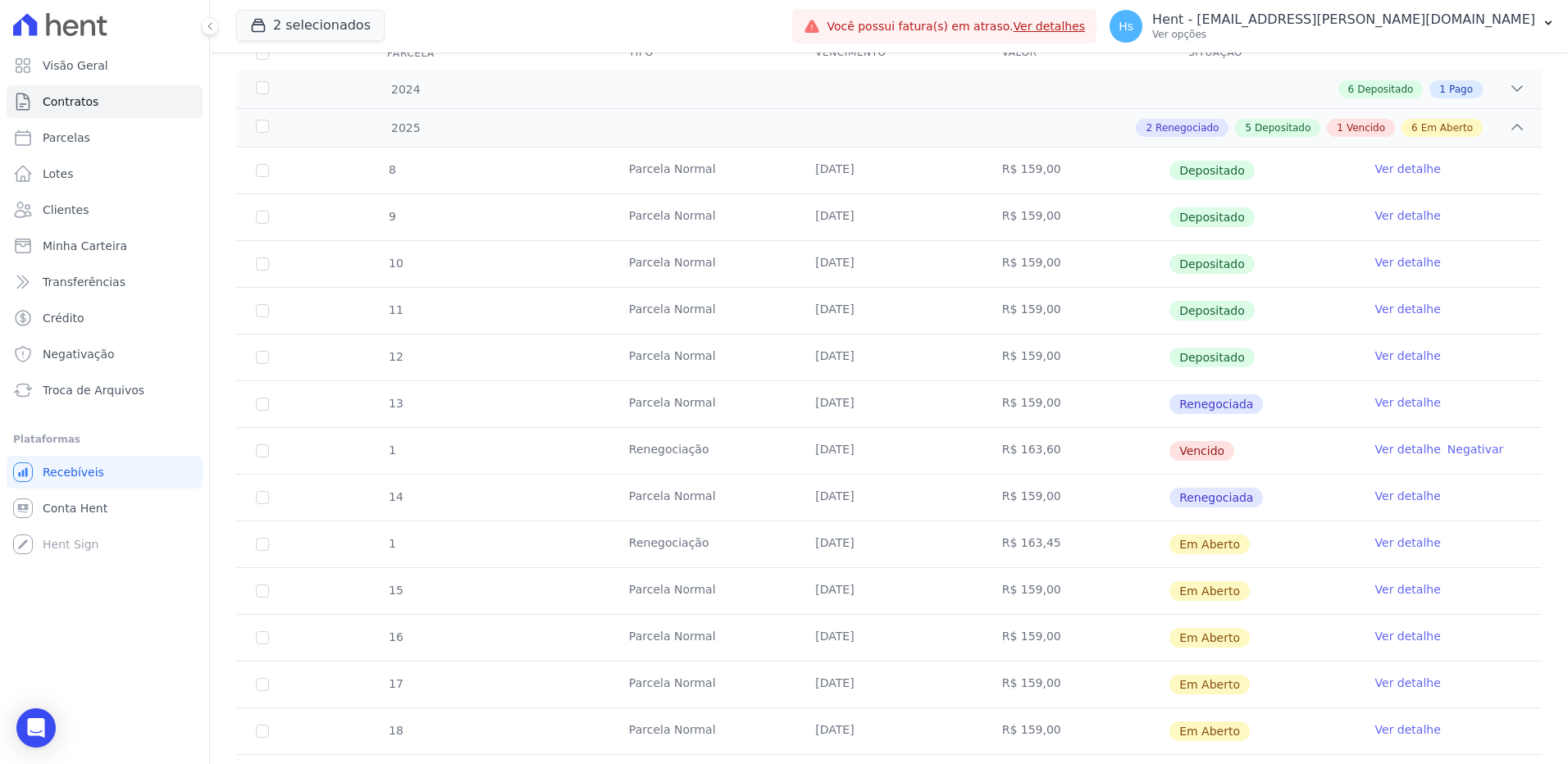
scroll to position [246, 0]
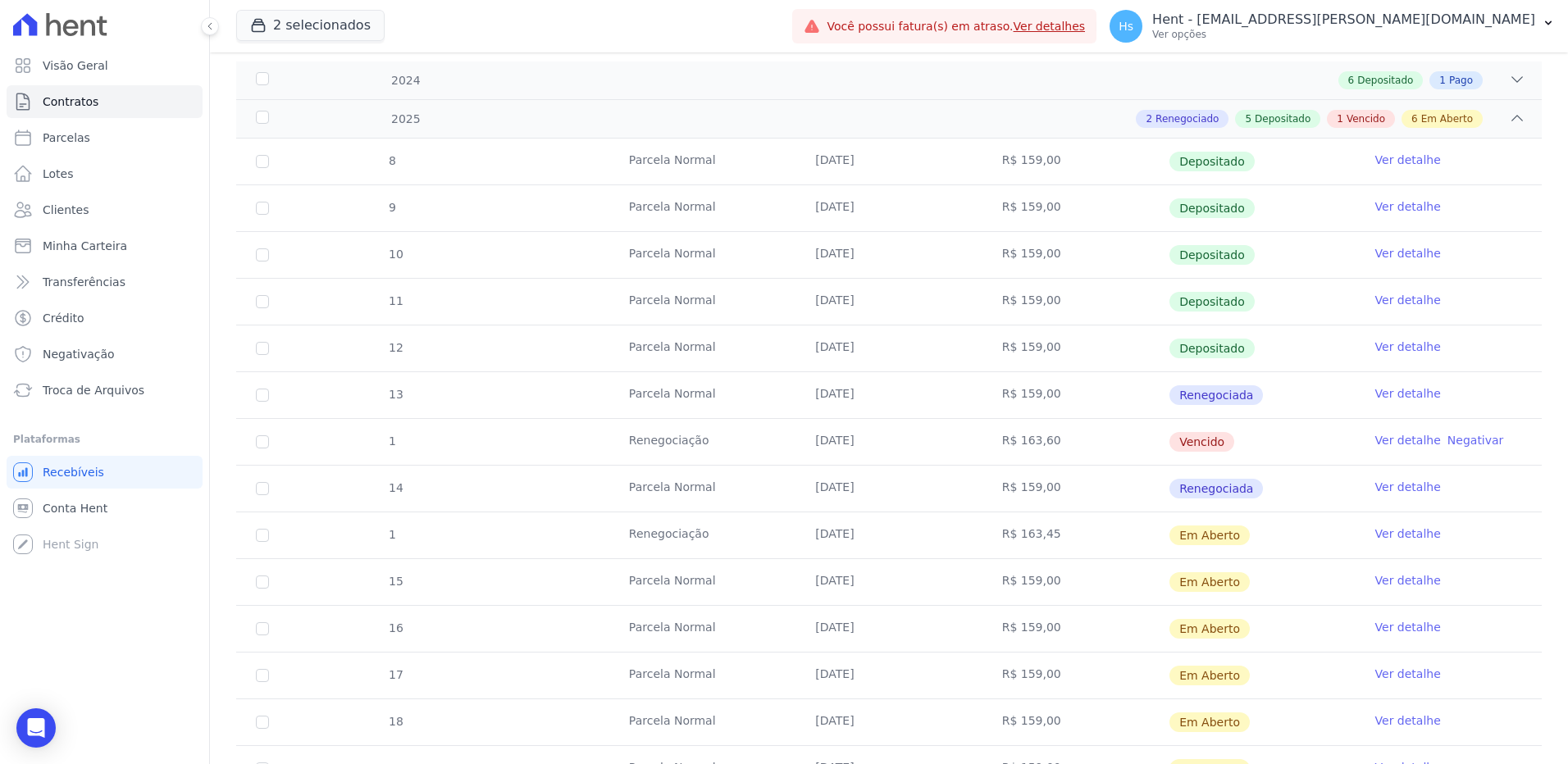
click at [1394, 437] on link "Ver detalhe" at bounding box center [1407, 440] width 65 height 17
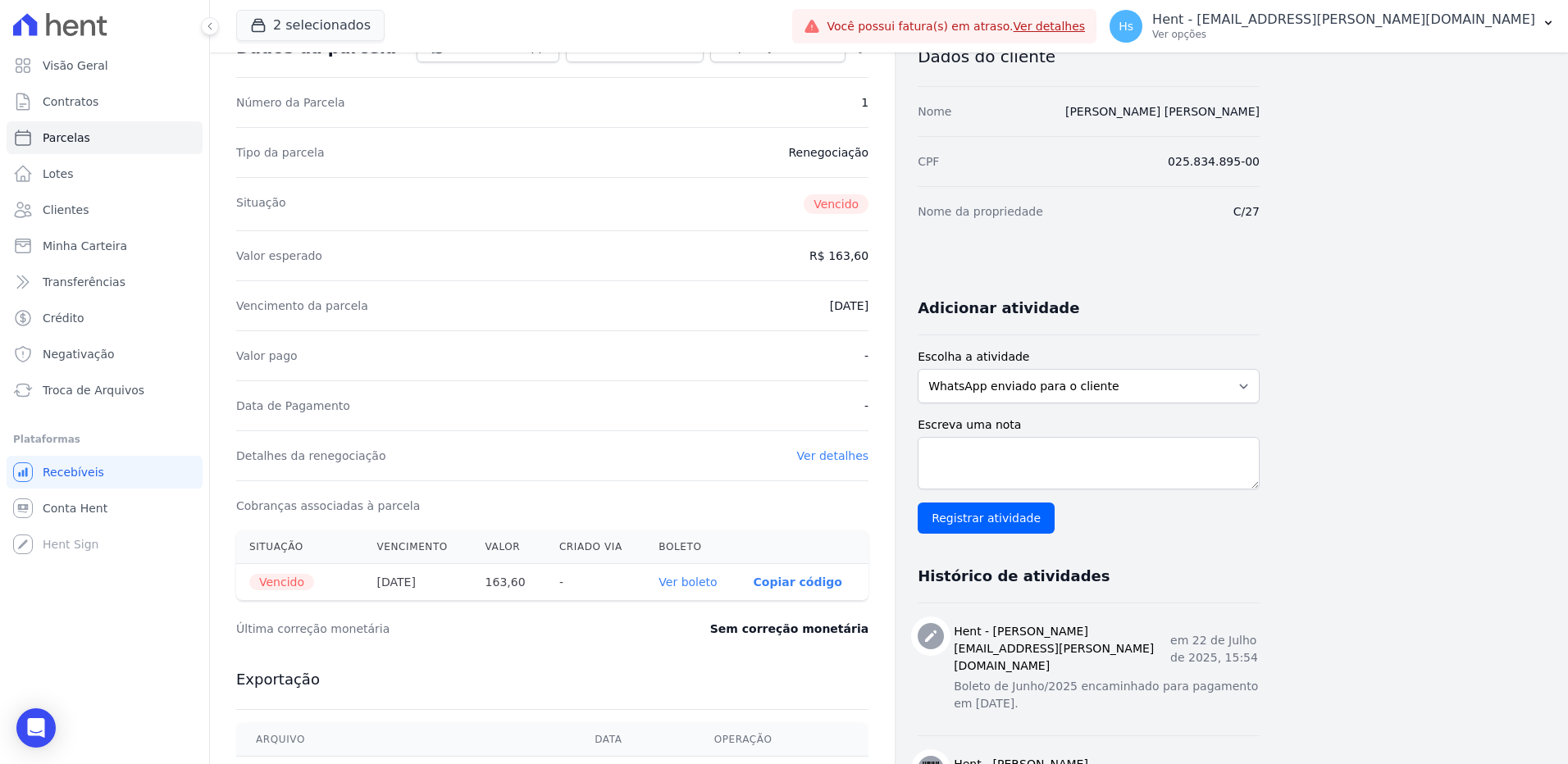
scroll to position [82, 0]
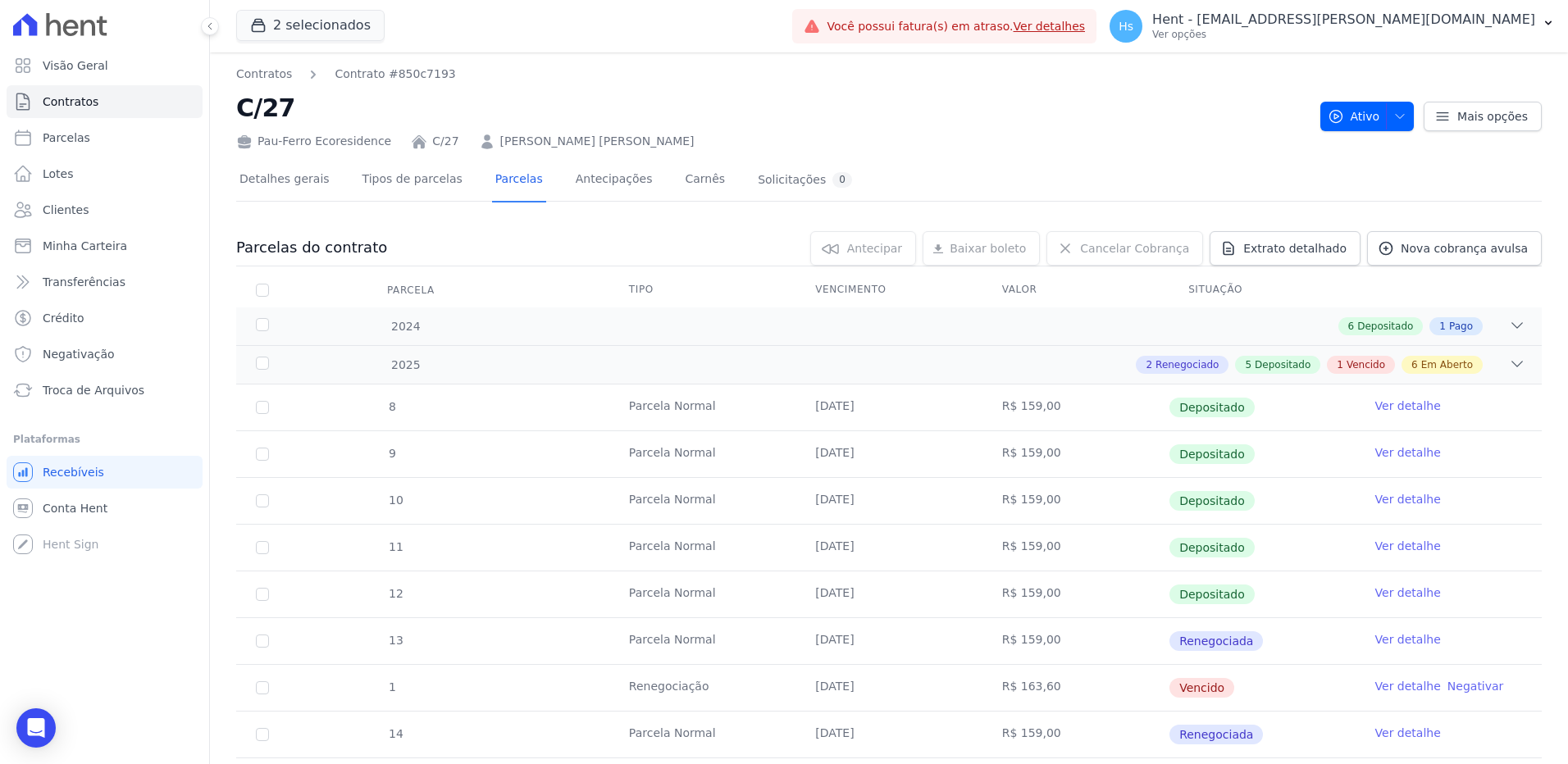
scroll to position [82, 0]
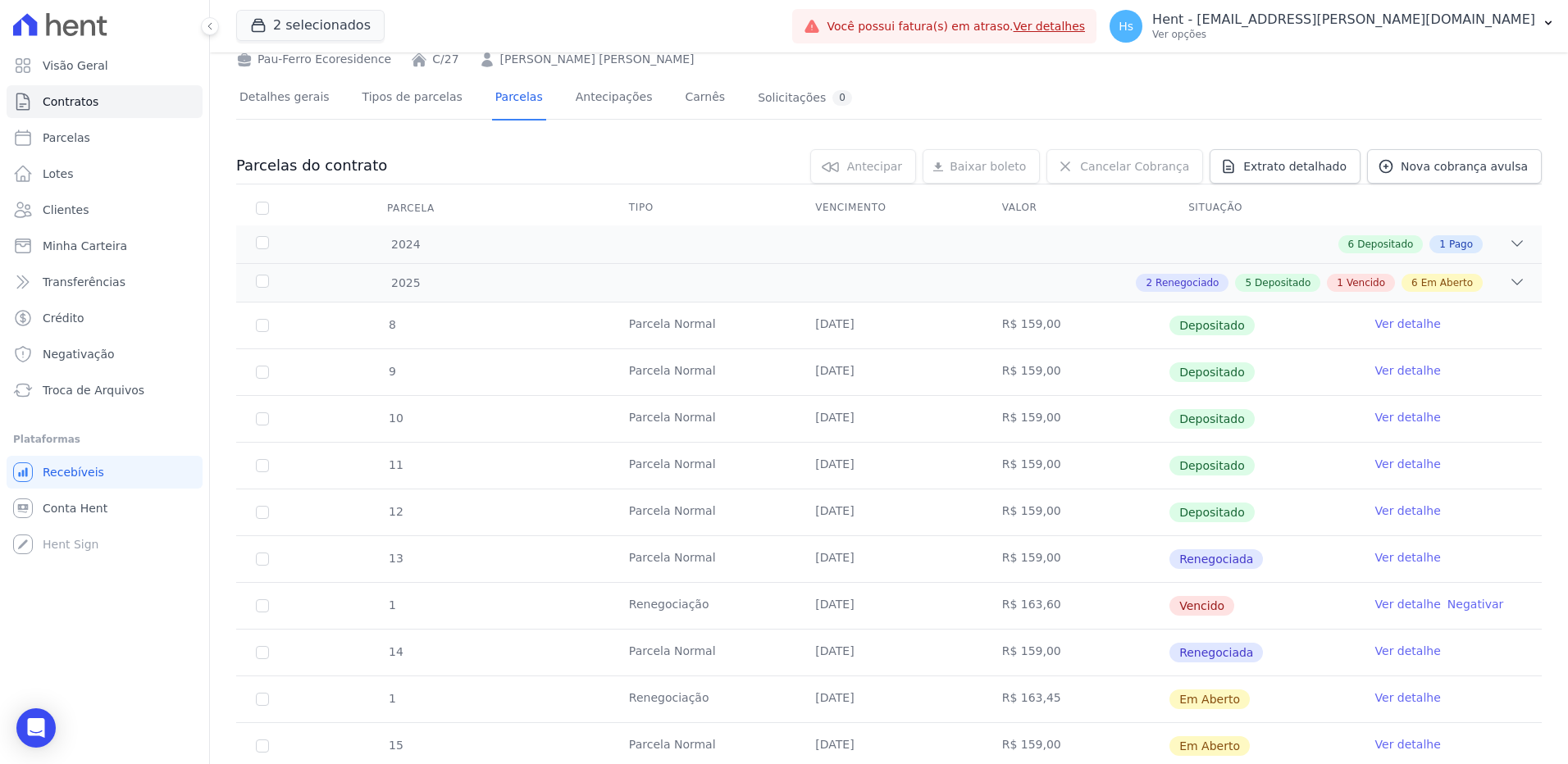
click at [1382, 602] on link "Ver detalhe" at bounding box center [1407, 604] width 65 height 17
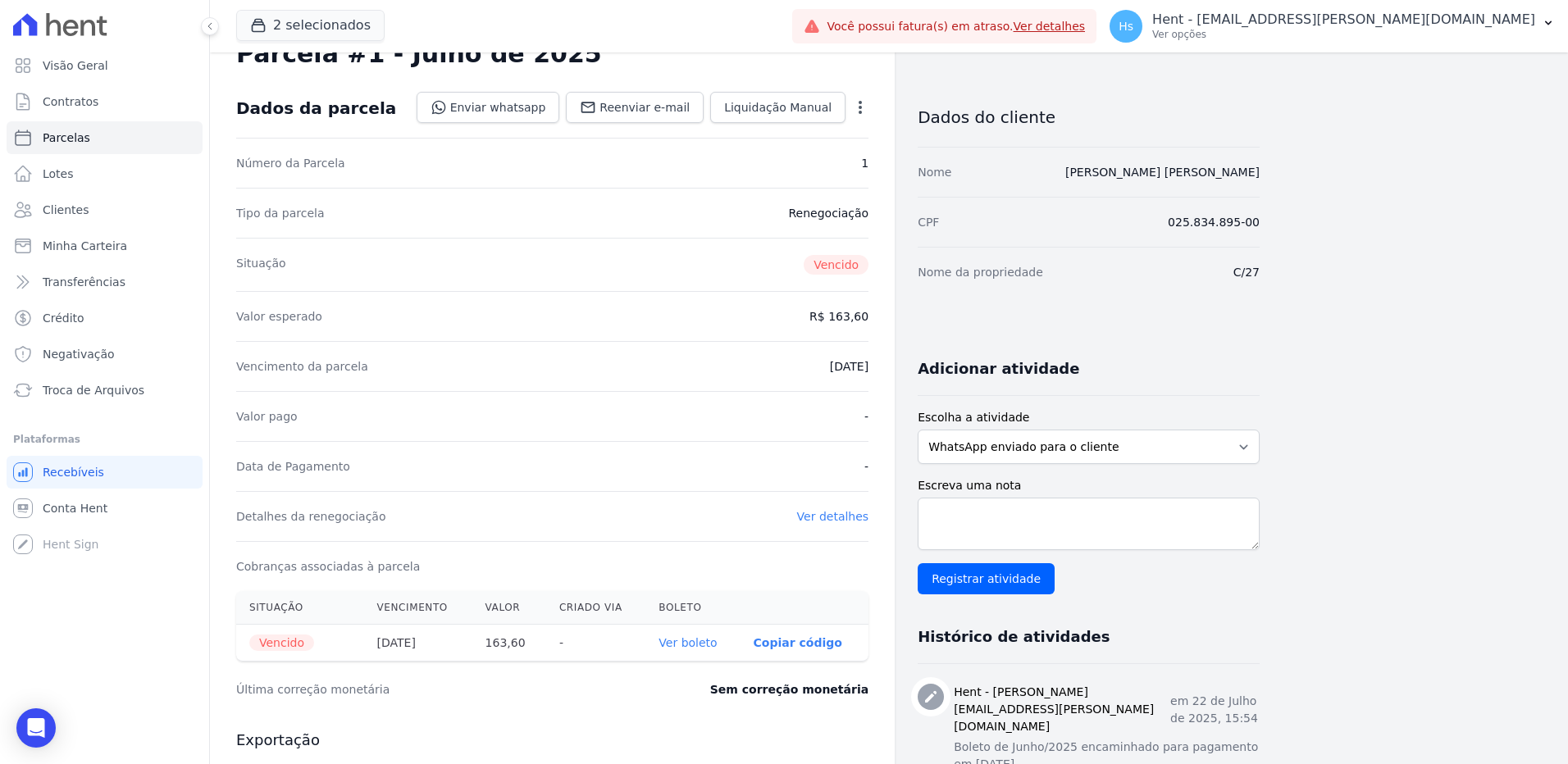
scroll to position [82, 0]
